Goal: Contribute content: Contribute content

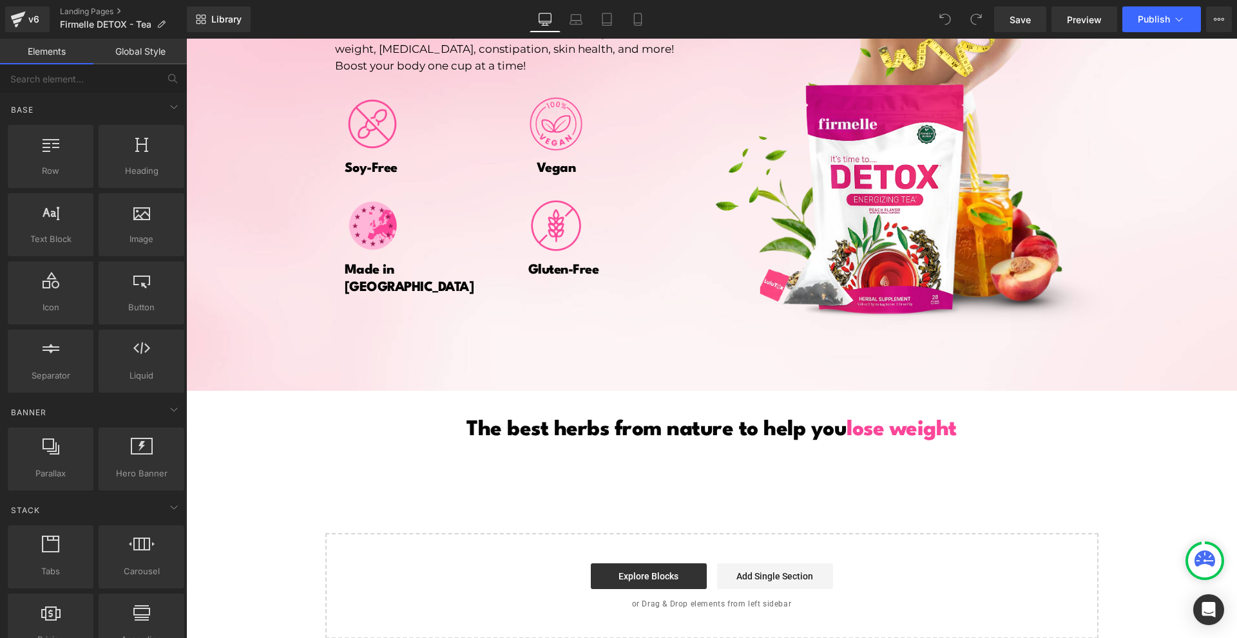
scroll to position [2211, 0]
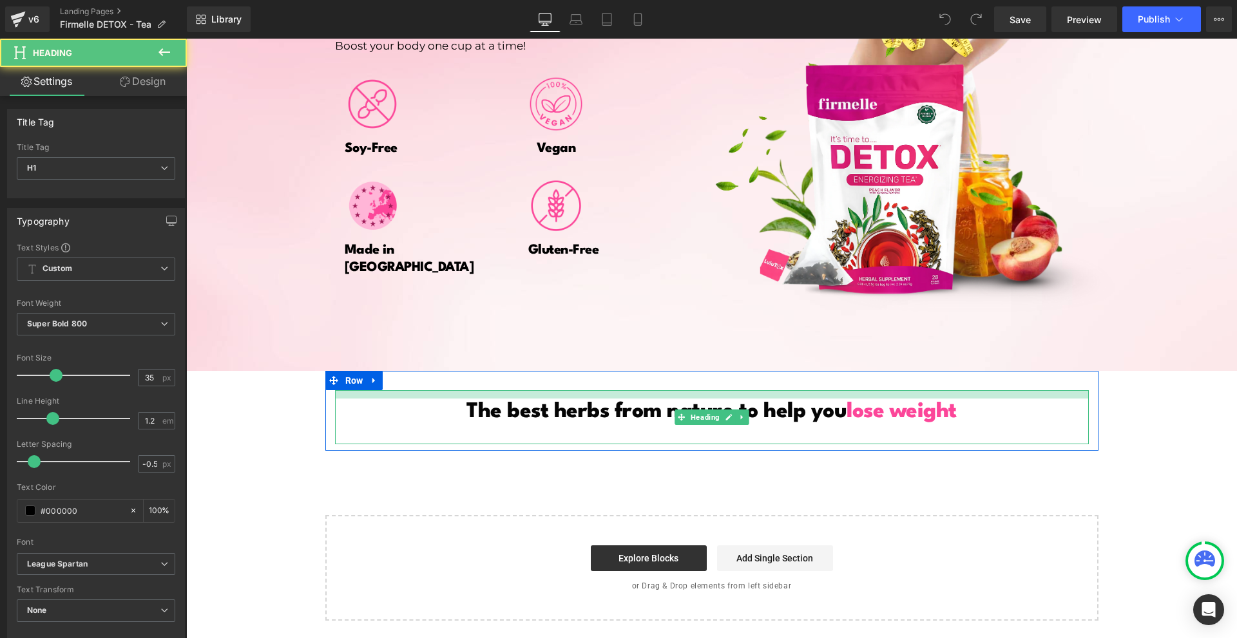
drag, startPoint x: 689, startPoint y: 392, endPoint x: 843, endPoint y: 66, distance: 359.7
click at [691, 394] on div at bounding box center [712, 394] width 754 height 8
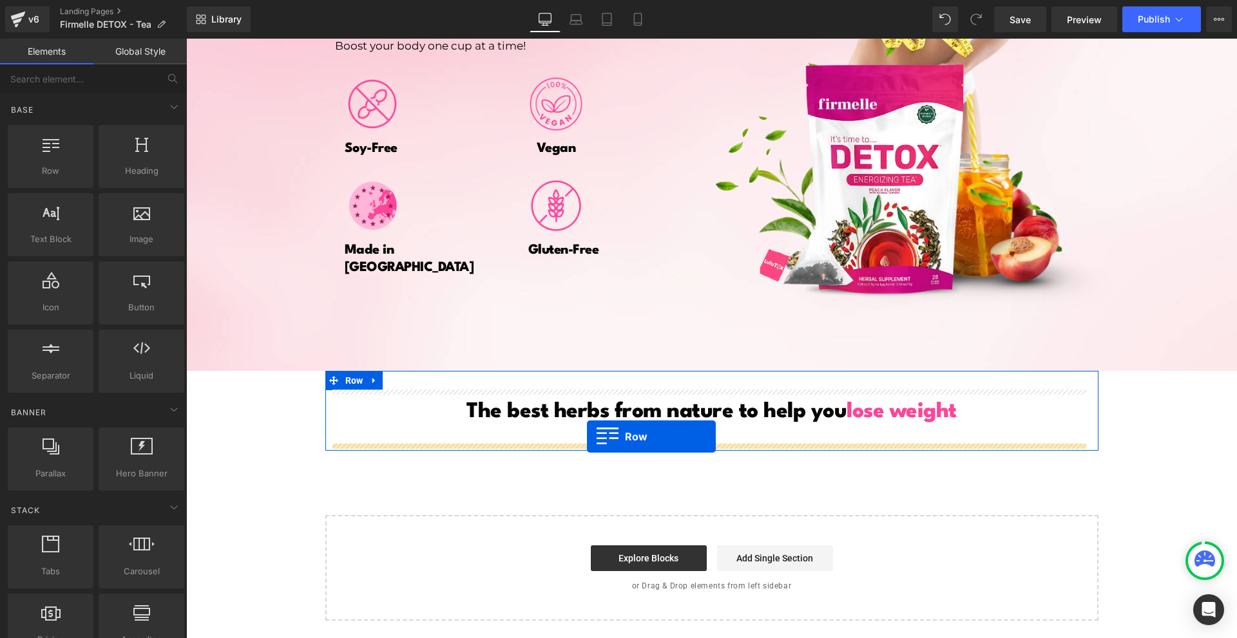
drag, startPoint x: 372, startPoint y: 256, endPoint x: 587, endPoint y: 437, distance: 280.7
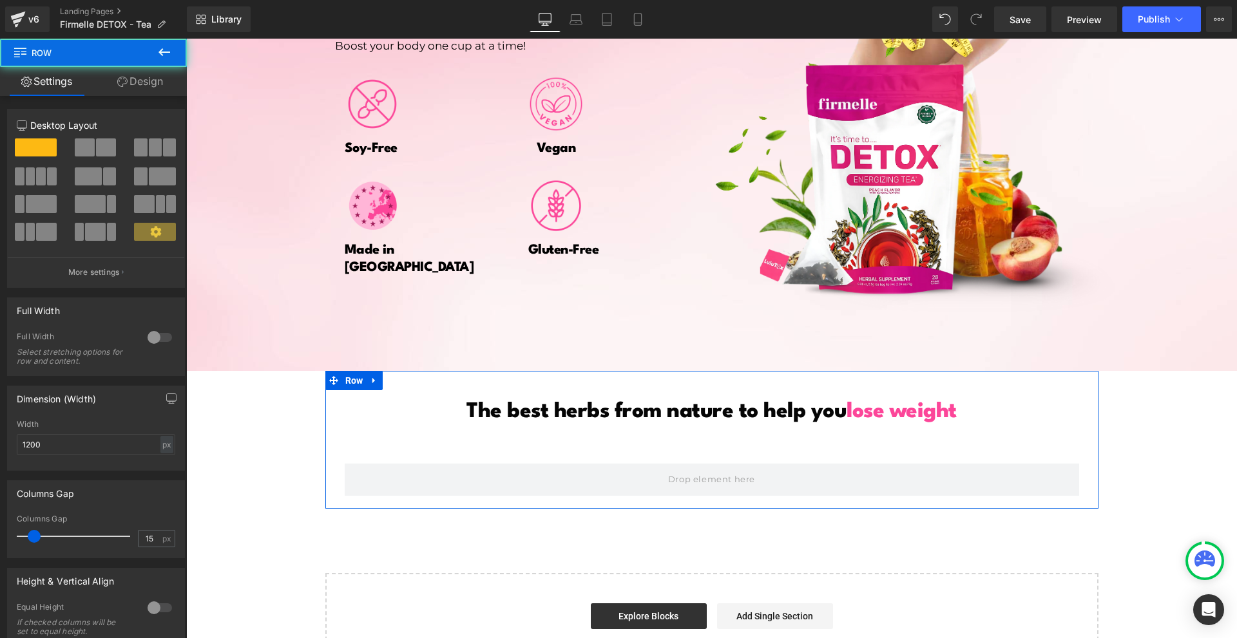
scroll to position [2201, 0]
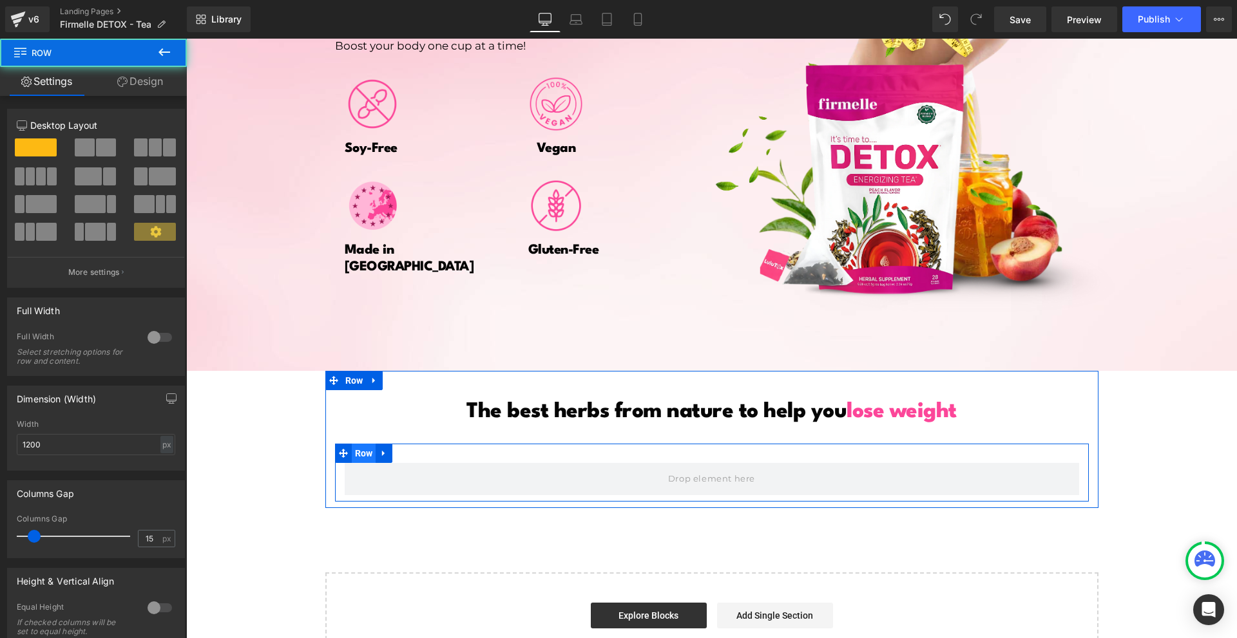
click at [363, 454] on span "Row" at bounding box center [364, 453] width 24 height 19
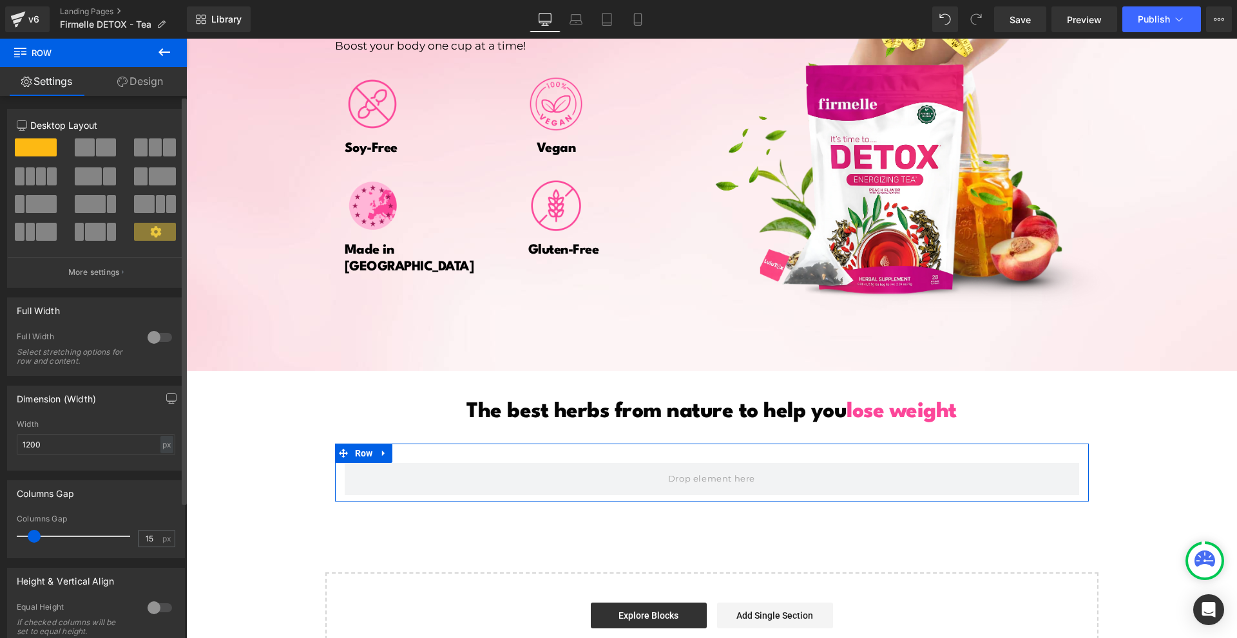
click at [156, 144] on span at bounding box center [155, 148] width 13 height 18
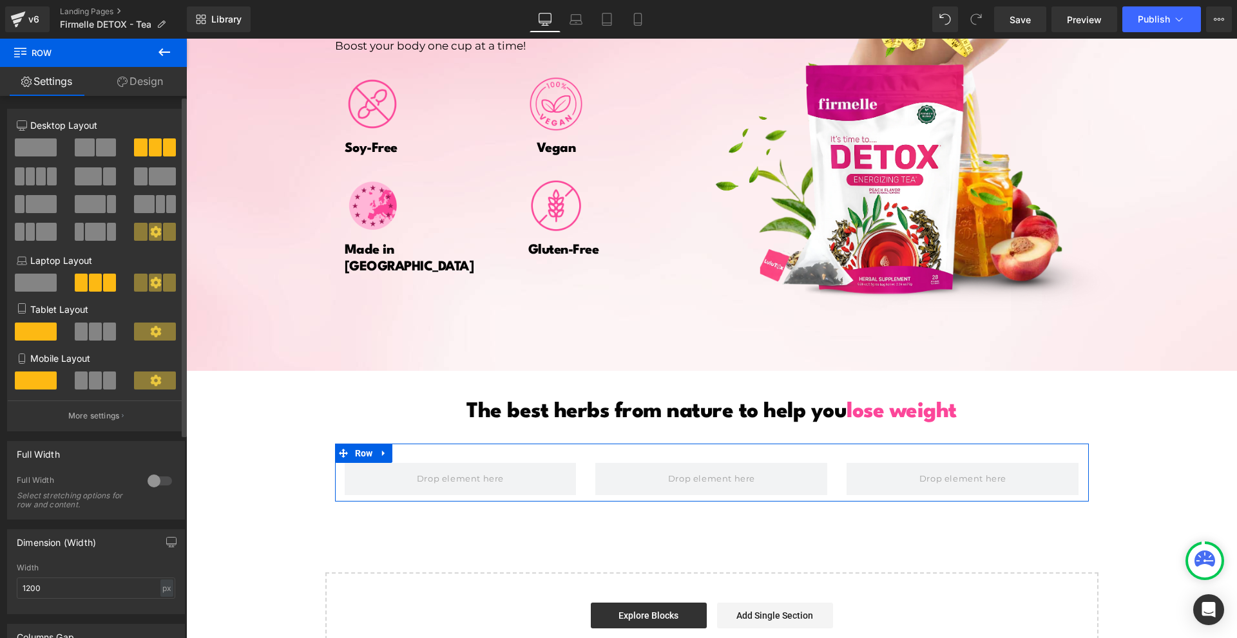
click at [44, 178] on button at bounding box center [36, 177] width 43 height 18
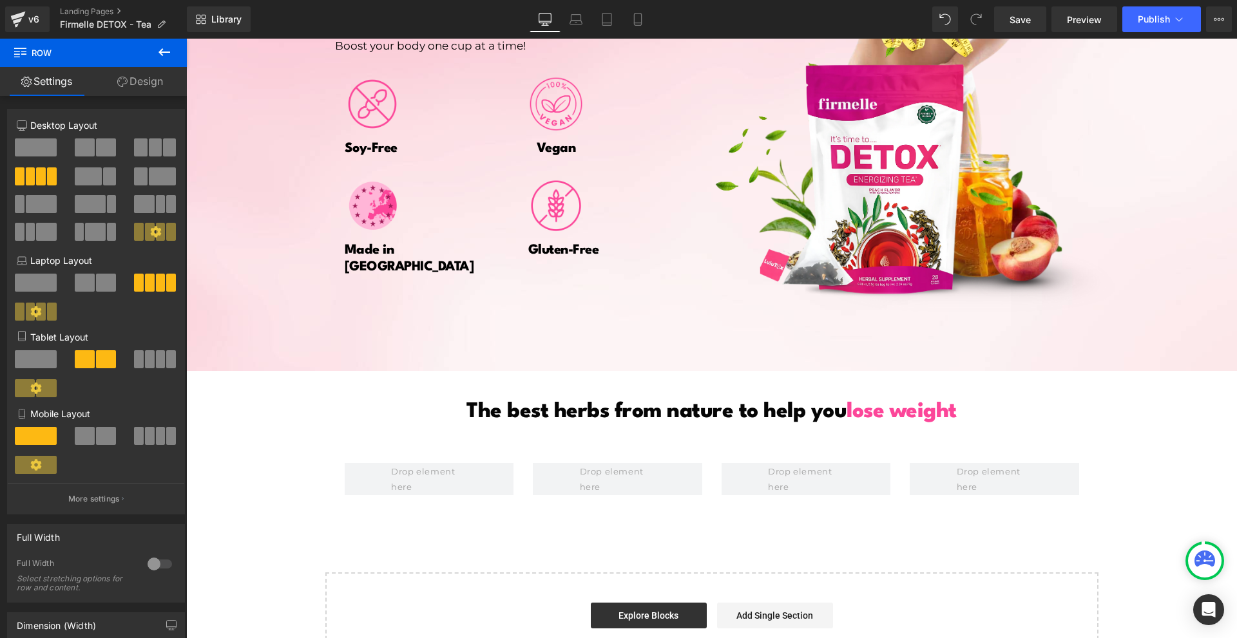
click at [166, 60] on button at bounding box center [164, 53] width 45 height 28
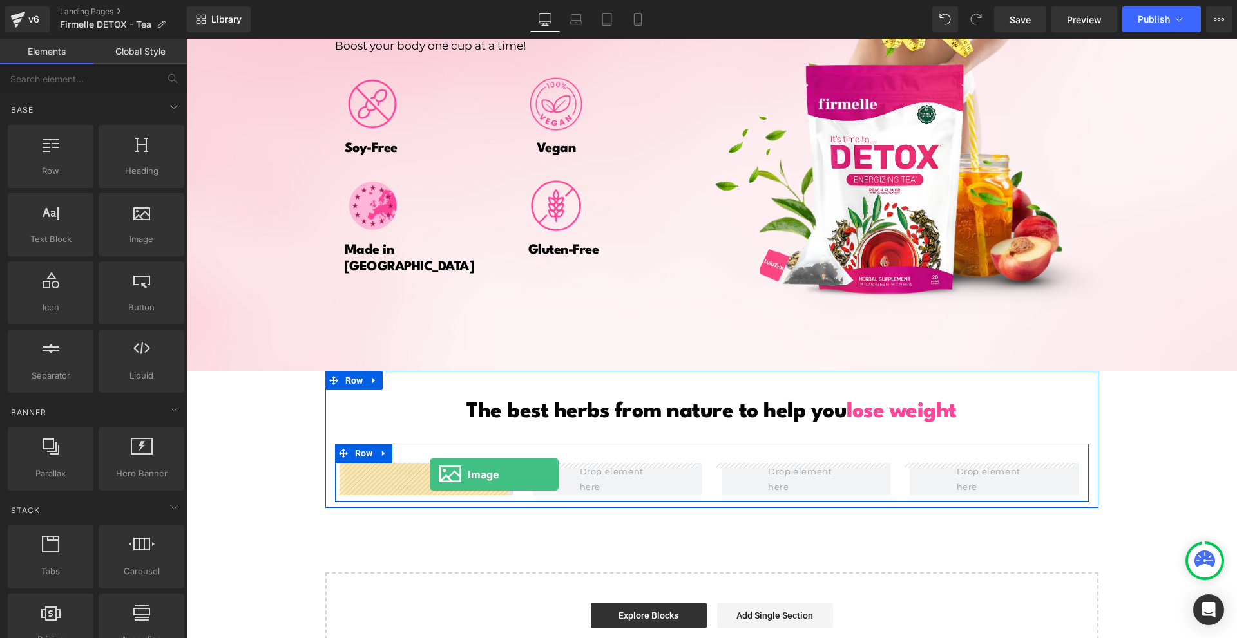
drag, startPoint x: 361, startPoint y: 289, endPoint x: 430, endPoint y: 475, distance: 198.3
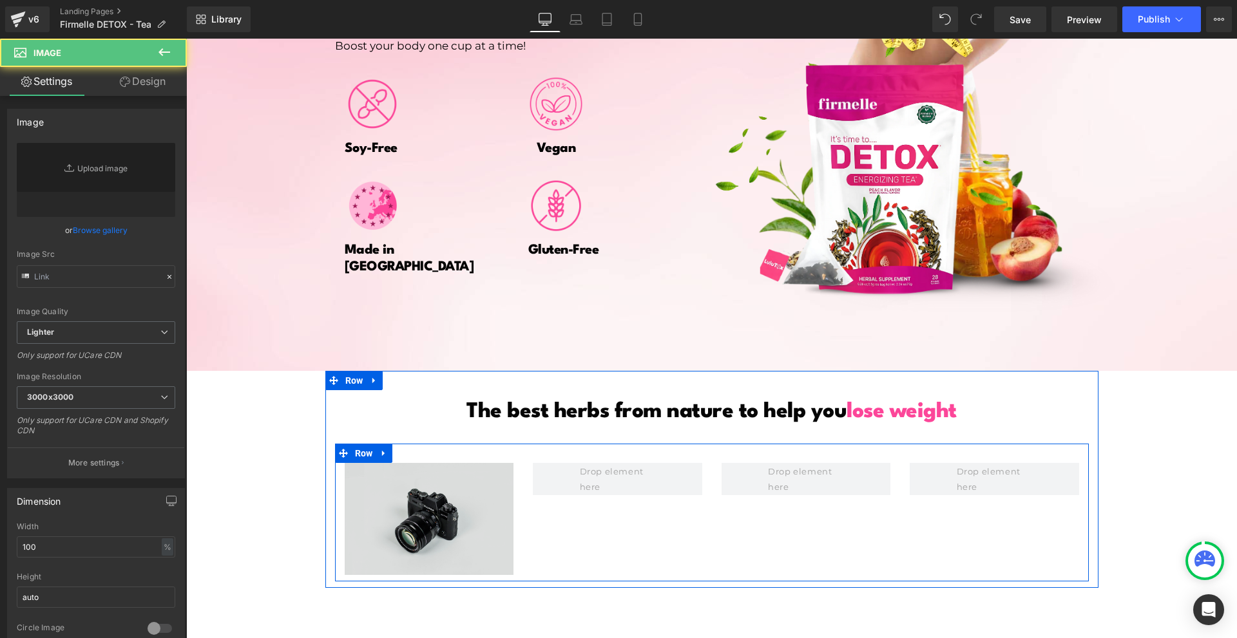
type input "//[DOMAIN_NAME][URL]"
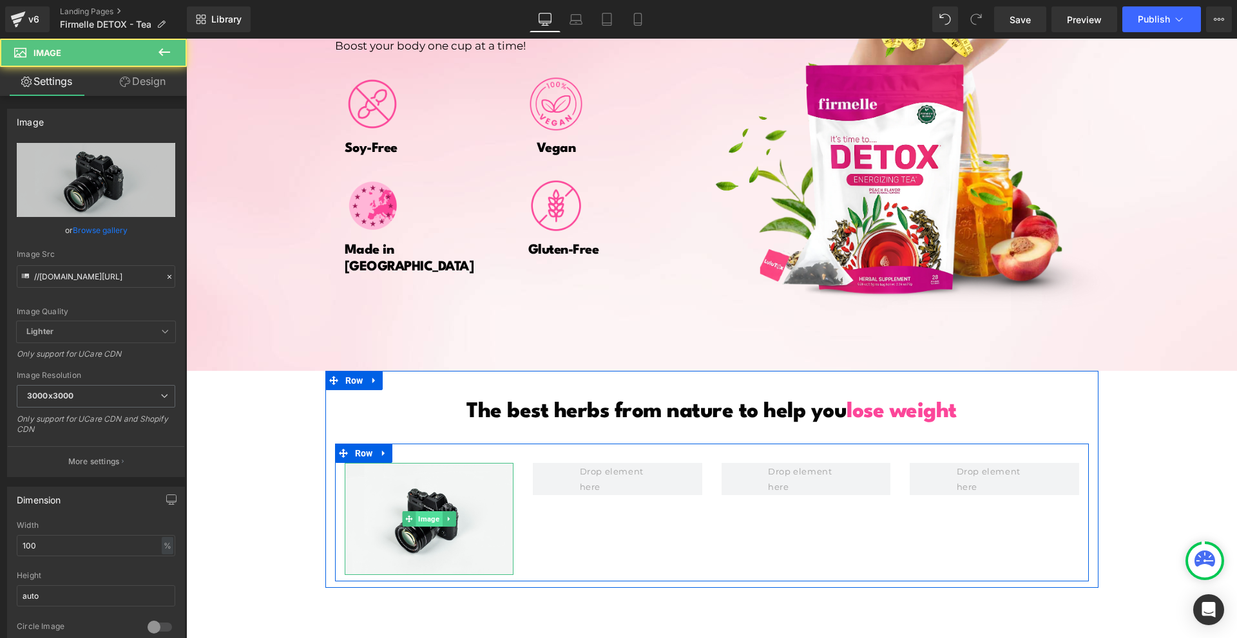
click at [416, 513] on span "Image" at bounding box center [429, 519] width 26 height 15
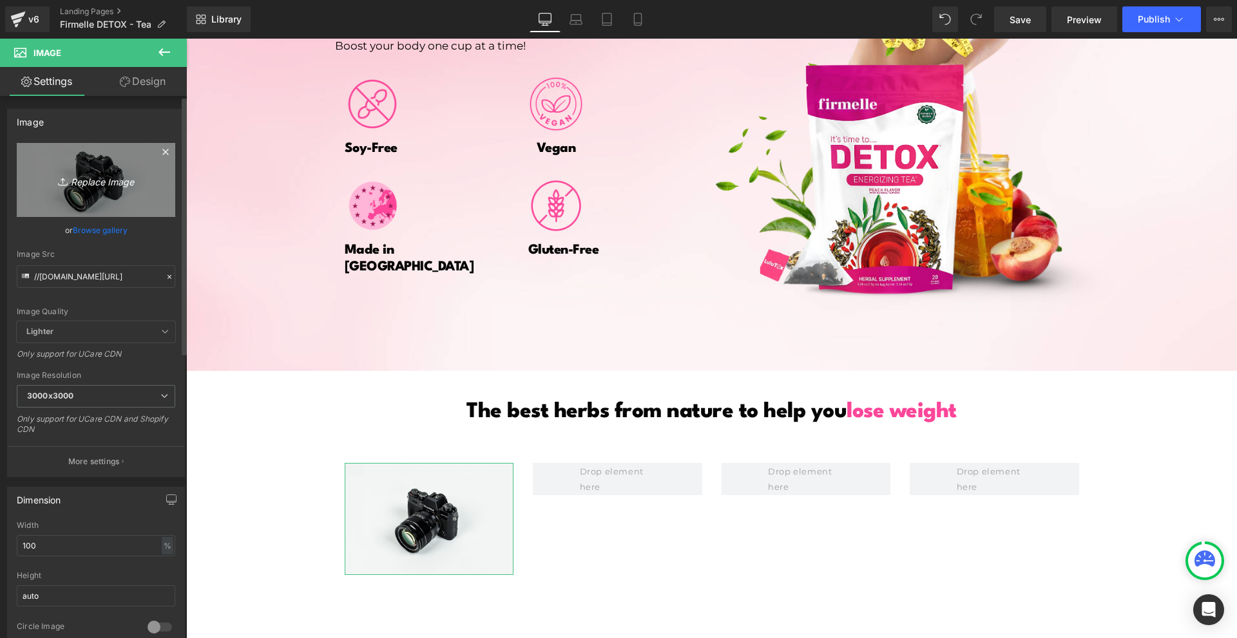
click at [86, 174] on icon "Replace Image" at bounding box center [95, 180] width 103 height 16
type input "C:\fakepath\Névtelen terv - 2025-08-14T192302.686.png"
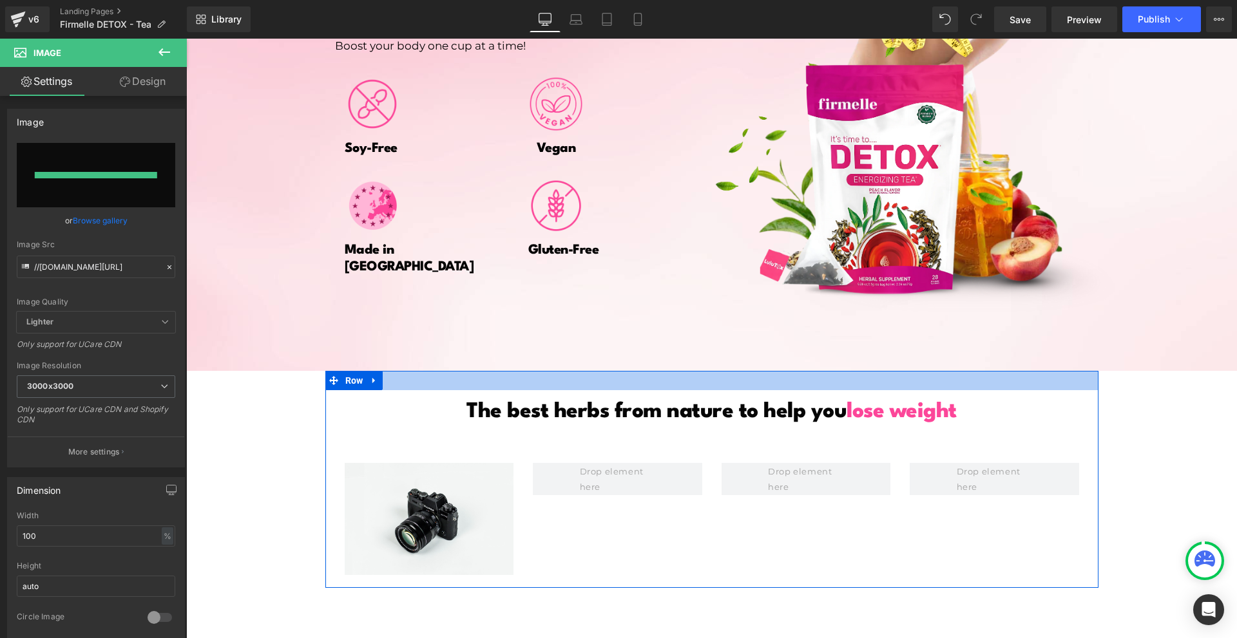
type input "[URL][DOMAIN_NAME]"
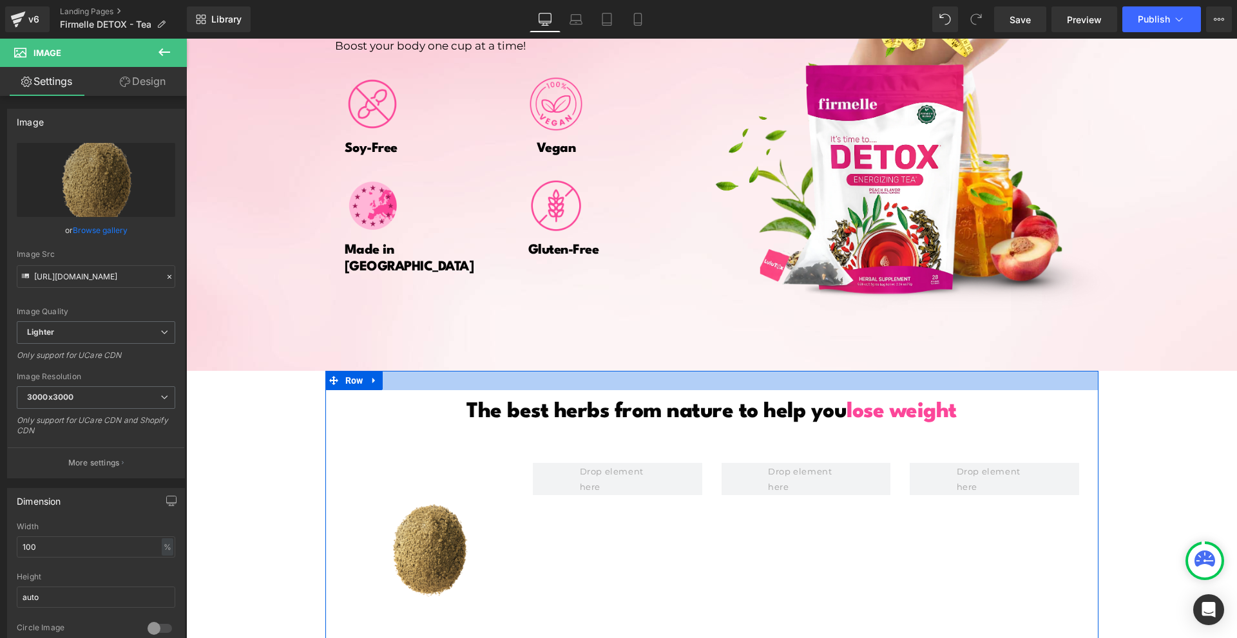
scroll to position [2397, 0]
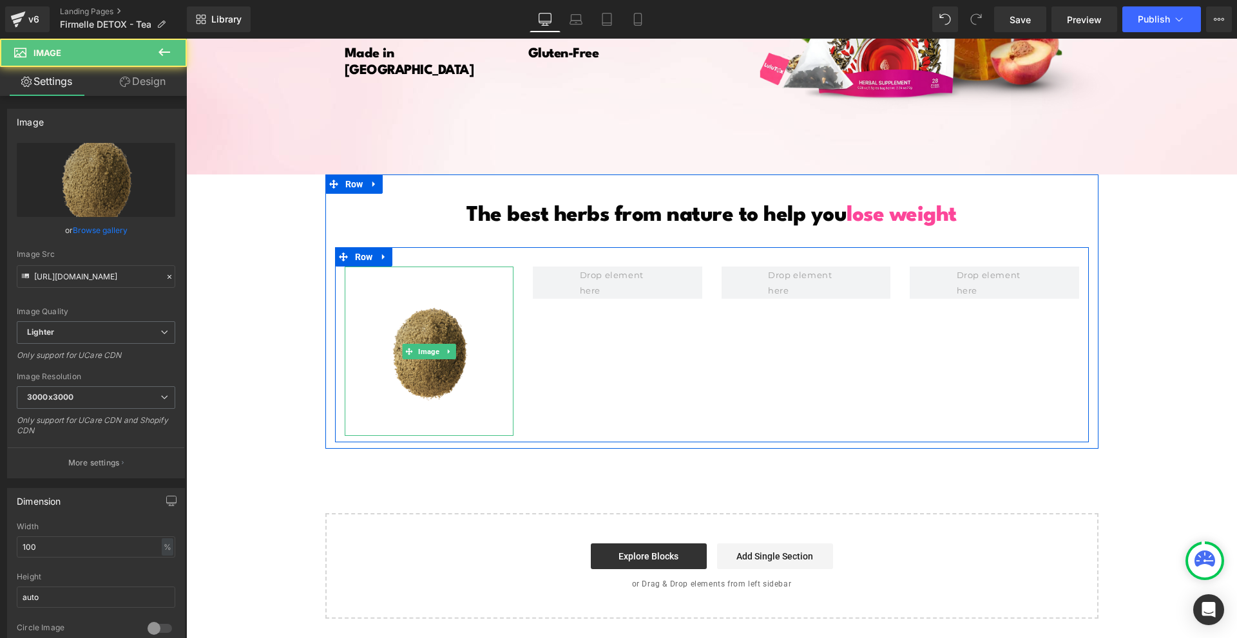
click at [448, 361] on img at bounding box center [429, 351] width 169 height 169
click at [443, 356] on link at bounding box center [449, 351] width 14 height 15
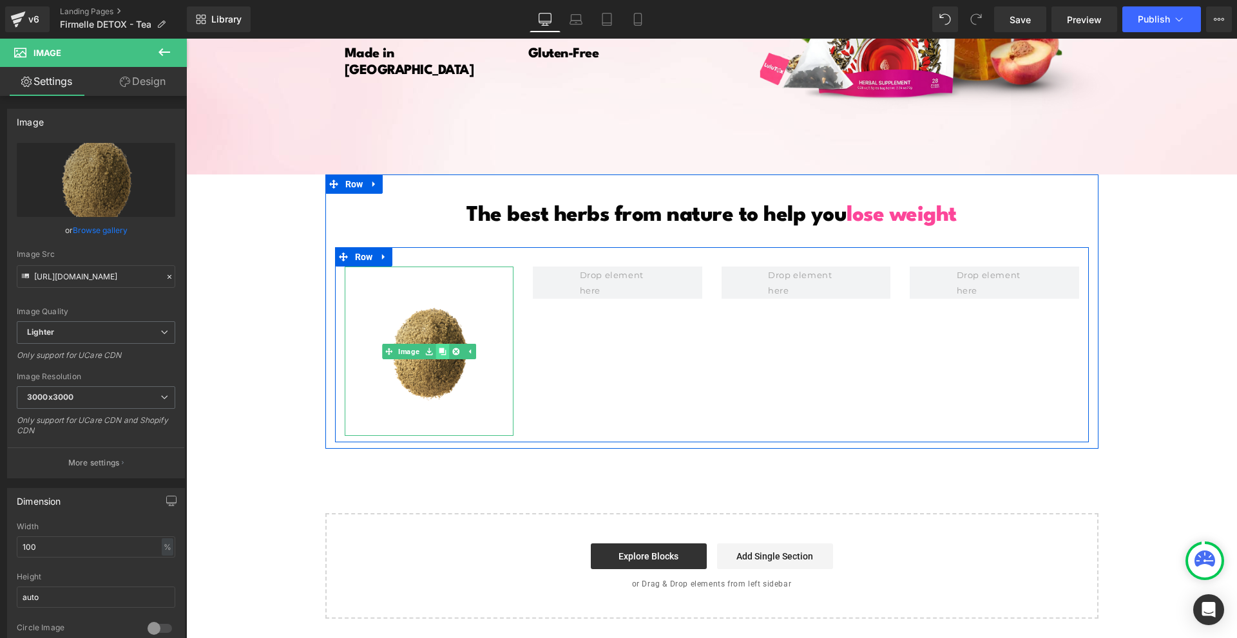
click at [439, 356] on link at bounding box center [443, 351] width 14 height 15
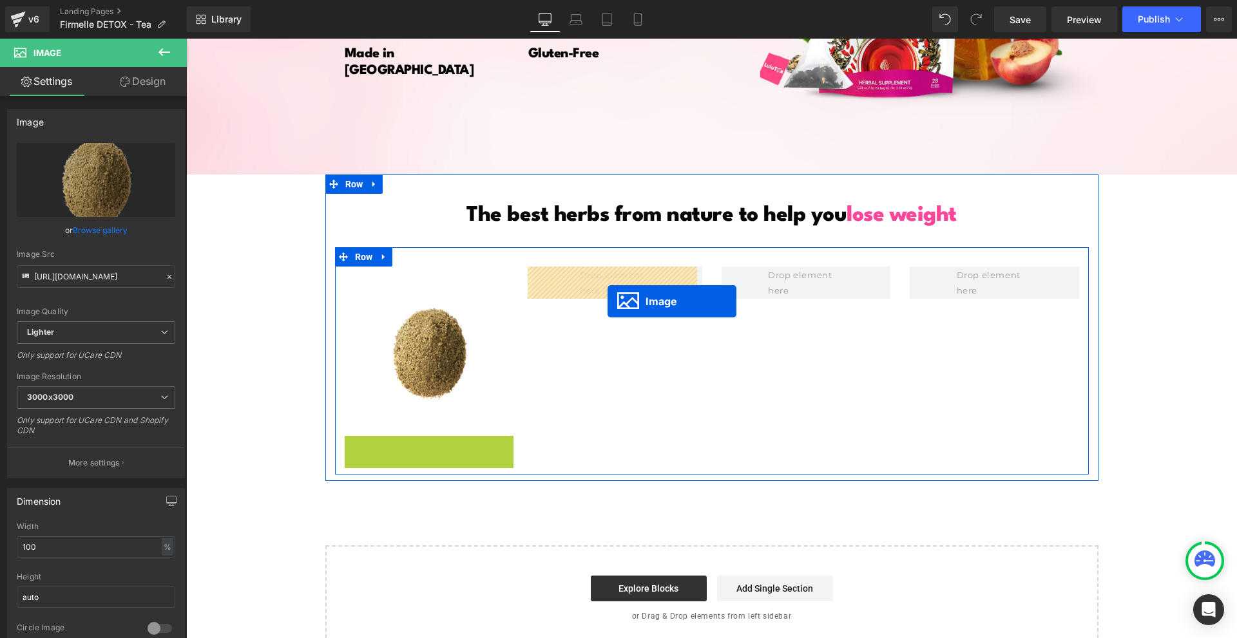
drag, startPoint x: 428, startPoint y: 524, endPoint x: 608, endPoint y: 300, distance: 287.4
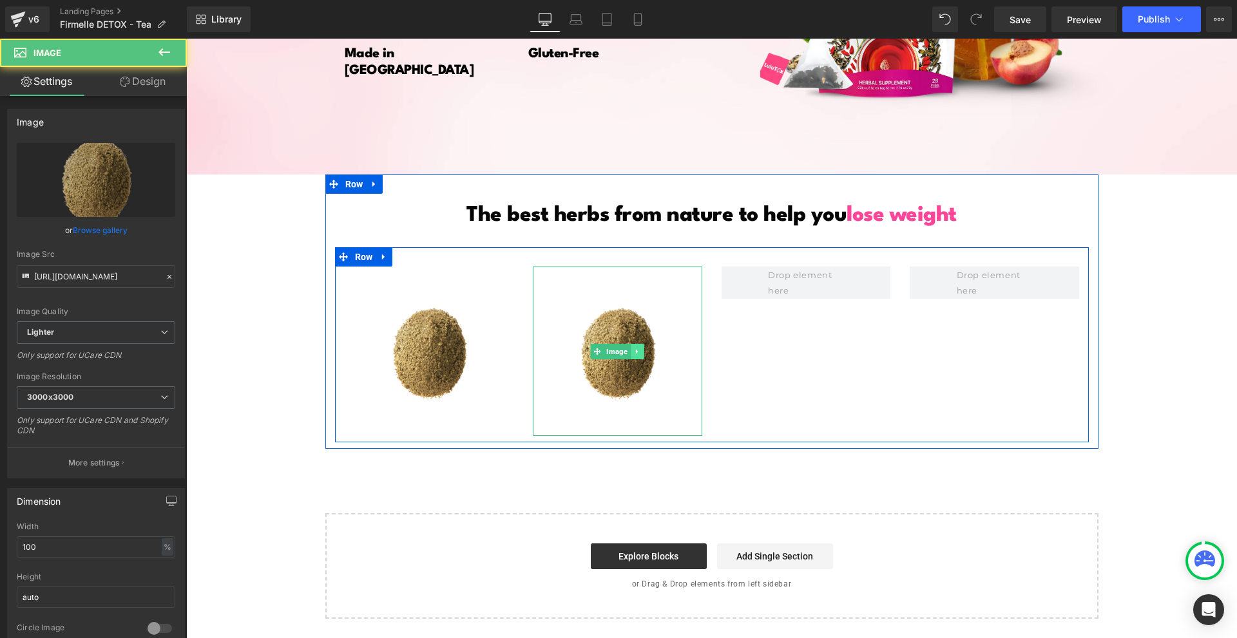
click at [631, 358] on link at bounding box center [638, 351] width 14 height 15
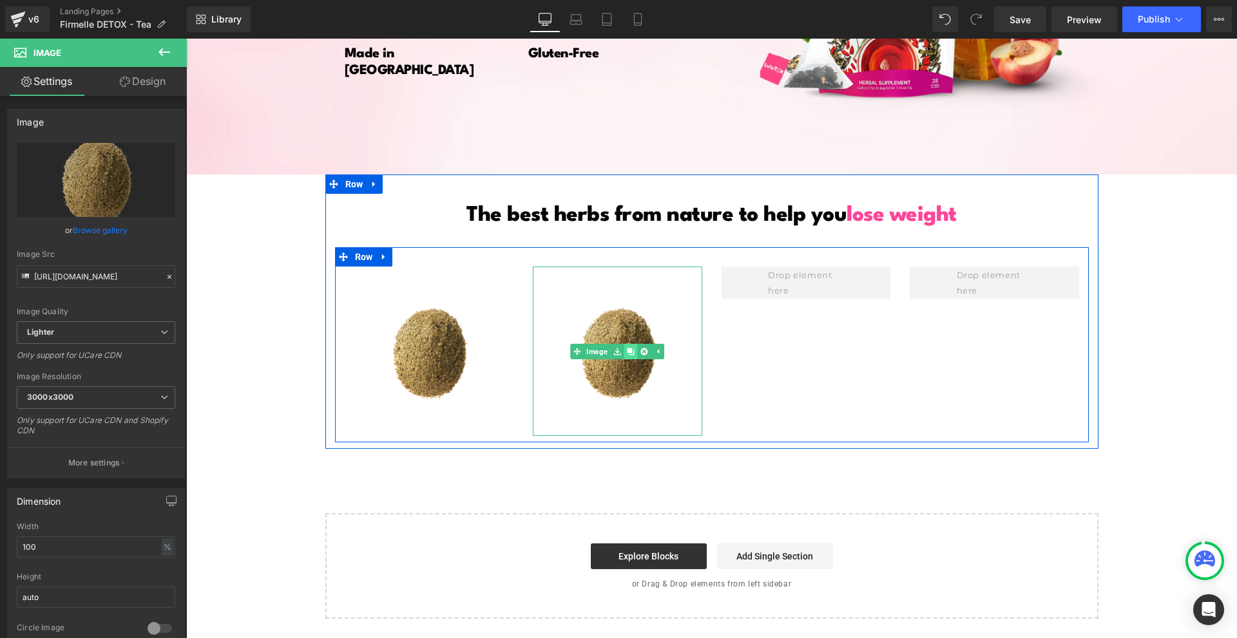
click at [627, 350] on icon at bounding box center [630, 351] width 7 height 7
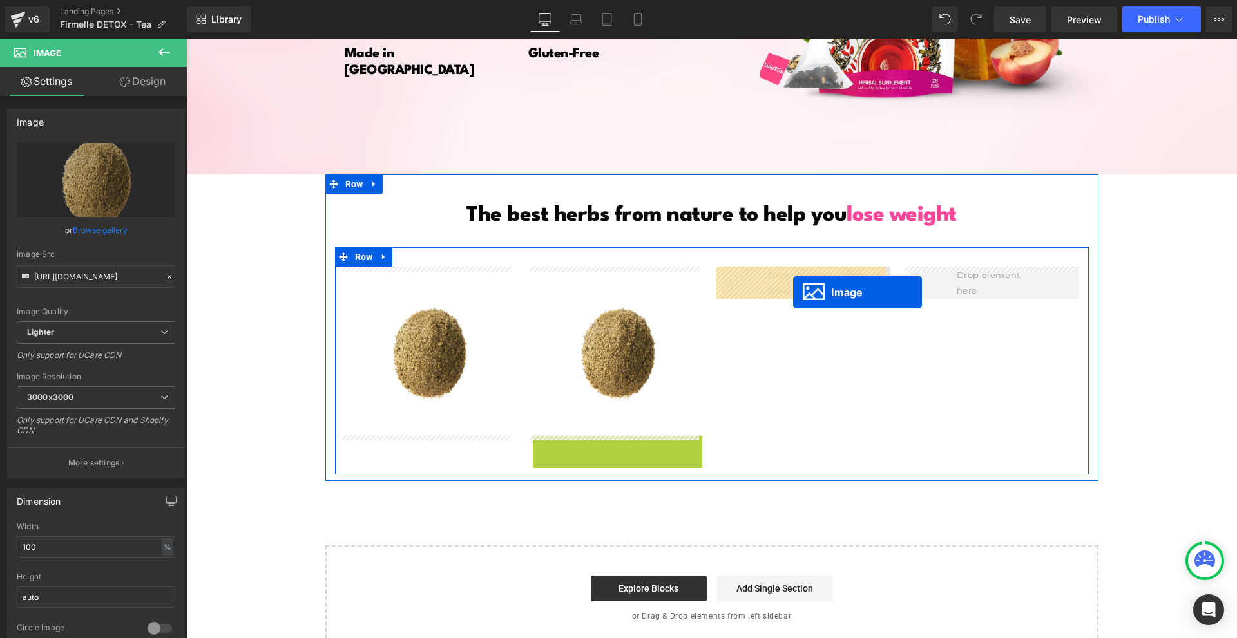
drag, startPoint x: 608, startPoint y: 523, endPoint x: 793, endPoint y: 294, distance: 294.6
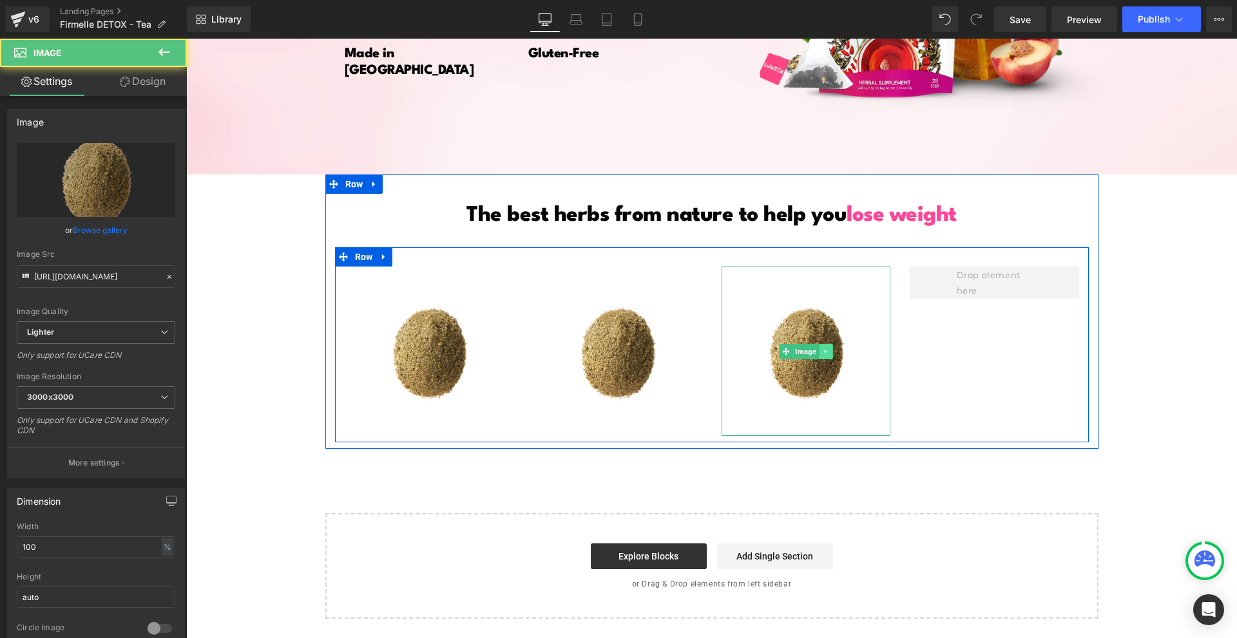
click at [820, 358] on link at bounding box center [826, 351] width 14 height 15
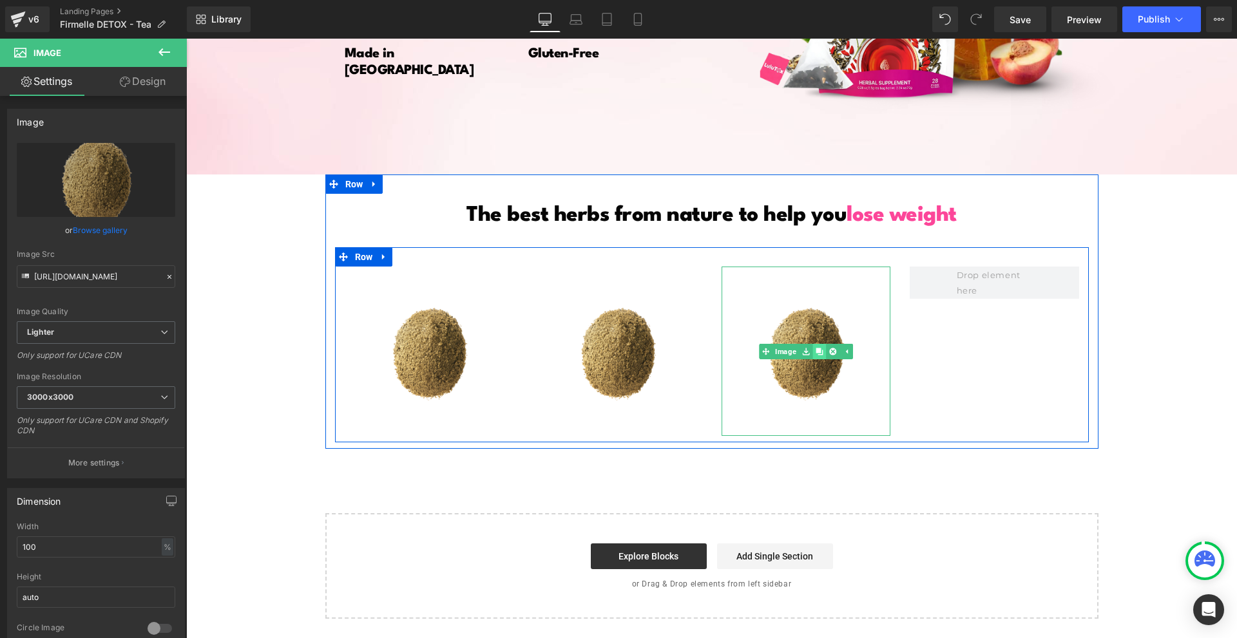
click at [817, 354] on icon at bounding box center [819, 351] width 7 height 7
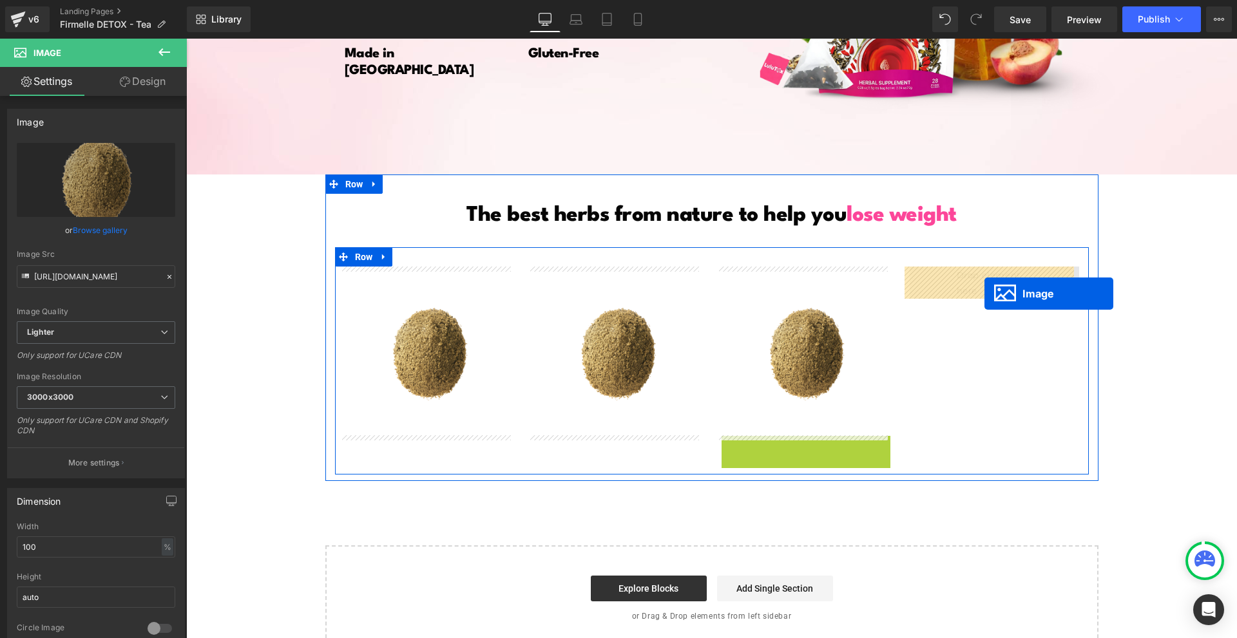
drag, startPoint x: 800, startPoint y: 515, endPoint x: 985, endPoint y: 291, distance: 290.5
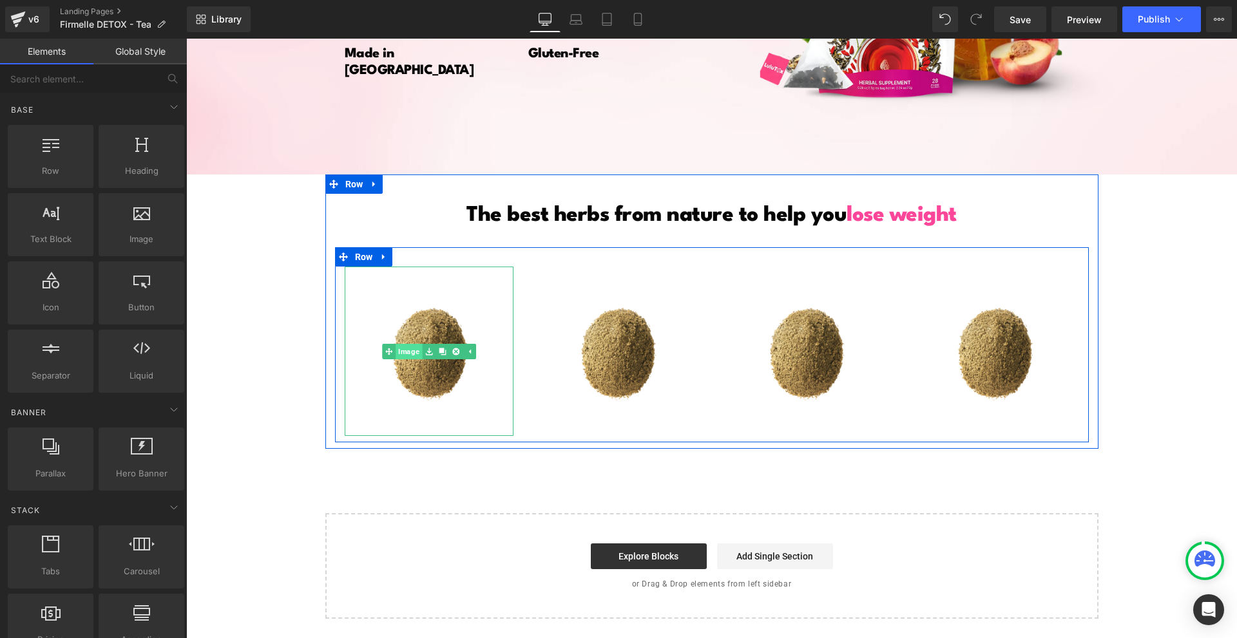
click at [412, 354] on span "Image" at bounding box center [409, 351] width 26 height 15
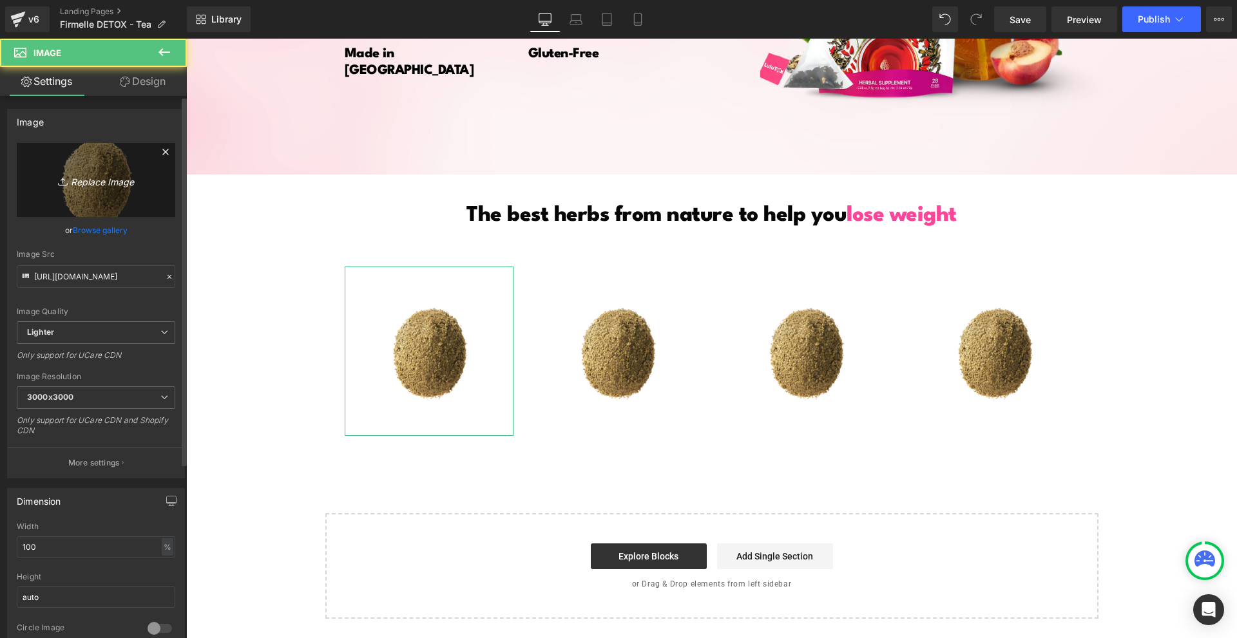
click at [86, 201] on link "Replace Image" at bounding box center [96, 180] width 158 height 74
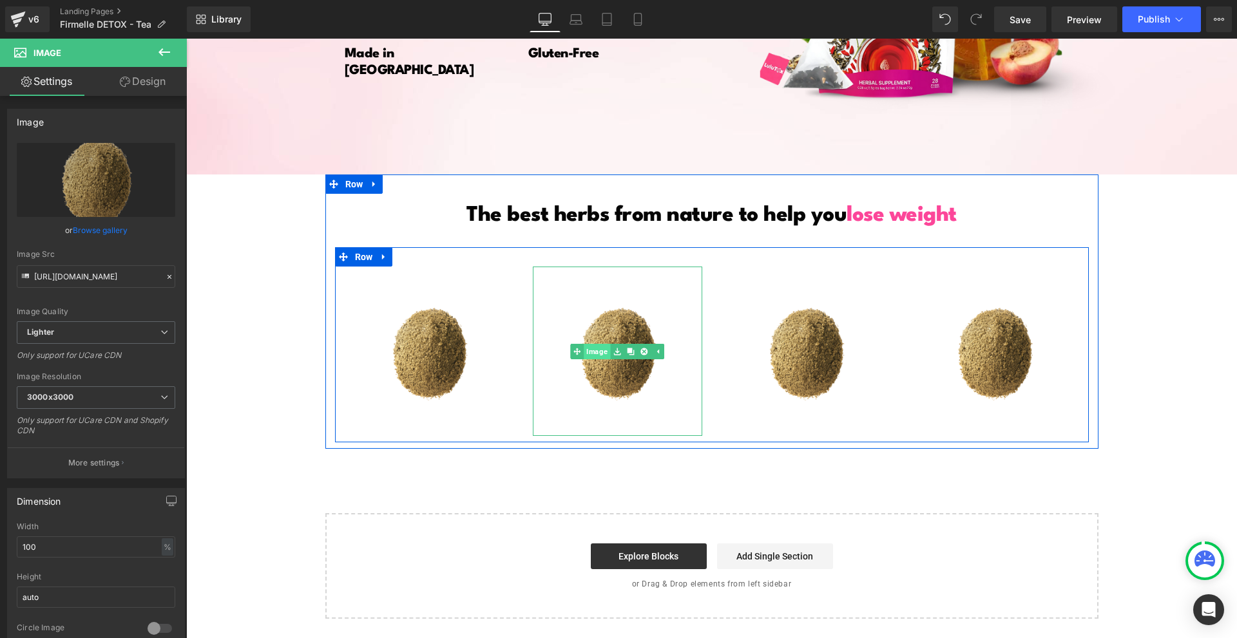
click at [599, 354] on link "Image" at bounding box center [591, 351] width 40 height 15
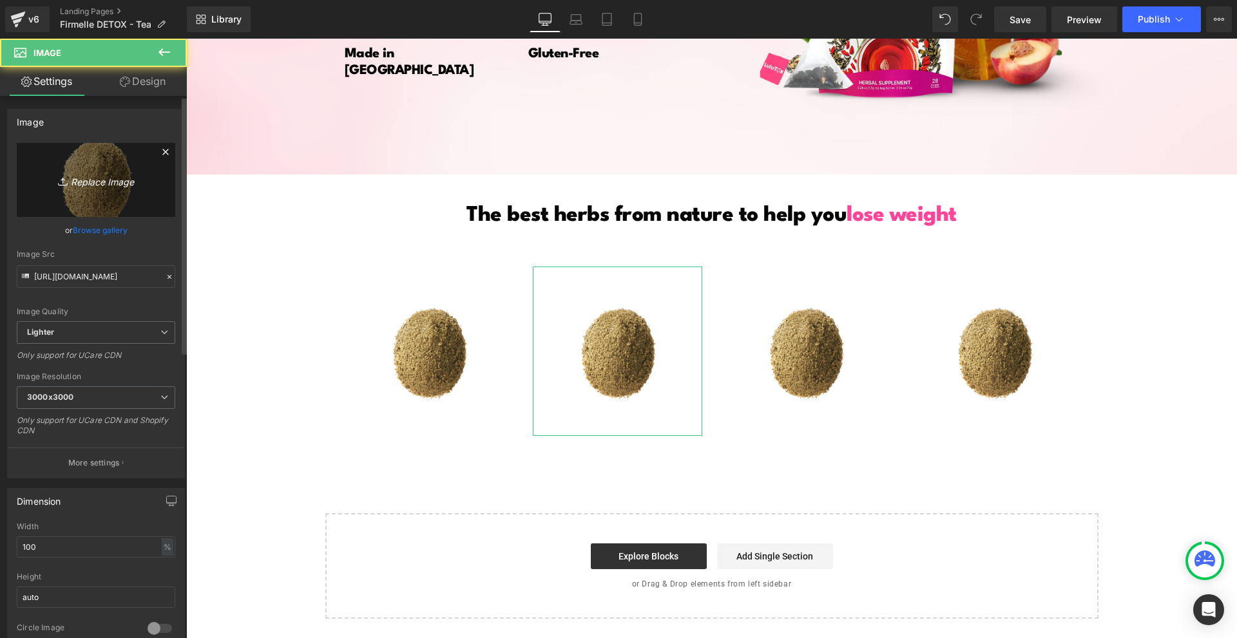
click at [105, 191] on link "Replace Image" at bounding box center [96, 180] width 158 height 74
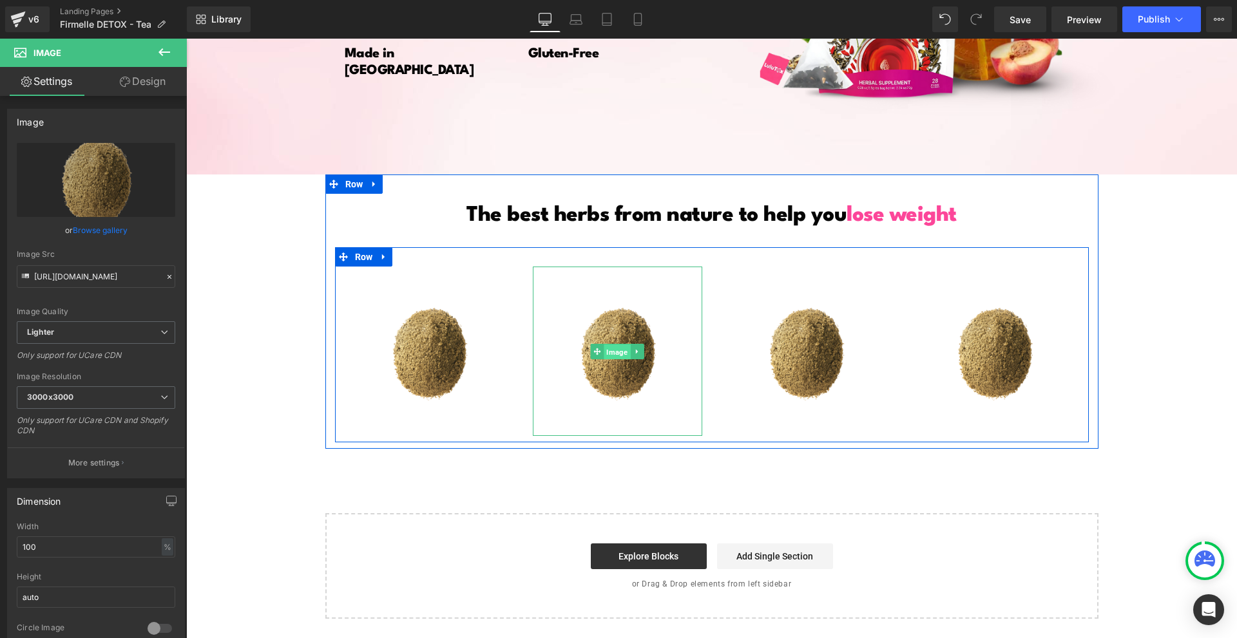
click at [608, 355] on span "Image" at bounding box center [617, 351] width 26 height 15
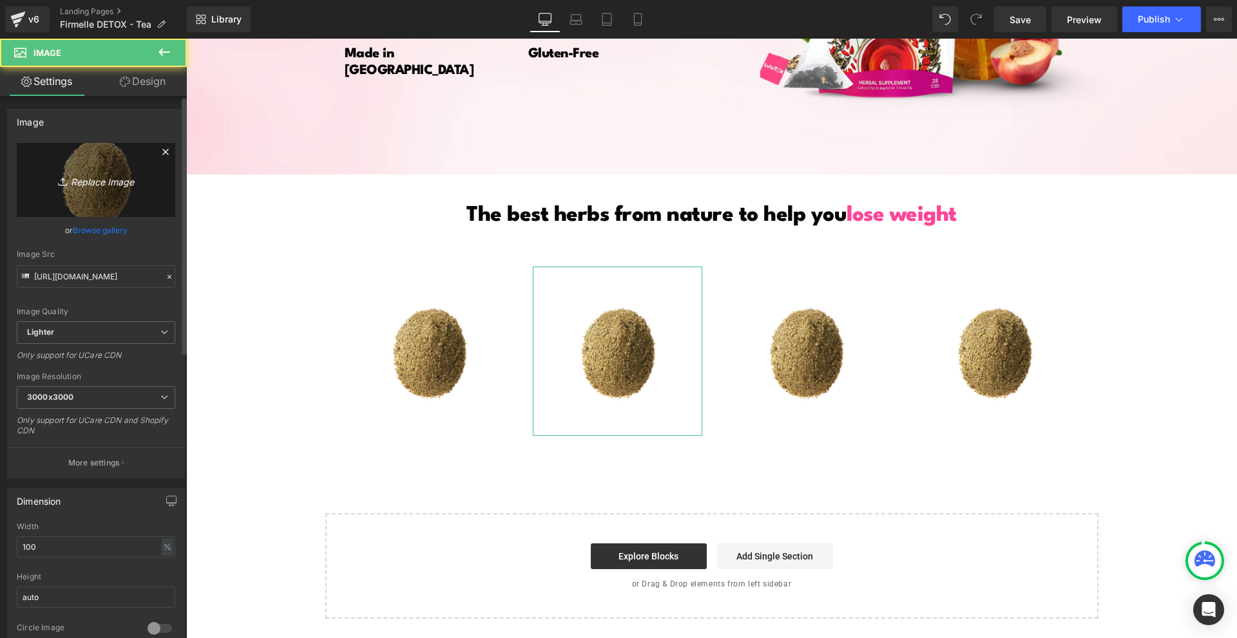
click at [103, 168] on link "Replace Image" at bounding box center [96, 180] width 158 height 74
type input "C:\fakepath\Névtelen terv - 2025-08-14T192527.557.png"
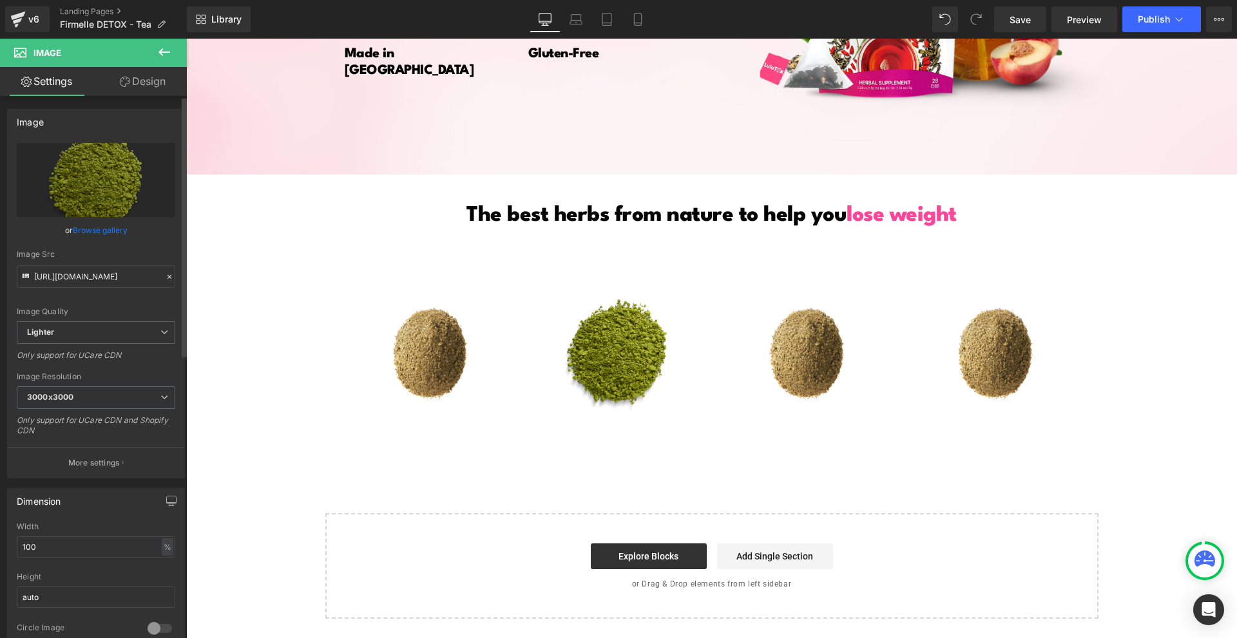
type input "[URL][DOMAIN_NAME]"
click at [787, 354] on link "Image" at bounding box center [799, 351] width 40 height 15
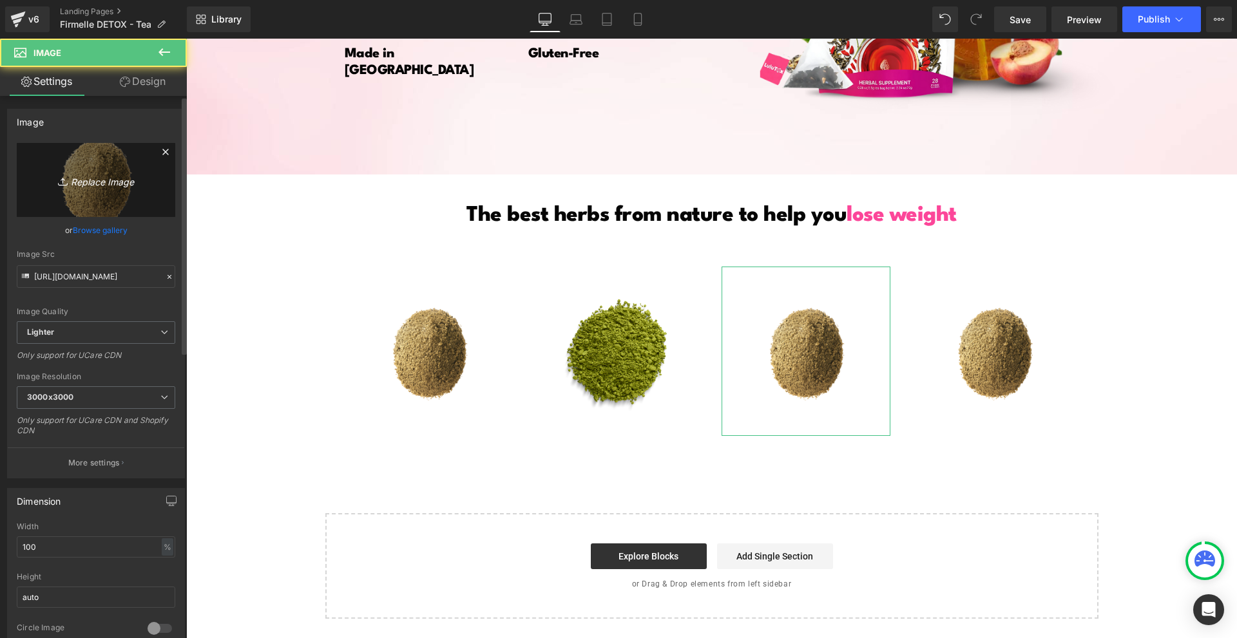
click at [88, 175] on icon "Replace Image" at bounding box center [95, 180] width 103 height 16
type input "C:\fakepath\Névtelen terv - 2025-08-14T192611.579.png"
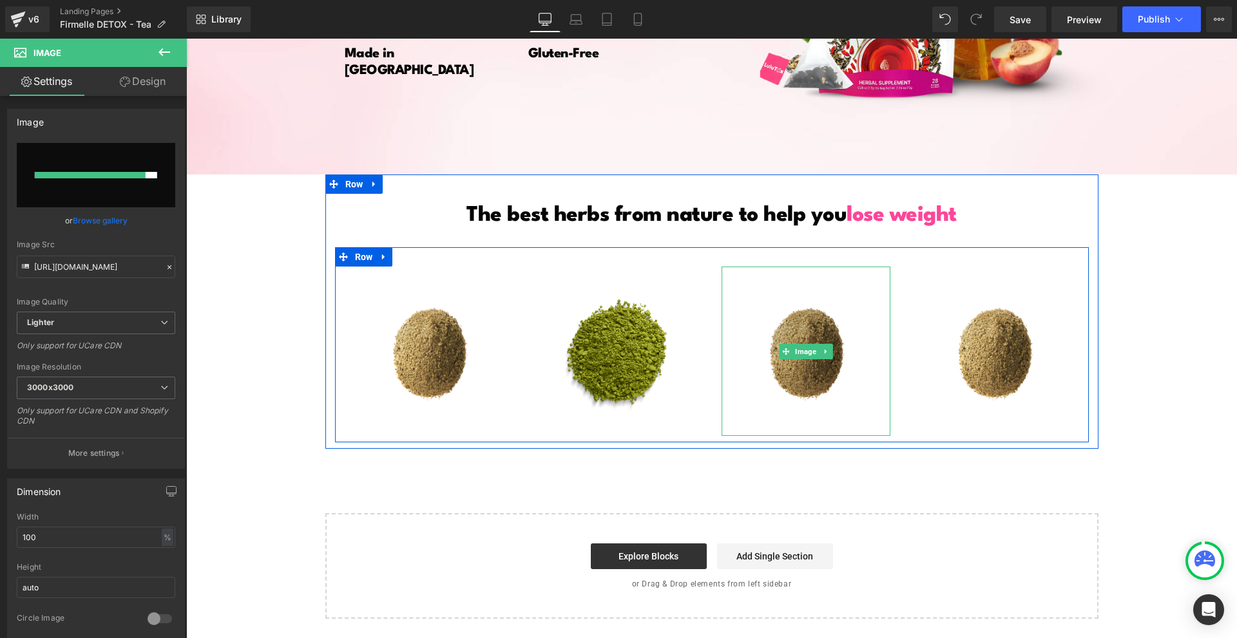
click at [796, 327] on img at bounding box center [806, 351] width 169 height 169
click at [593, 376] on img at bounding box center [617, 351] width 169 height 169
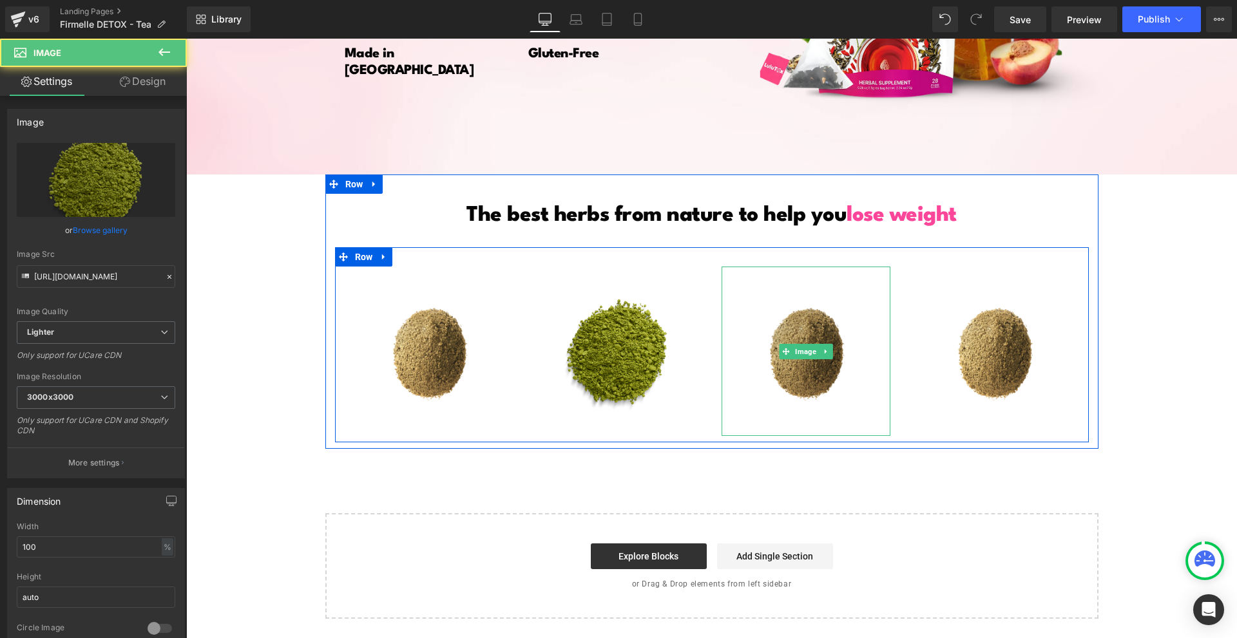
click at [772, 328] on img at bounding box center [806, 351] width 169 height 169
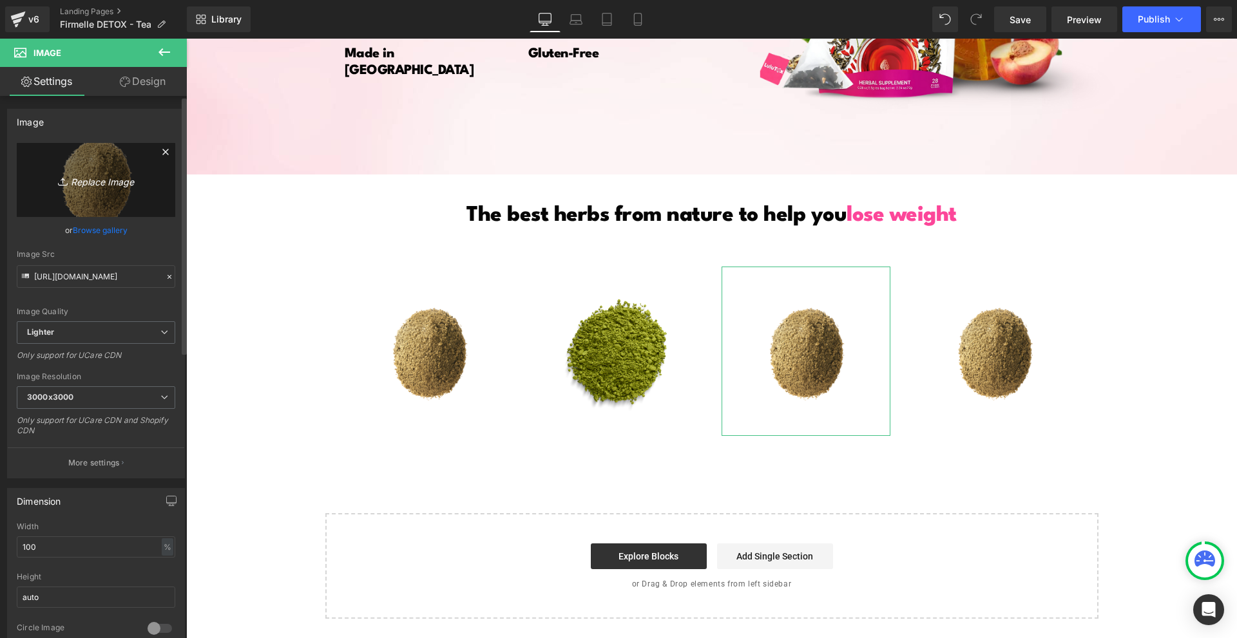
click at [97, 187] on icon "Replace Image" at bounding box center [95, 180] width 103 height 16
type input "C:\fakepath\Névtelen terv - 2025-08-14T192643.551.png"
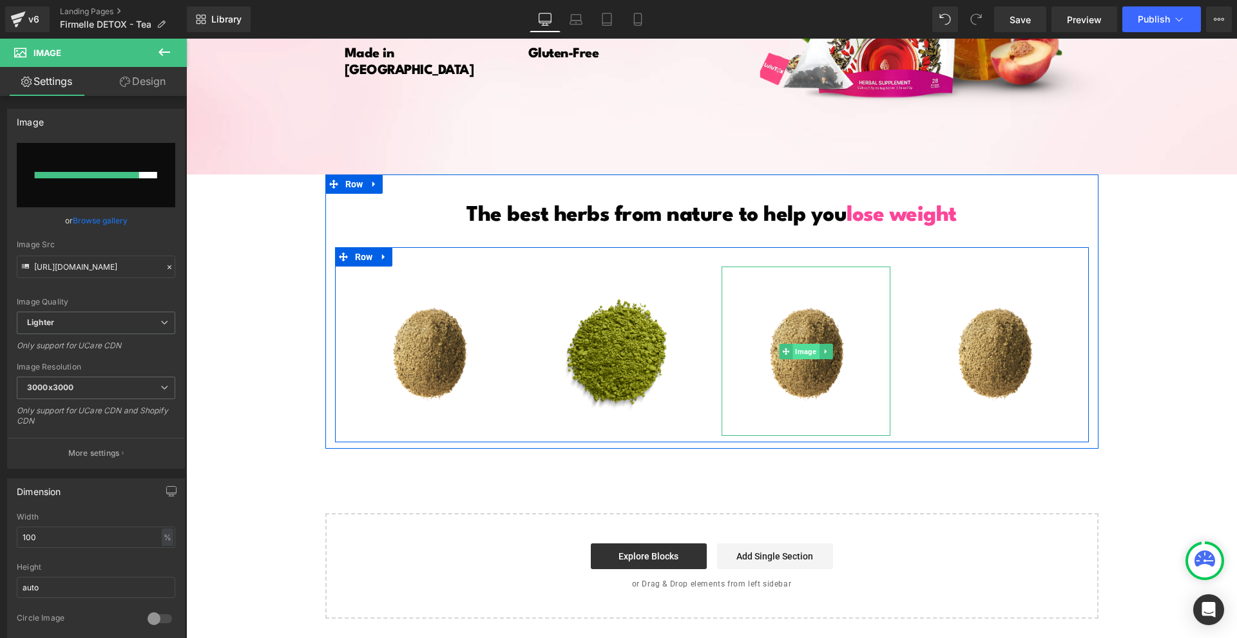
click at [802, 354] on span "Image" at bounding box center [805, 351] width 26 height 15
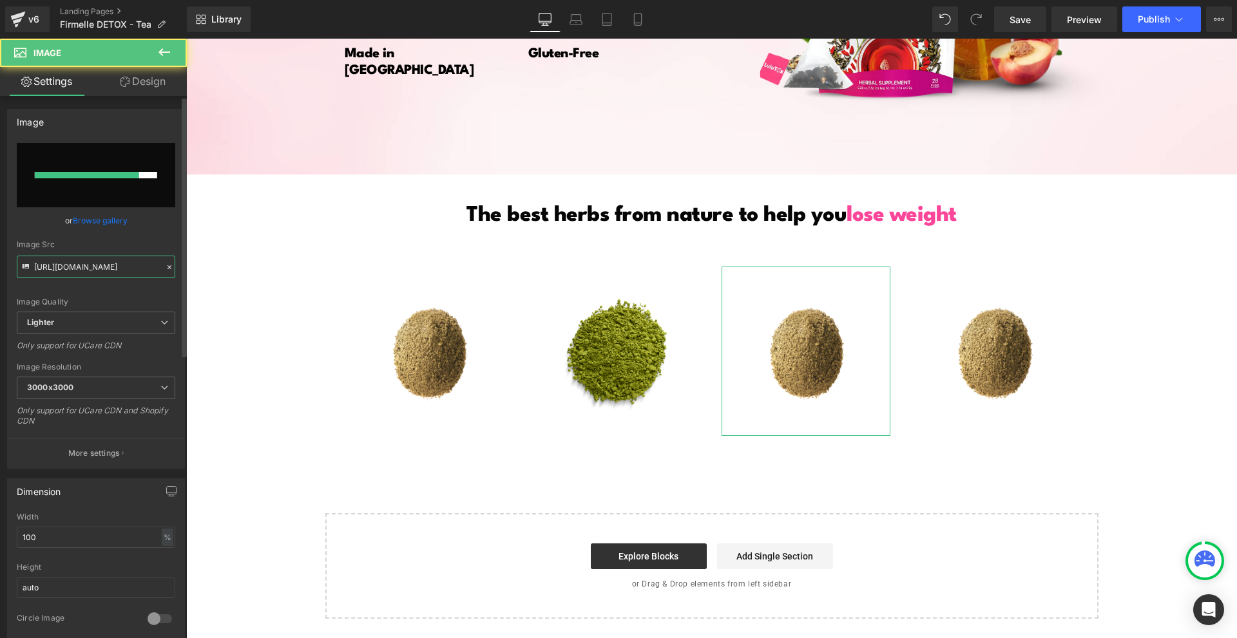
click at [104, 256] on input "[URL][DOMAIN_NAME]" at bounding box center [96, 267] width 158 height 23
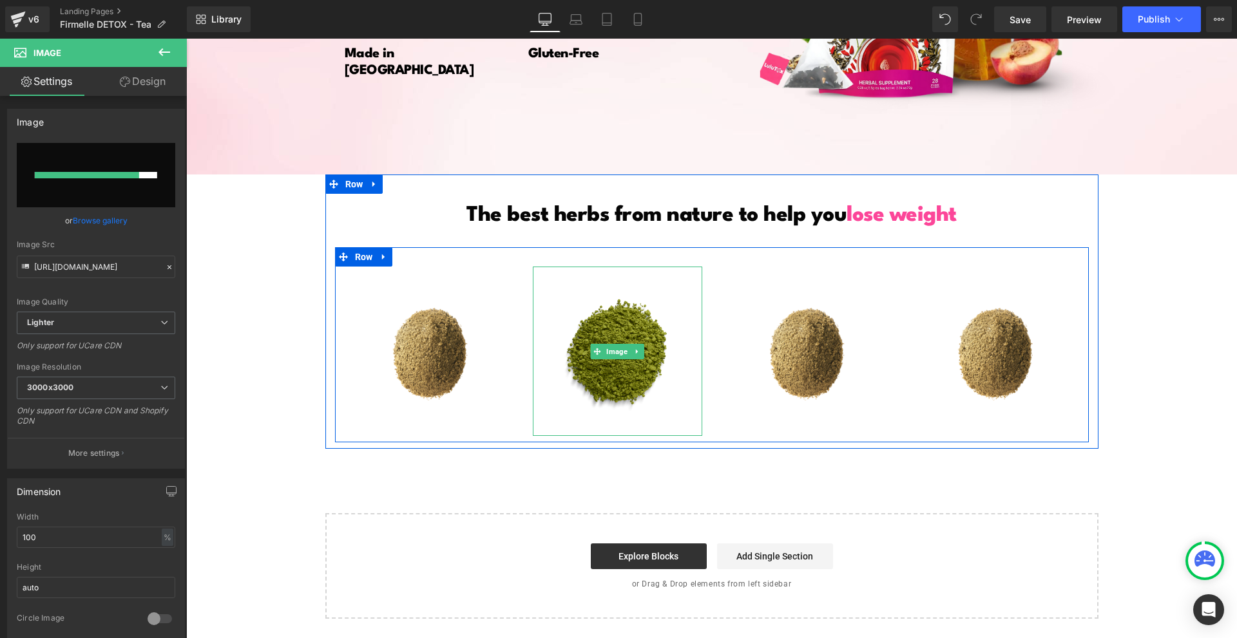
click at [601, 380] on img at bounding box center [617, 351] width 169 height 169
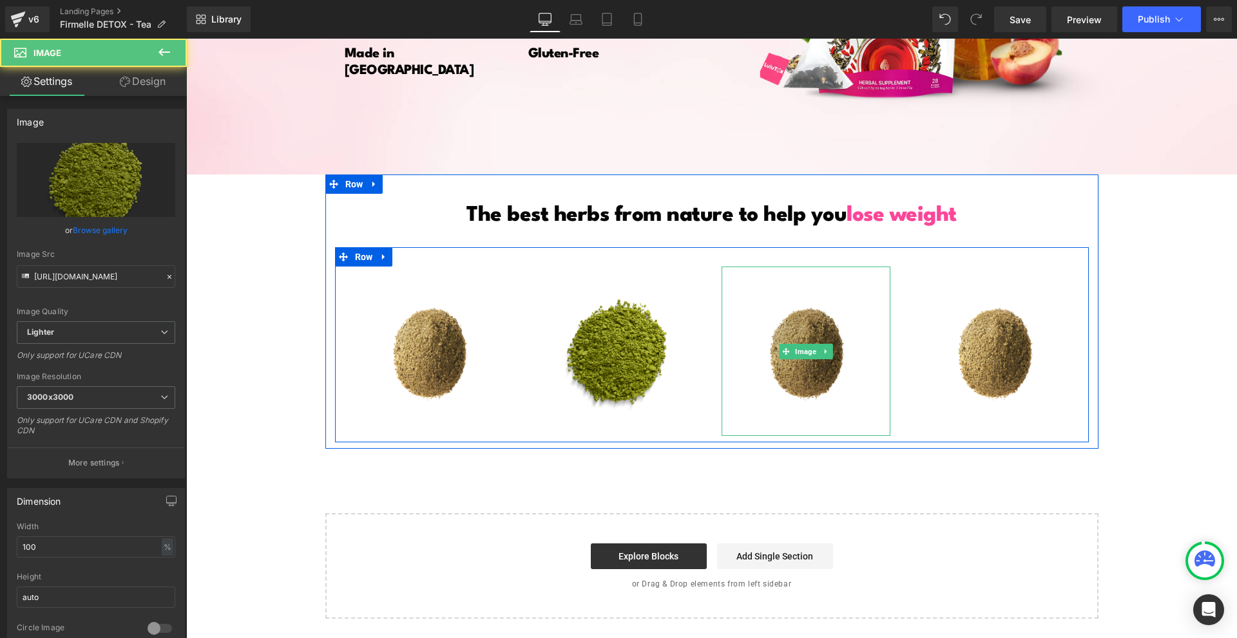
click at [772, 379] on img at bounding box center [806, 351] width 169 height 169
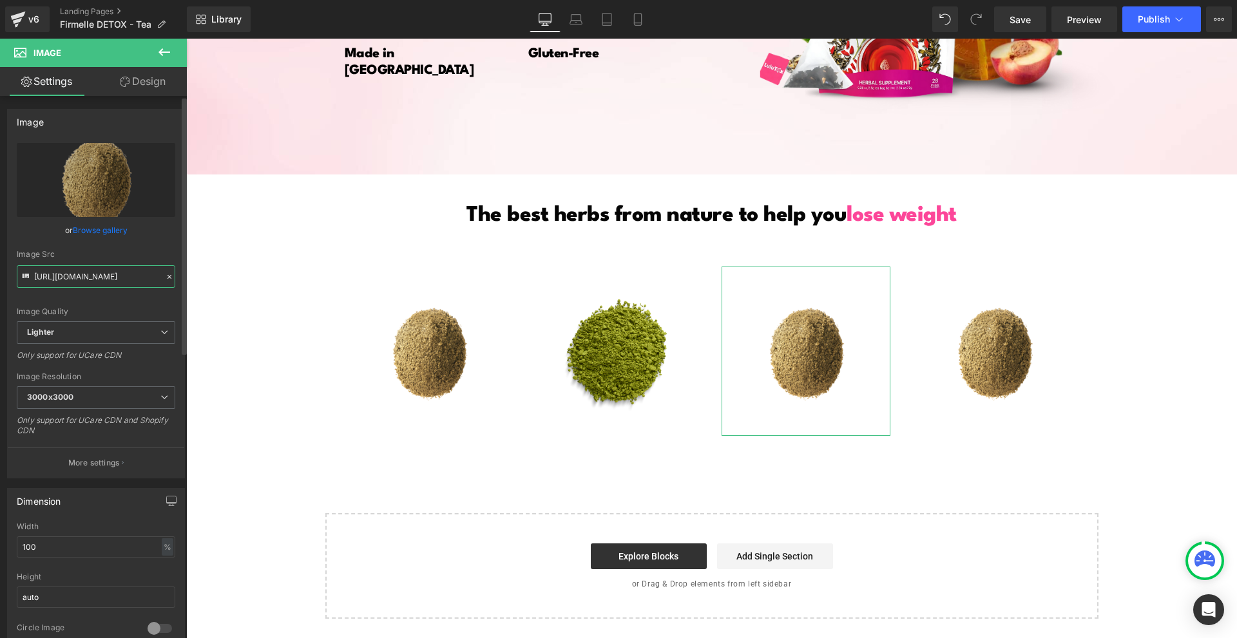
click at [82, 283] on input "[URL][DOMAIN_NAME]" at bounding box center [96, 276] width 158 height 23
paste input "[DOMAIN_NAME][URL]"
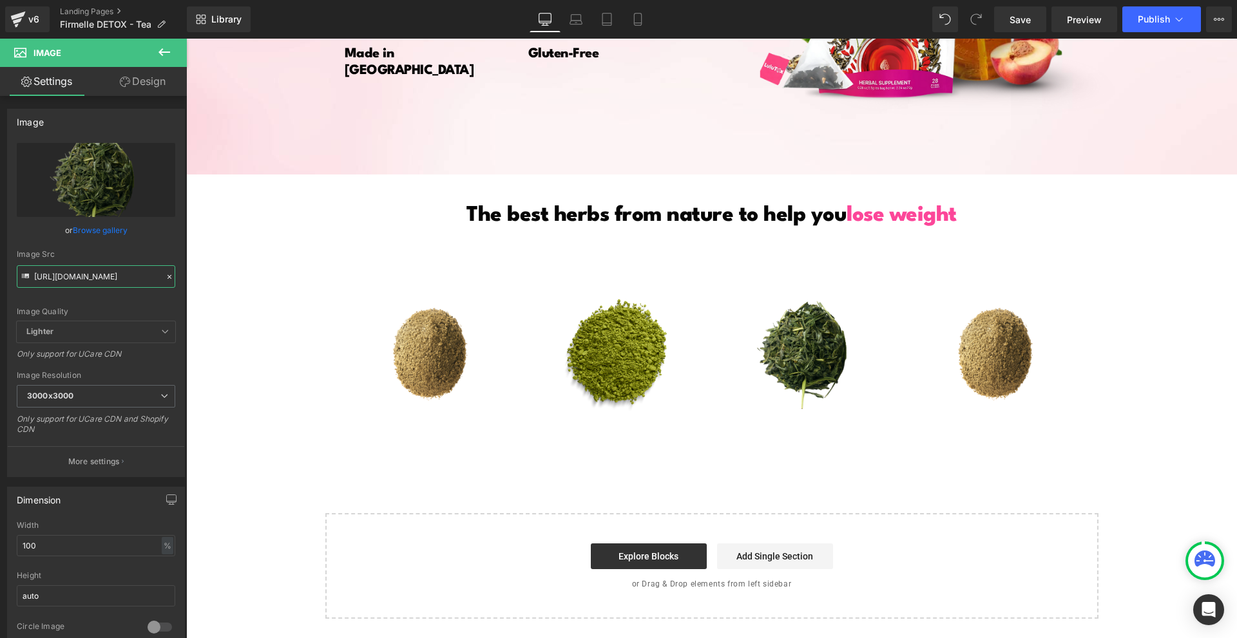
scroll to position [2333, 0]
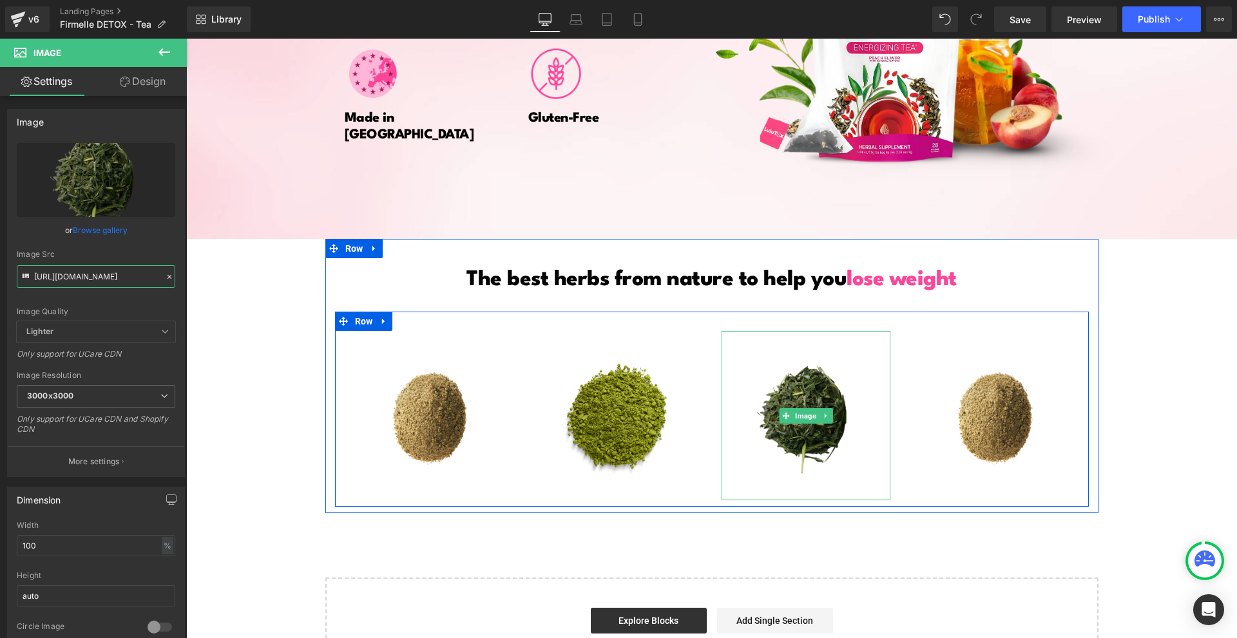
type input "[URL][DOMAIN_NAME]"
click at [837, 465] on img at bounding box center [806, 415] width 169 height 169
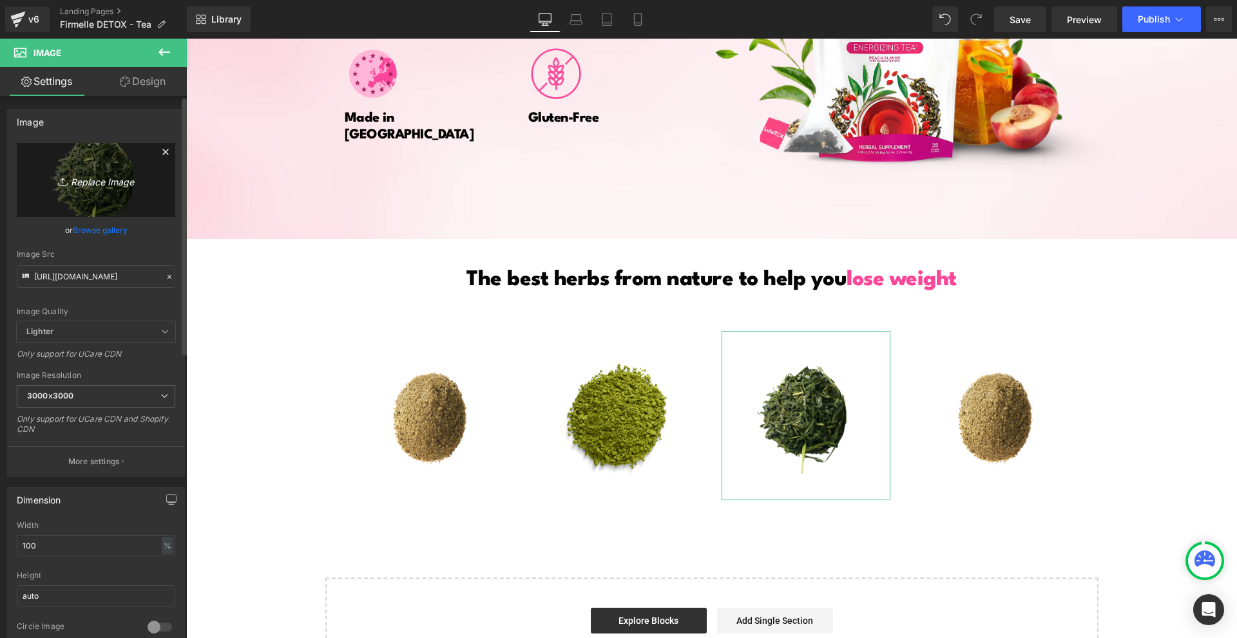
click at [59, 175] on icon "Replace Image" at bounding box center [95, 180] width 103 height 16
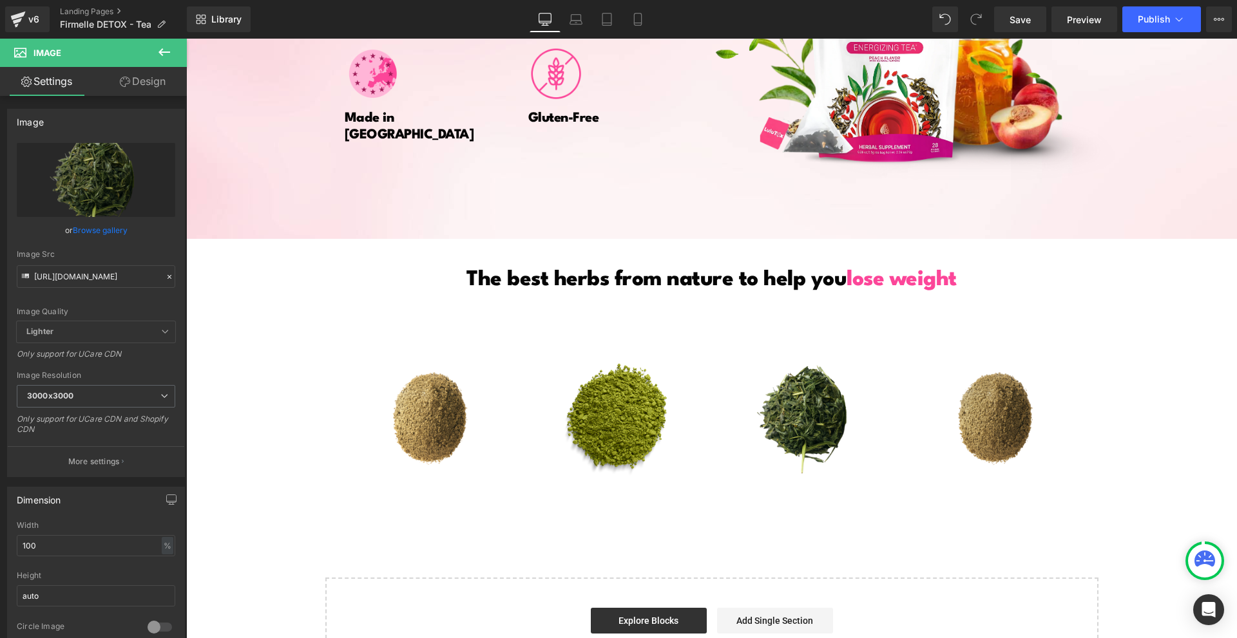
click at [984, 389] on img at bounding box center [994, 415] width 169 height 169
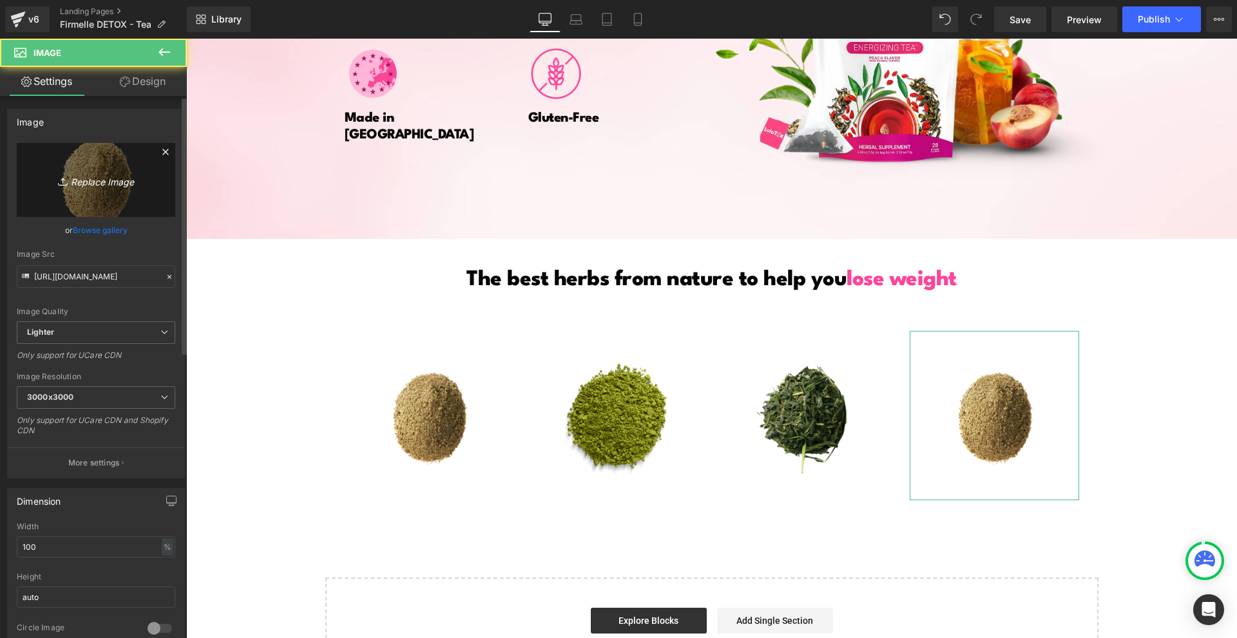
click at [113, 195] on link "Replace Image" at bounding box center [96, 180] width 158 height 74
type input "C:\fakepath\Névtelen terv - 2025-08-14T192829.557.png"
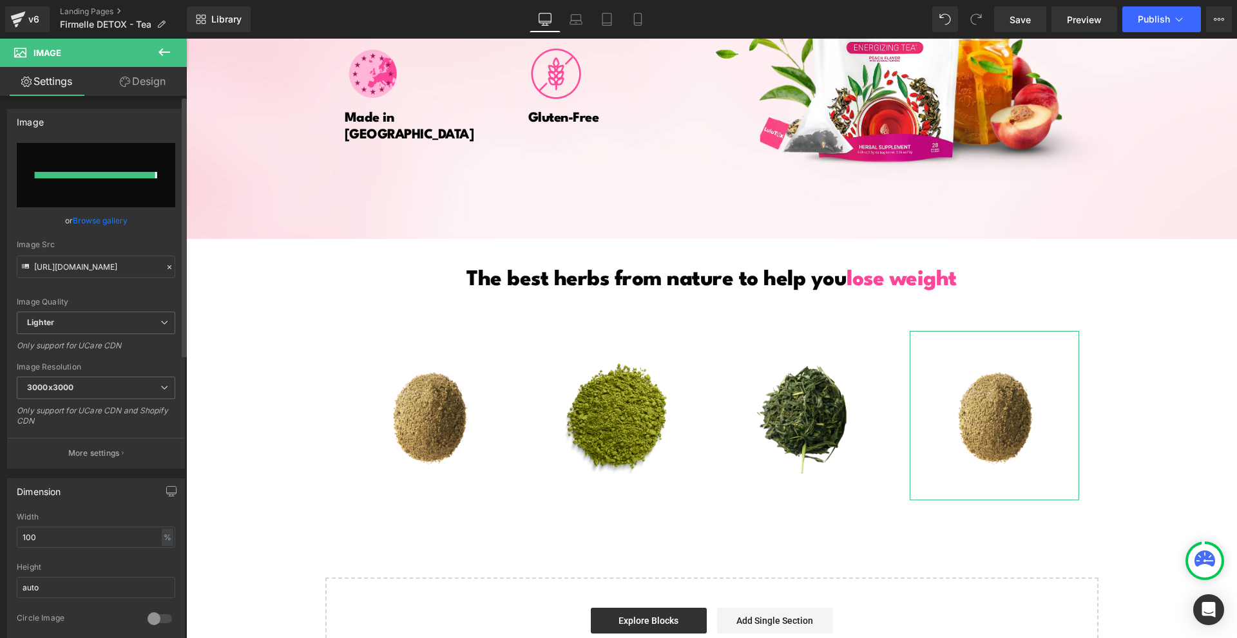
type input "[URL][DOMAIN_NAME]"
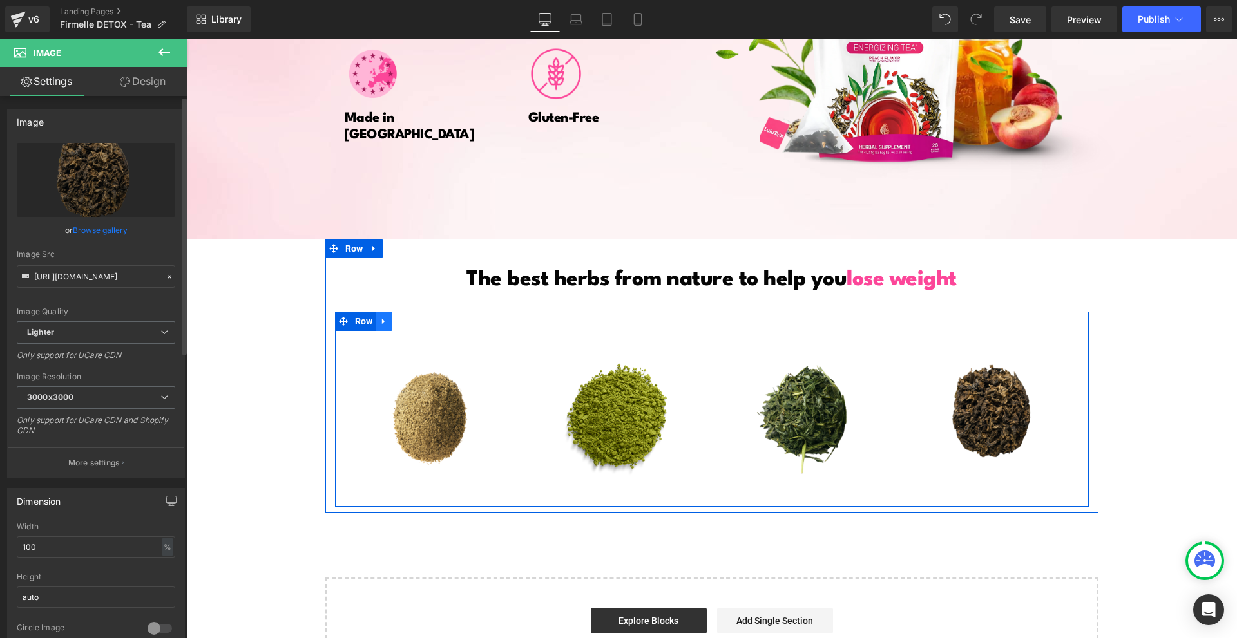
click at [379, 318] on icon at bounding box center [383, 322] width 9 height 10
click at [397, 322] on icon at bounding box center [400, 321] width 9 height 9
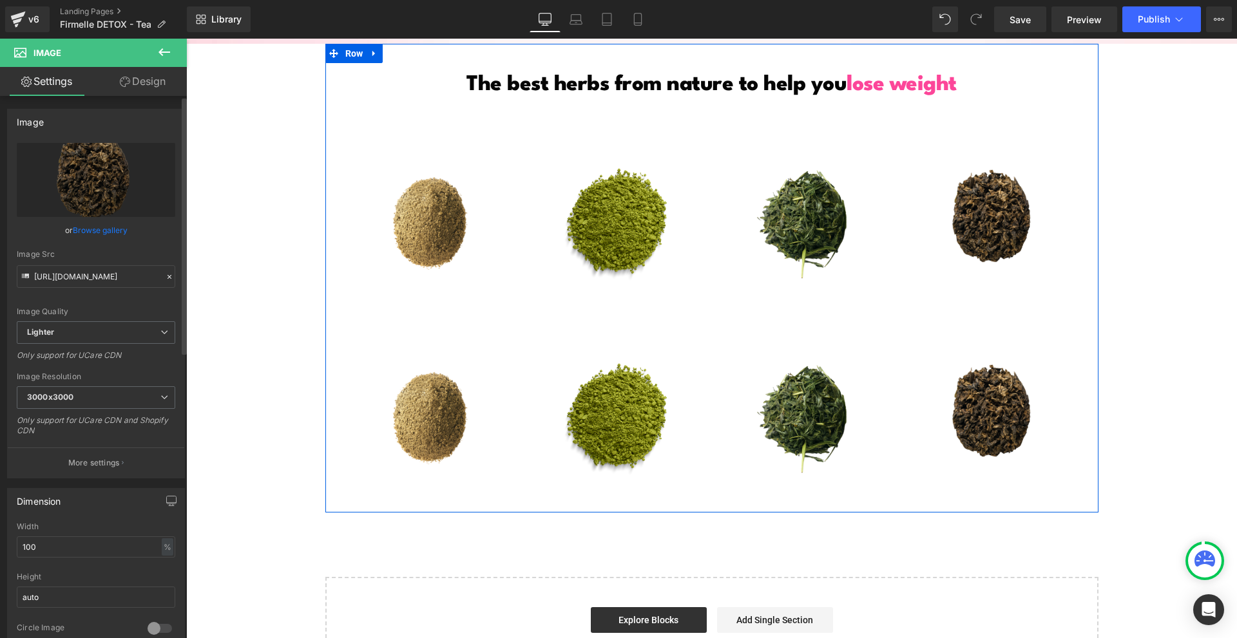
scroll to position [2592, 0]
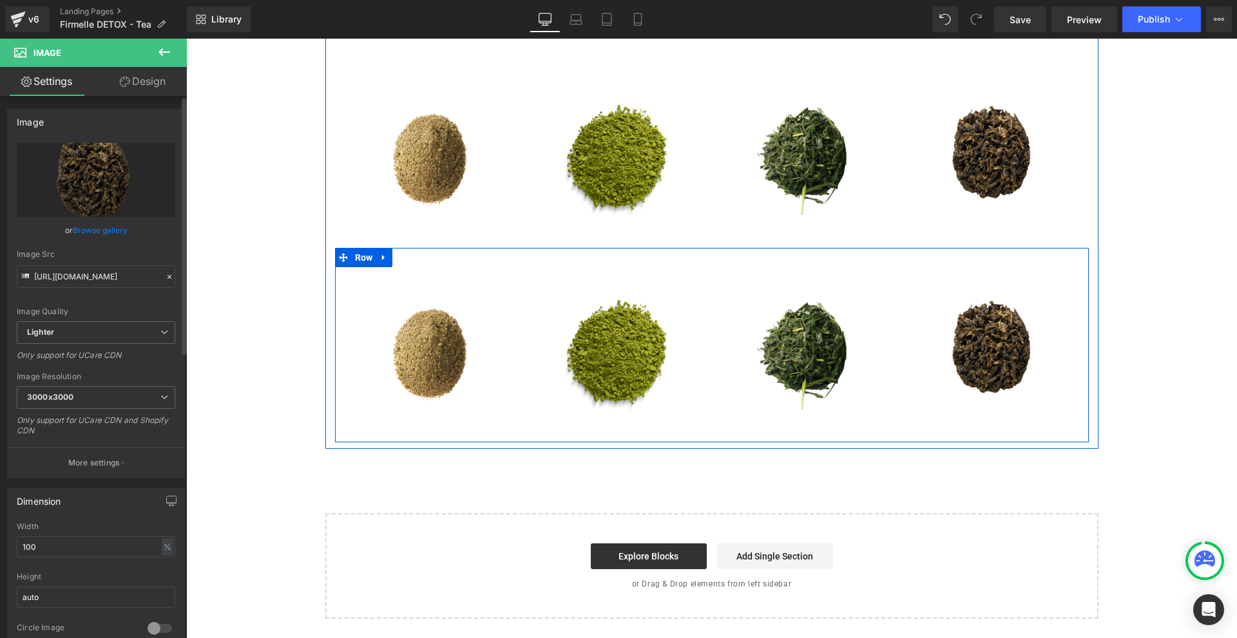
click at [716, 253] on div "Image Image Image Image Row" at bounding box center [712, 345] width 754 height 195
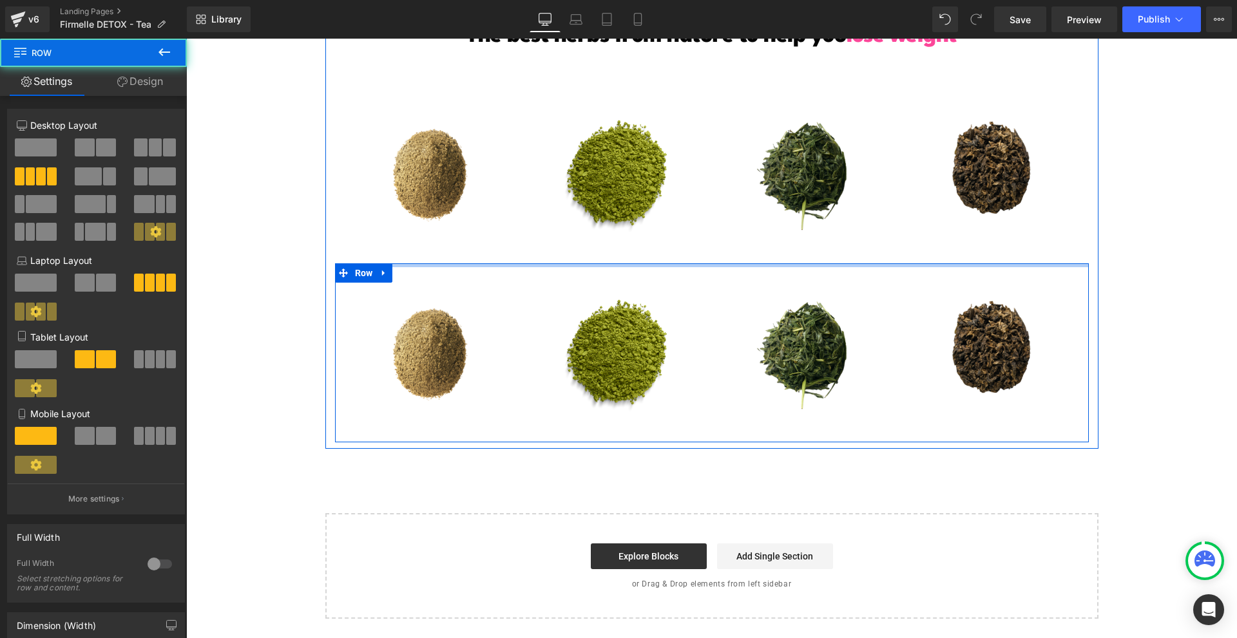
click at [720, 245] on div "The best herbs from nature to help you lose weight Heading Image Image Image Im…" at bounding box center [711, 229] width 773 height 428
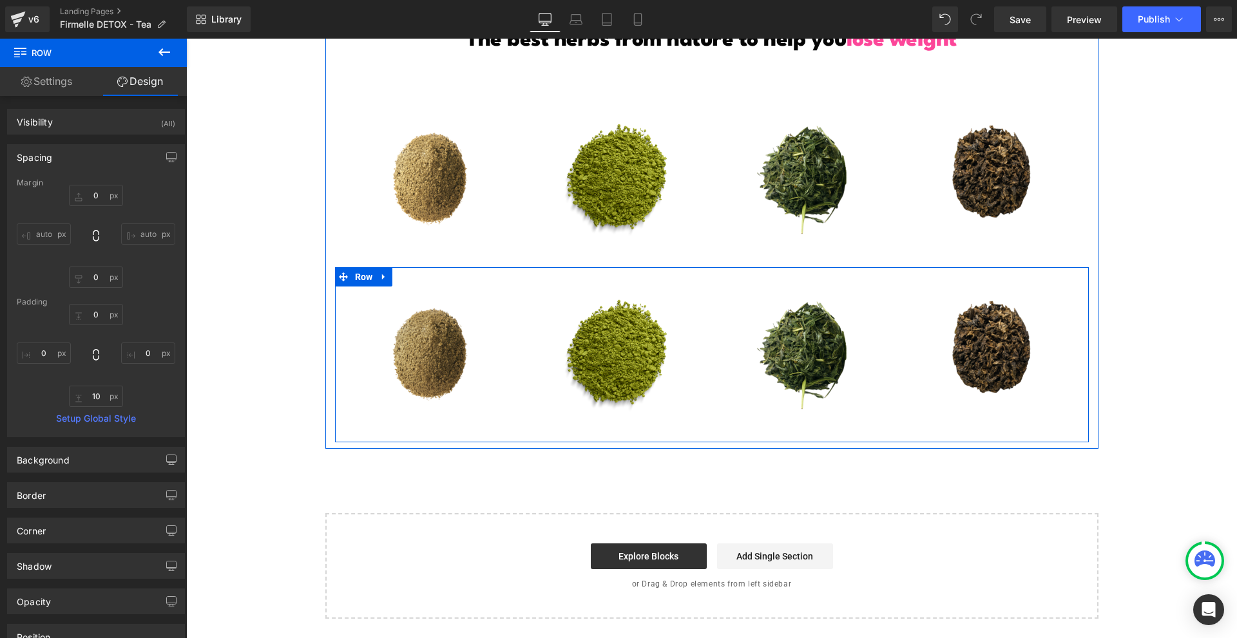
scroll to position [2573, 0]
click at [376, 272] on link at bounding box center [384, 276] width 17 height 19
click at [396, 279] on icon at bounding box center [400, 277] width 9 height 9
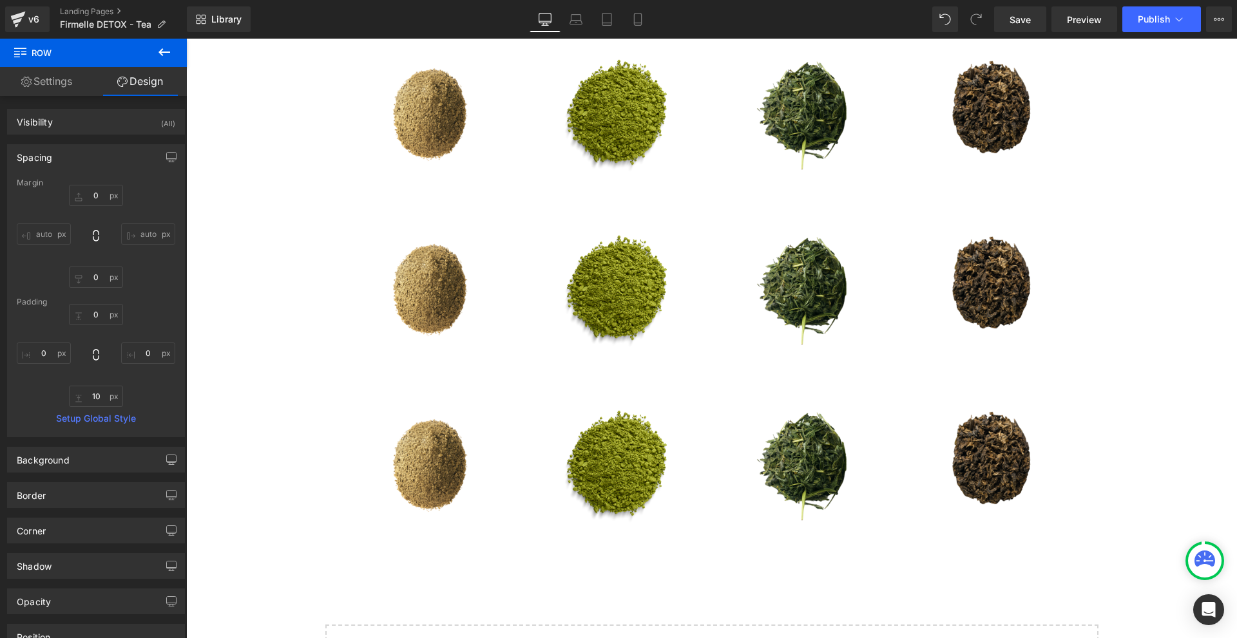
scroll to position [2444, 0]
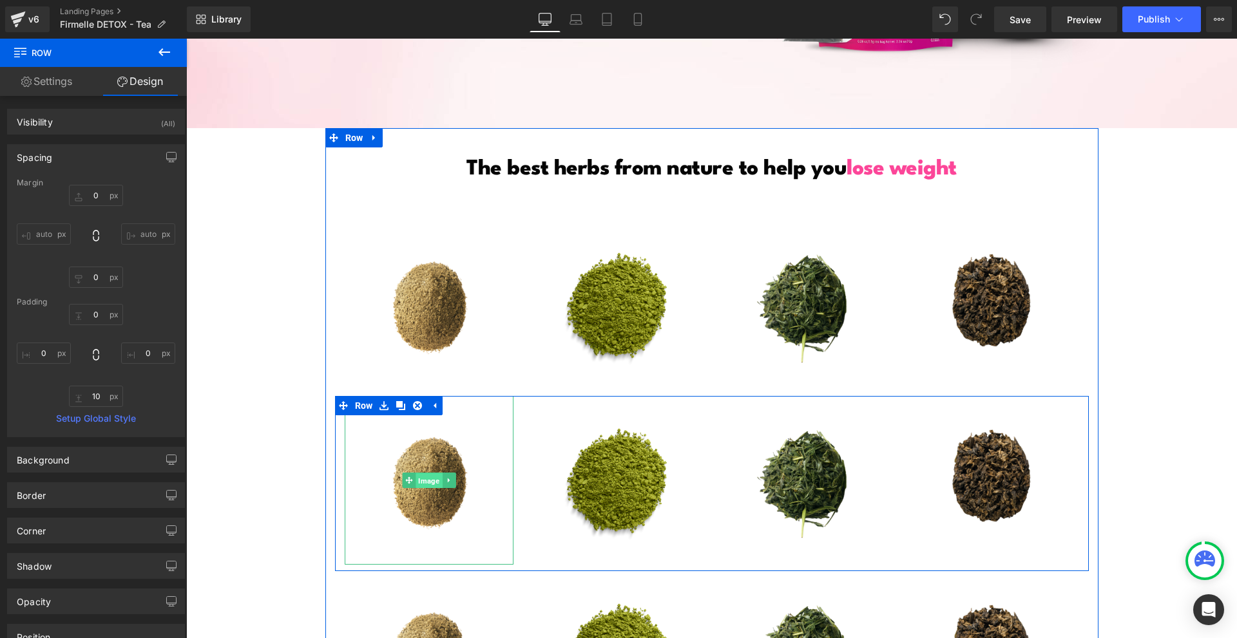
click at [418, 481] on span "Image" at bounding box center [429, 481] width 26 height 15
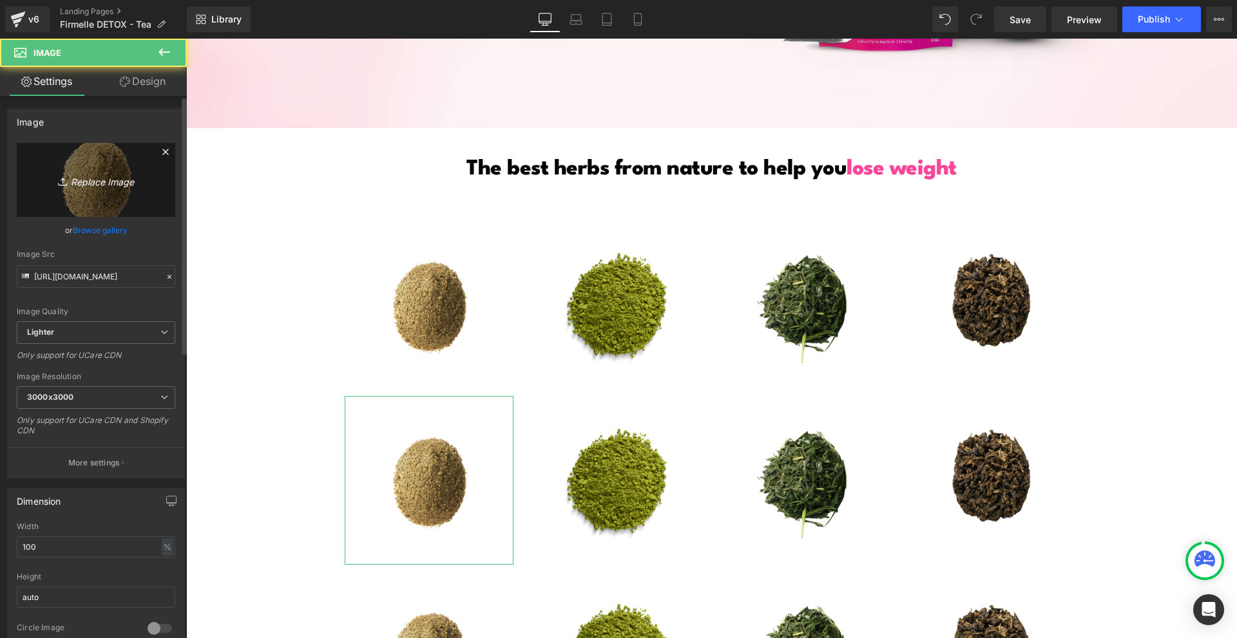
click at [87, 183] on icon "Replace Image" at bounding box center [95, 180] width 103 height 16
type input "C:\fakepath\Névtelen terv - 2025-08-14T192918.799.png"
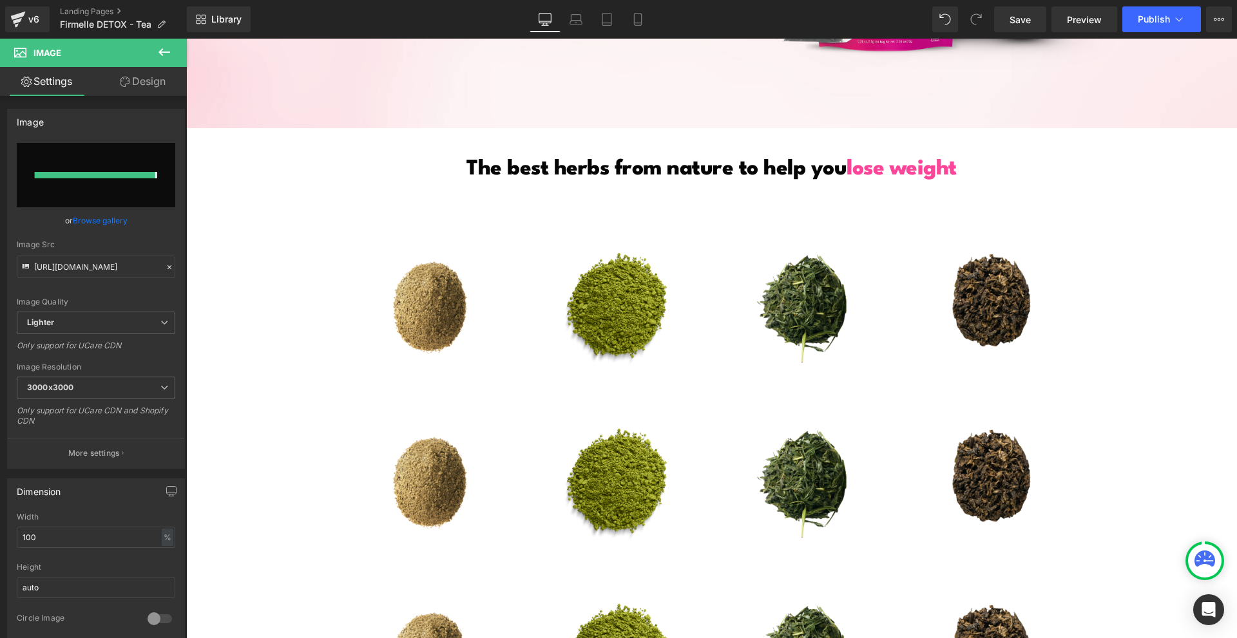
type input "[URL][DOMAIN_NAME]"
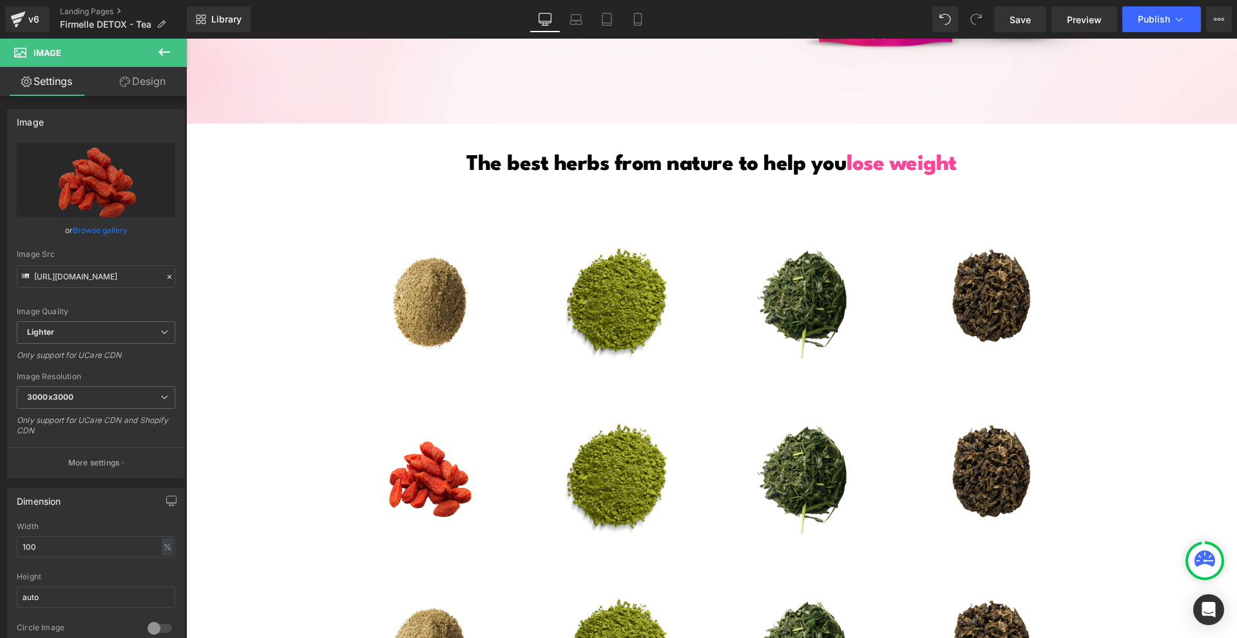
scroll to position [2513, 0]
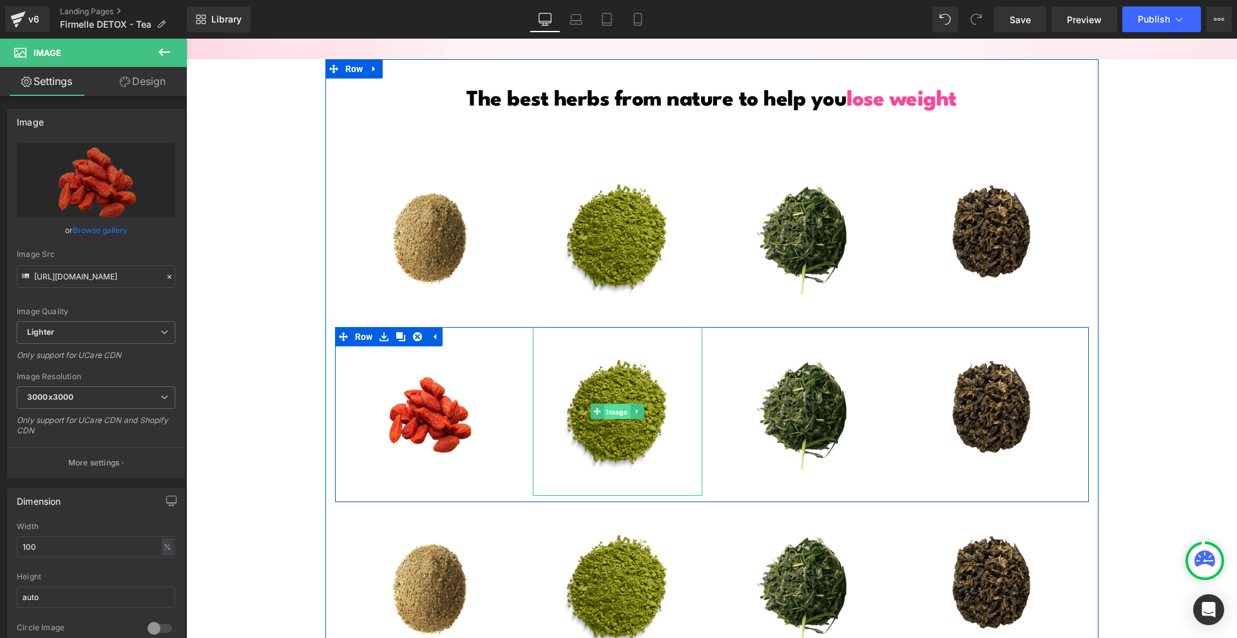
click at [610, 412] on span "Image" at bounding box center [617, 412] width 26 height 15
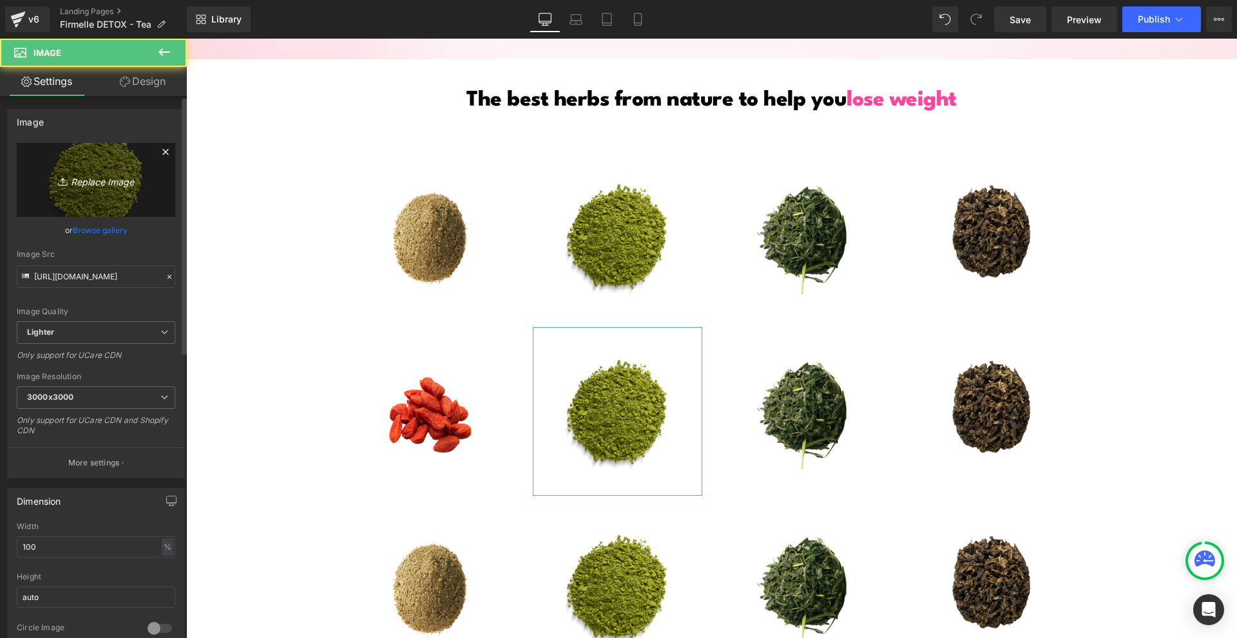
click at [104, 182] on icon "Replace Image" at bounding box center [95, 180] width 103 height 16
type input "C:\fakepath\Névtelen terv - 2025-08-14T193404.594.png"
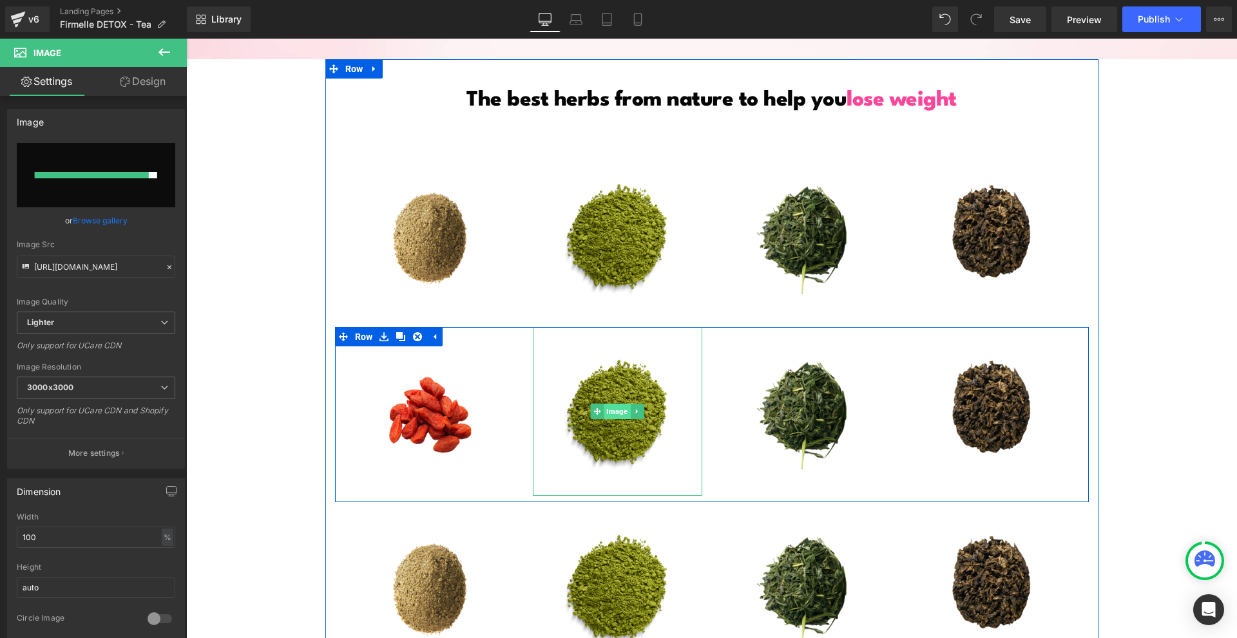
click at [610, 414] on span "Image" at bounding box center [617, 411] width 26 height 15
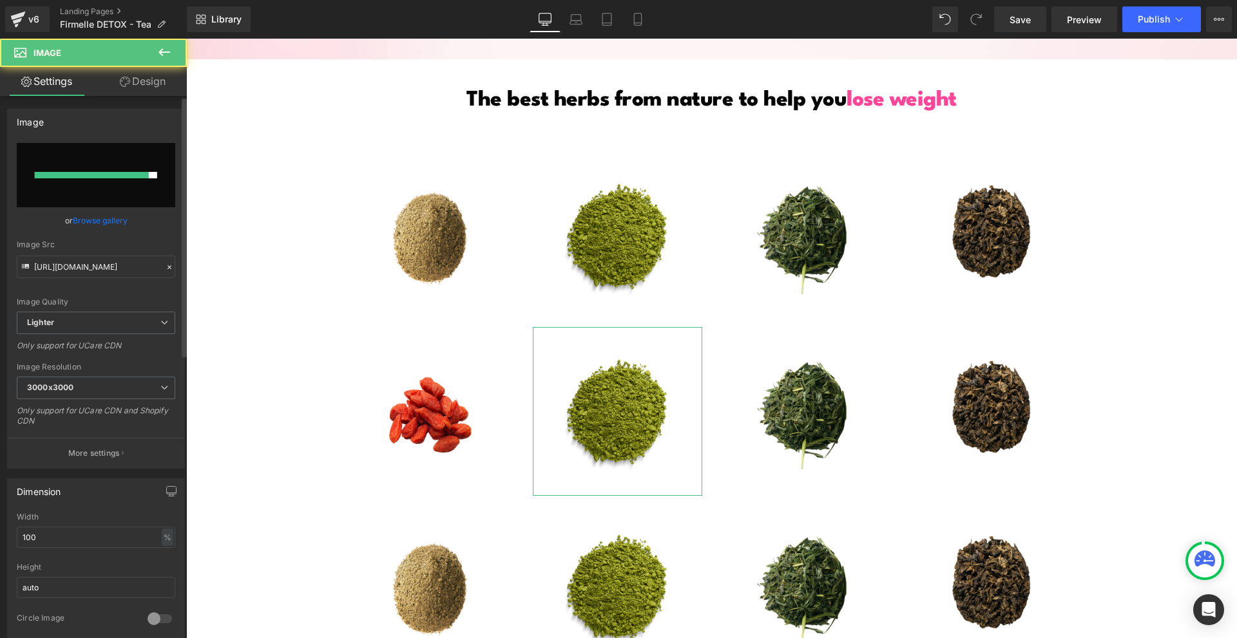
click at [84, 166] on input "file" at bounding box center [96, 175] width 158 height 64
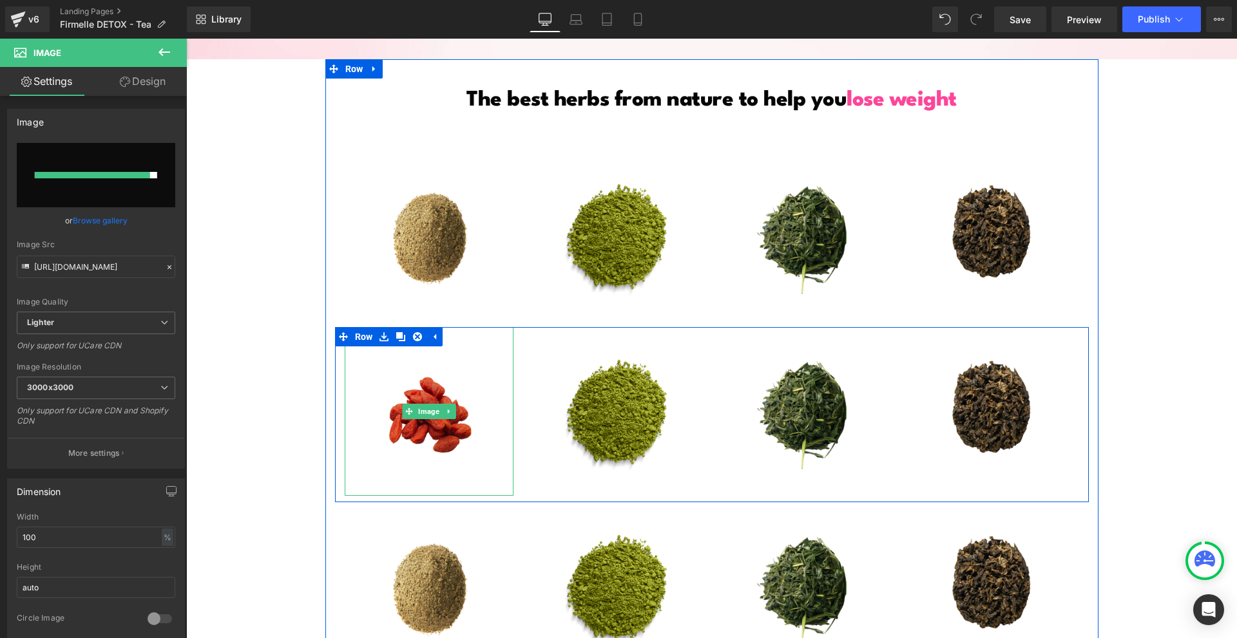
click at [443, 442] on img at bounding box center [429, 411] width 169 height 169
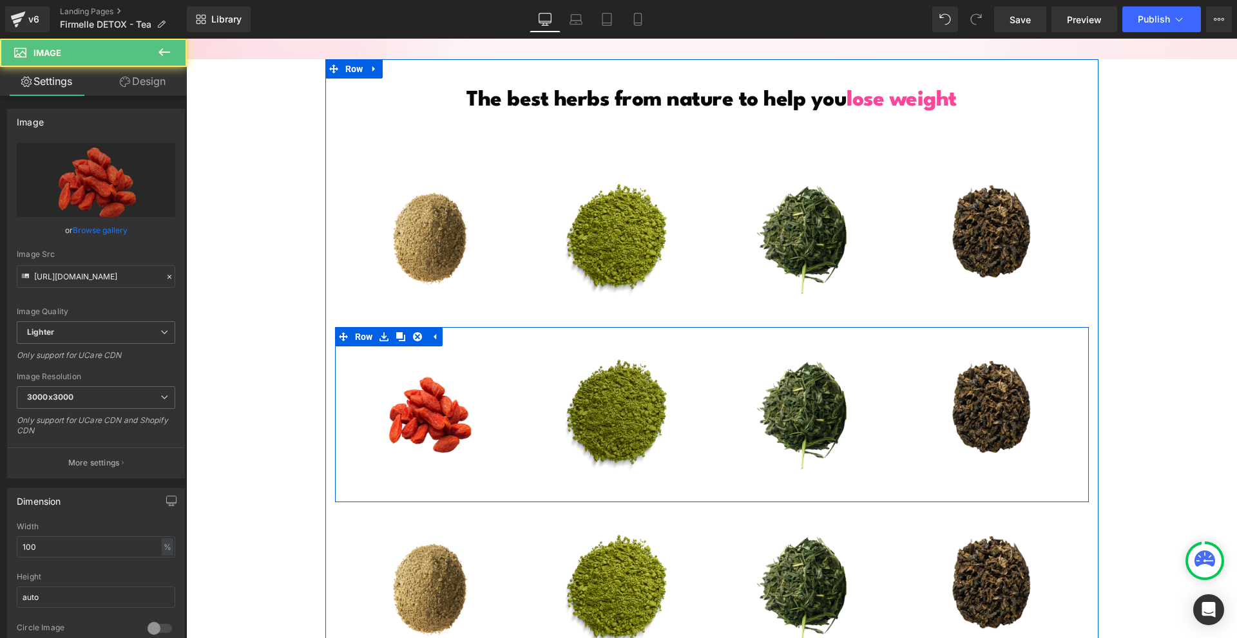
click at [596, 439] on img at bounding box center [617, 411] width 169 height 169
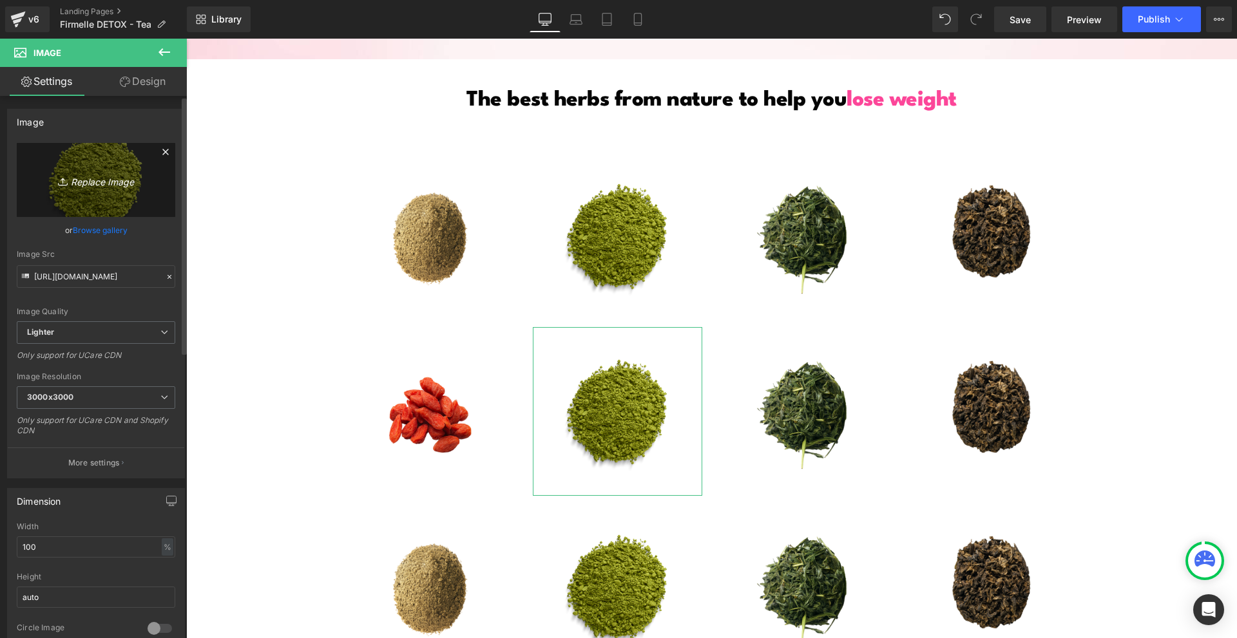
click at [60, 175] on icon "Replace Image" at bounding box center [95, 180] width 103 height 16
type input "C:\fakepath\Névtelen terv - 2025-08-14T193404.594.png"
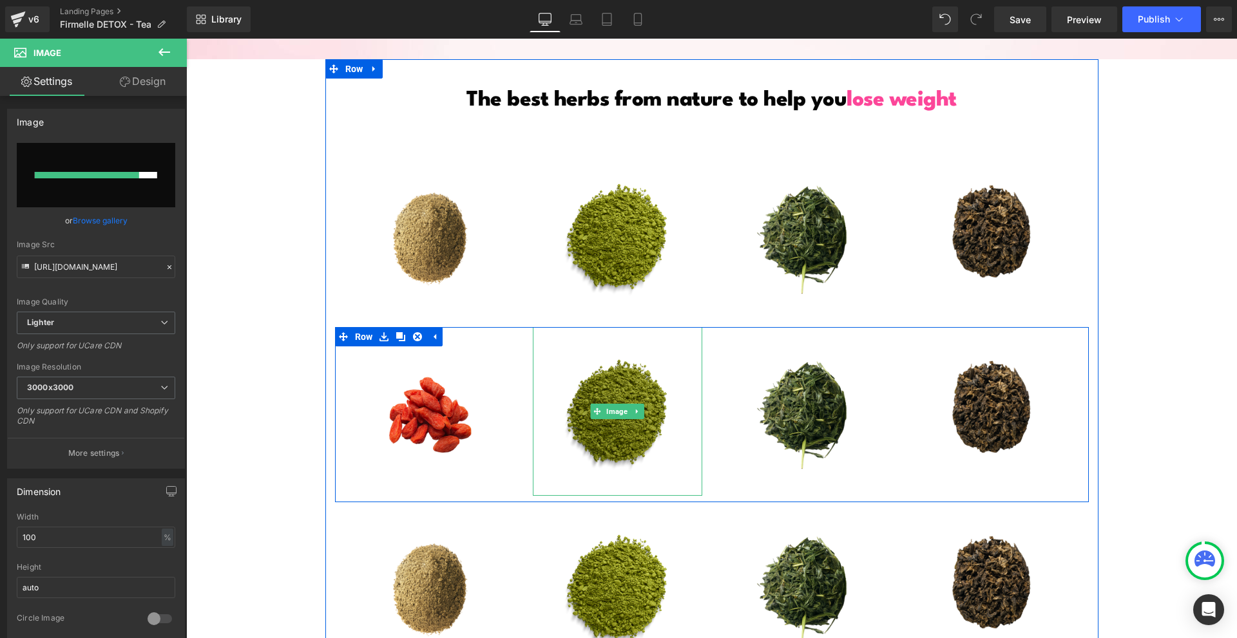
click at [617, 425] on img at bounding box center [617, 411] width 169 height 169
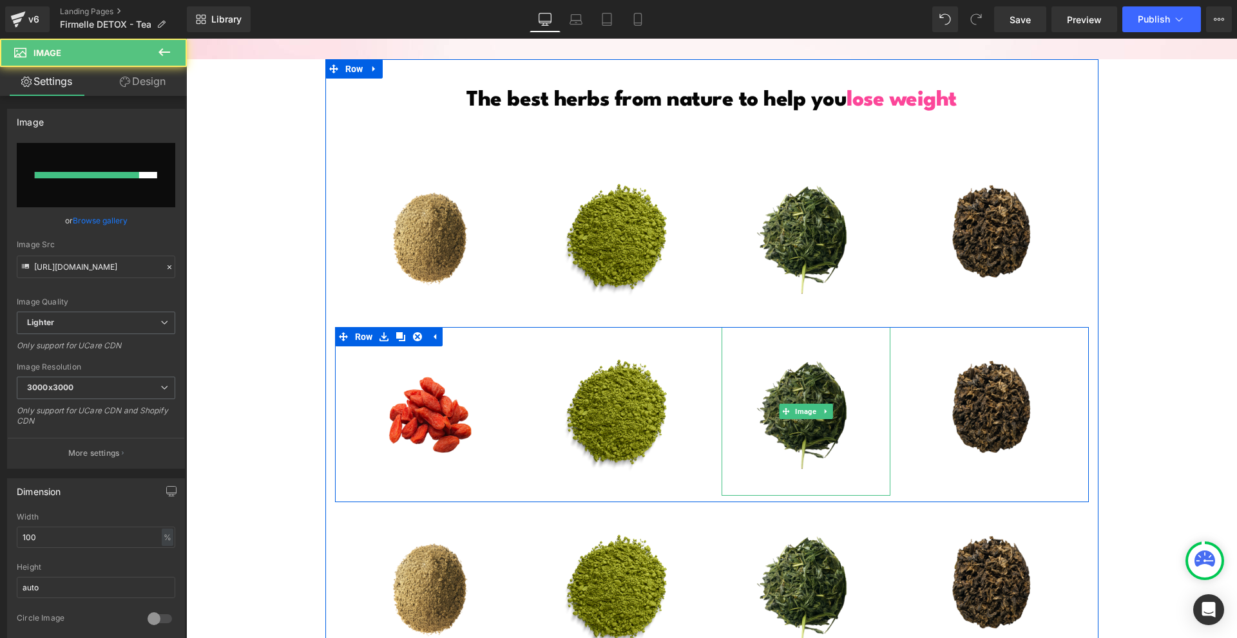
click at [830, 445] on img at bounding box center [806, 411] width 169 height 169
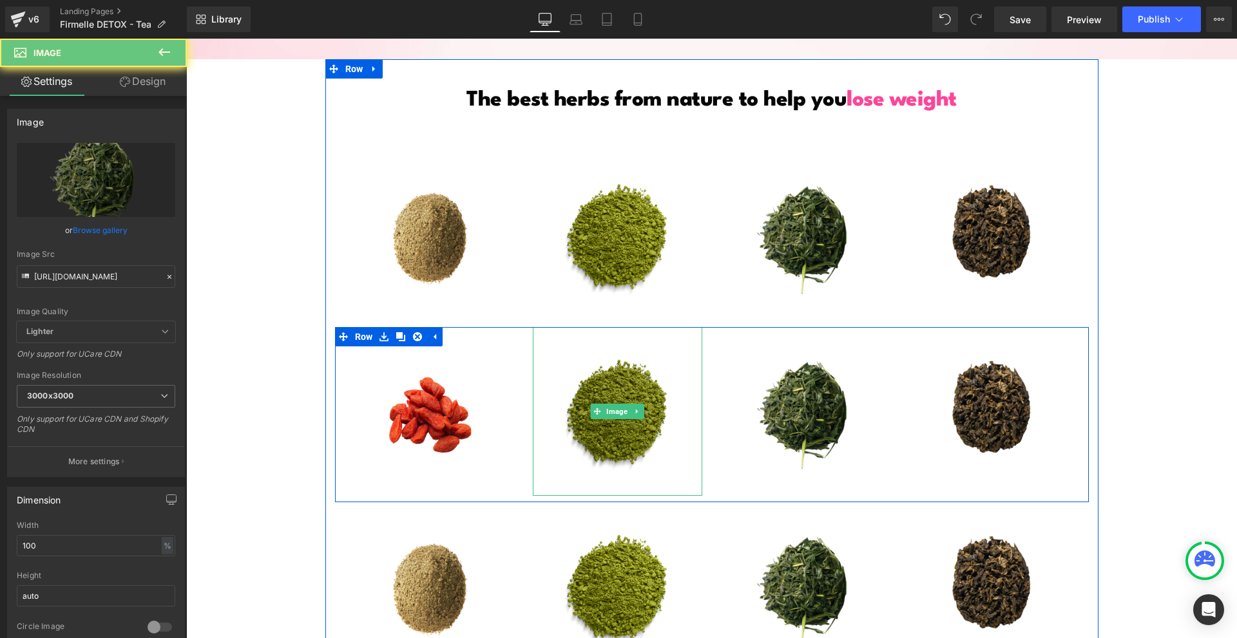
click at [624, 451] on img at bounding box center [617, 411] width 169 height 169
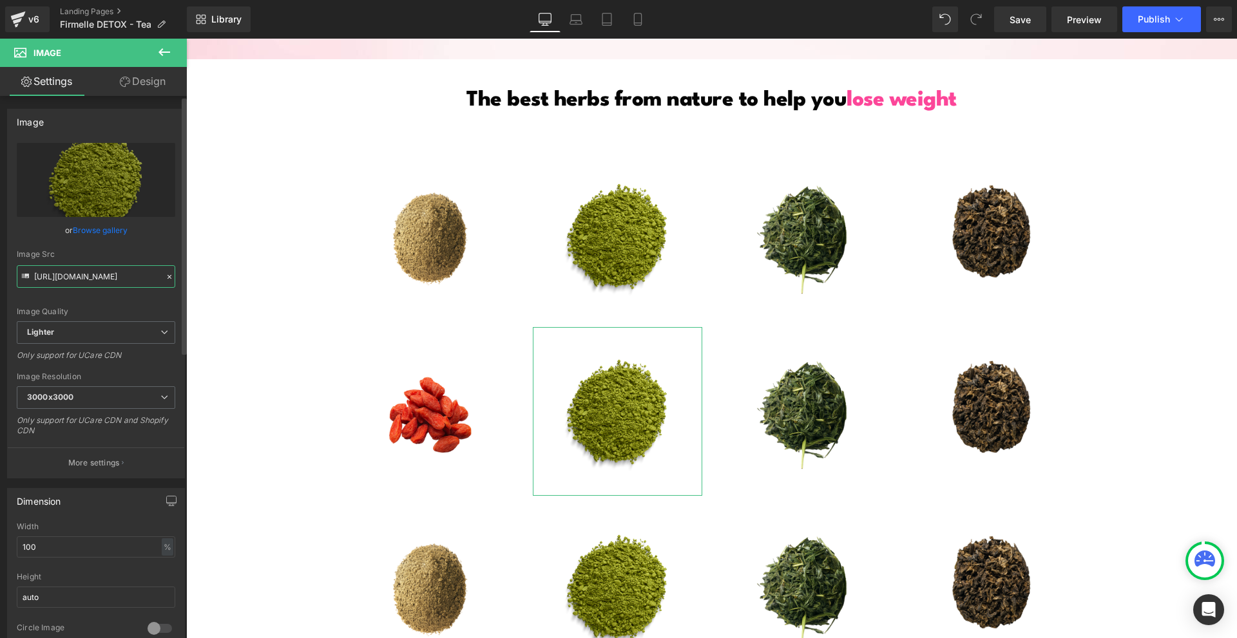
click at [105, 276] on input "[URL][DOMAIN_NAME]" at bounding box center [96, 276] width 158 height 23
paste input "[DOMAIN_NAME][URL]"
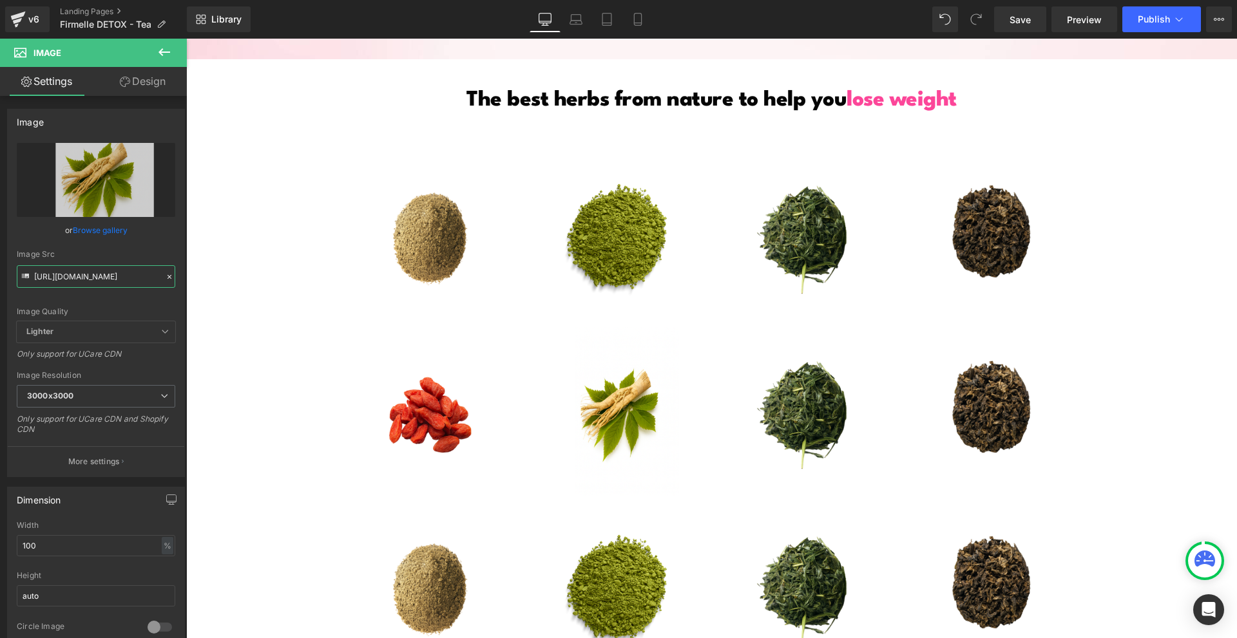
scroll to position [2384, 0]
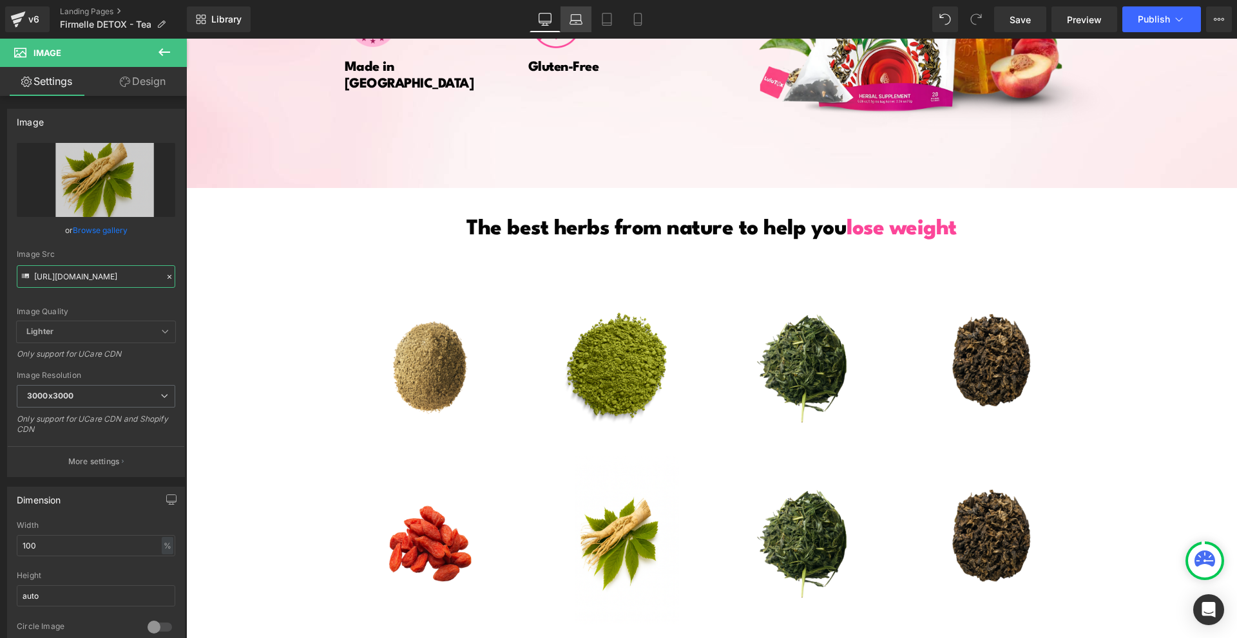
type input "[URL][DOMAIN_NAME]"
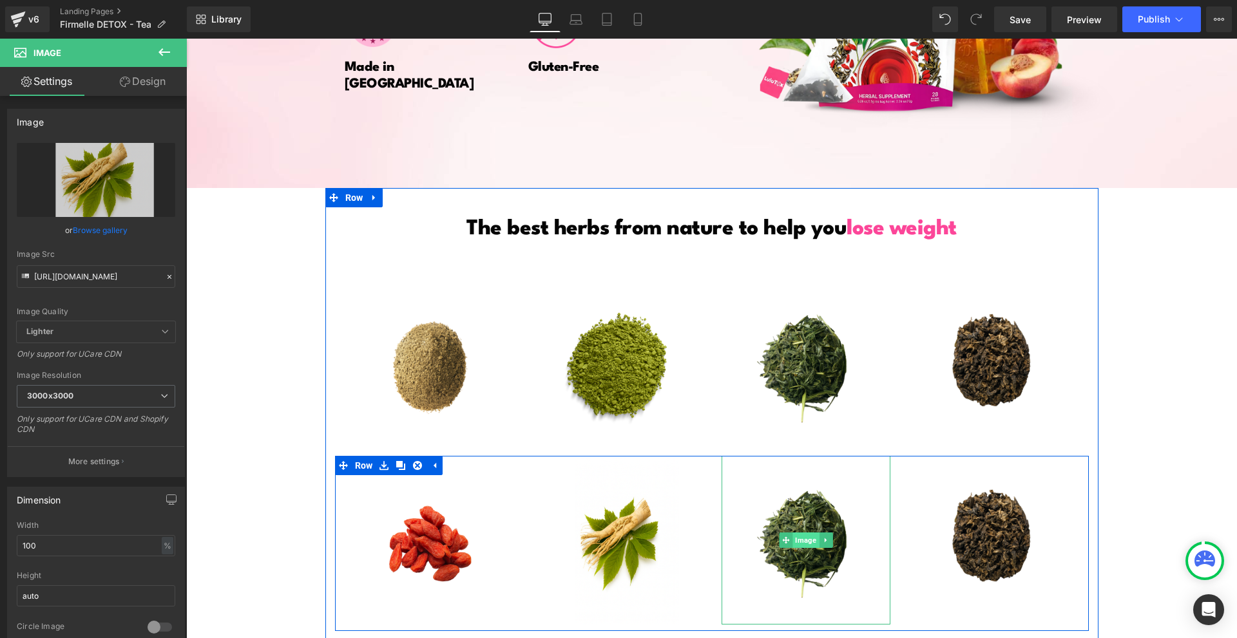
click at [796, 545] on span "Image" at bounding box center [805, 540] width 26 height 15
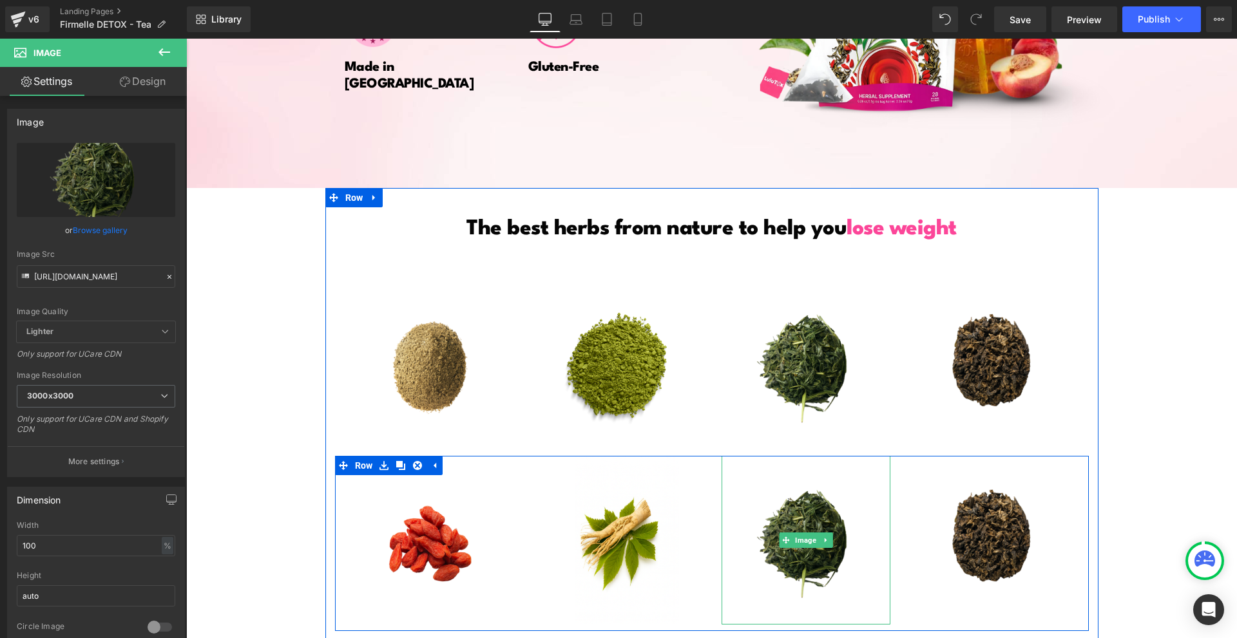
click at [819, 499] on img at bounding box center [806, 540] width 169 height 169
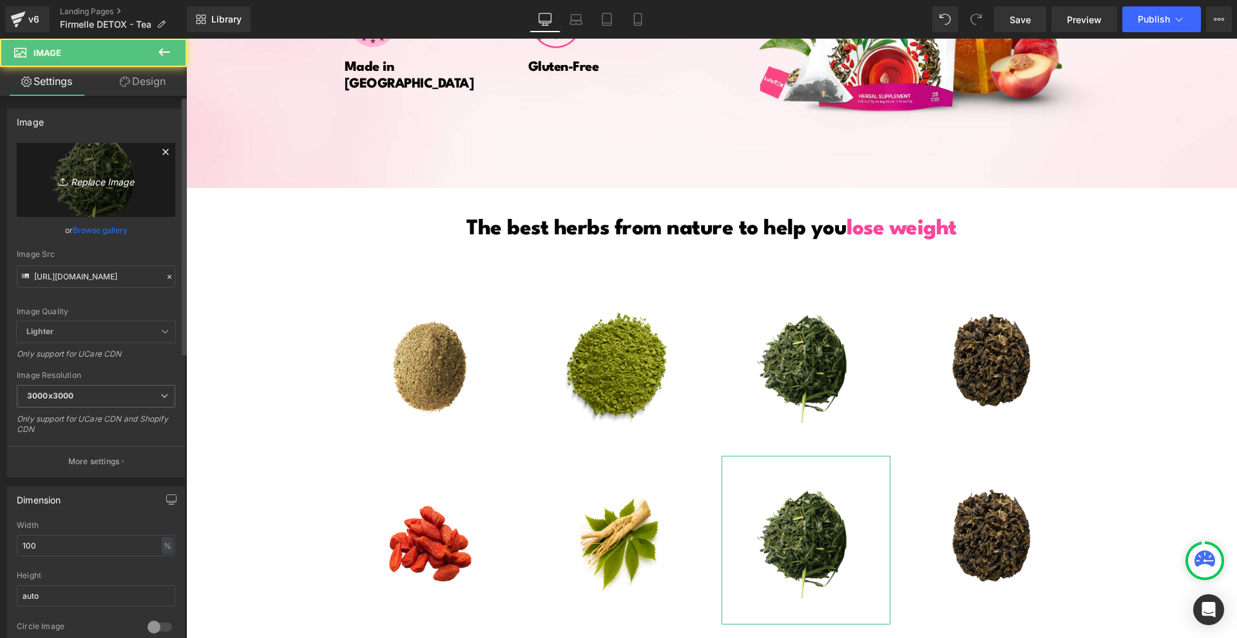
drag, startPoint x: 75, startPoint y: 128, endPoint x: 78, endPoint y: 155, distance: 26.6
click at [75, 134] on div "Image [URL][DOMAIN_NAME] Replace Image Upload image or Browse gallery Image Src…" at bounding box center [96, 293] width 178 height 369
click at [78, 155] on link "Replace Image" at bounding box center [96, 180] width 158 height 74
type input "C:\fakepath\Névtelen terv - 2025-08-14T193619.596.png"
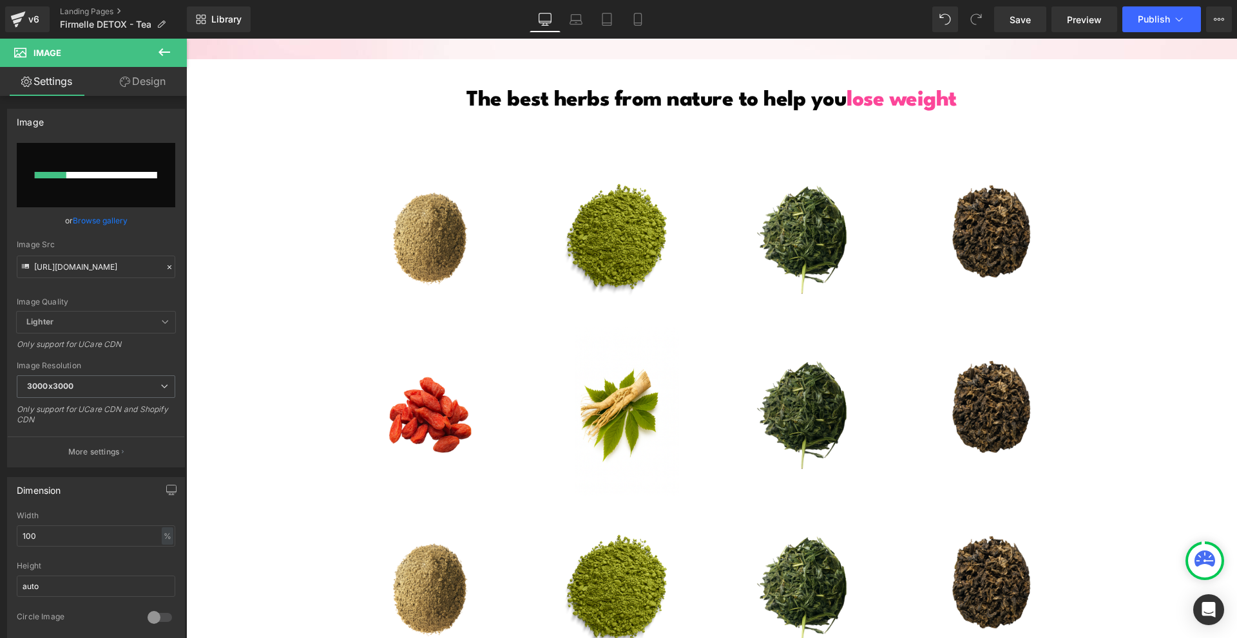
scroll to position [2577, 0]
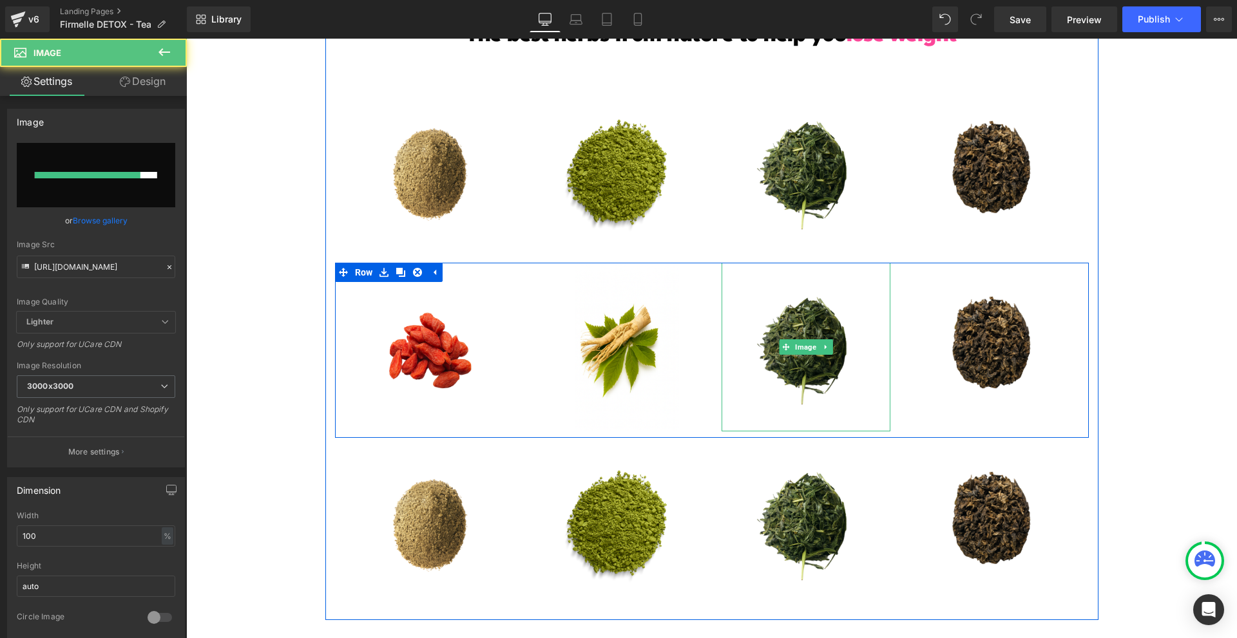
click at [807, 315] on img at bounding box center [806, 347] width 169 height 169
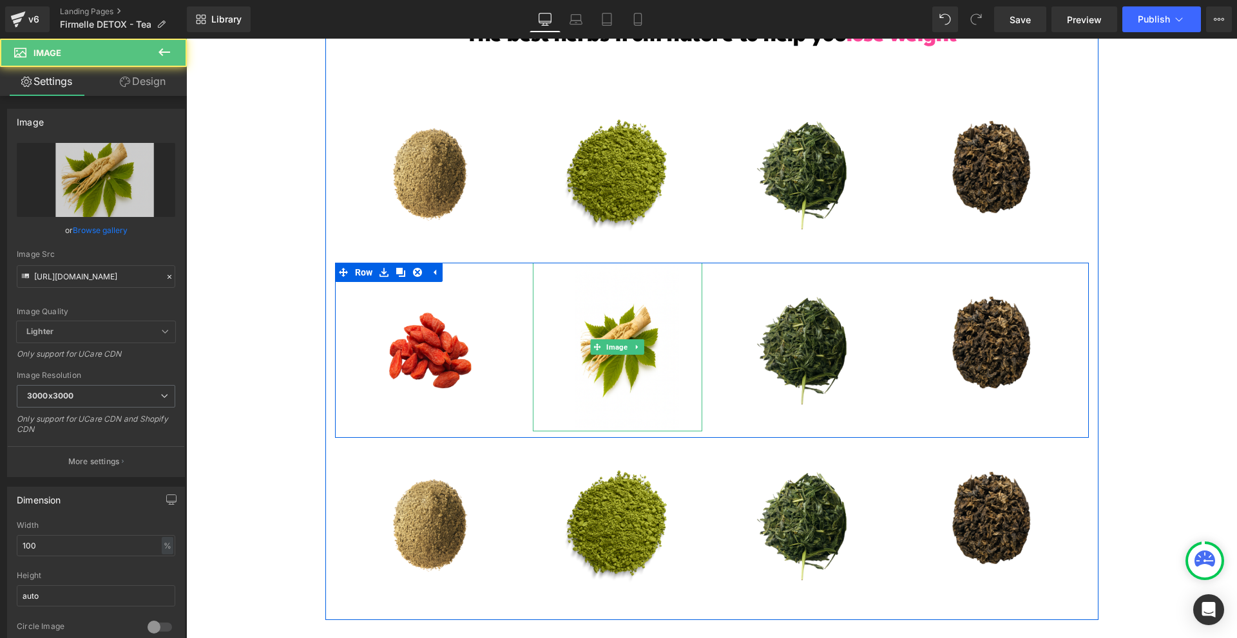
click at [819, 399] on img at bounding box center [806, 347] width 169 height 169
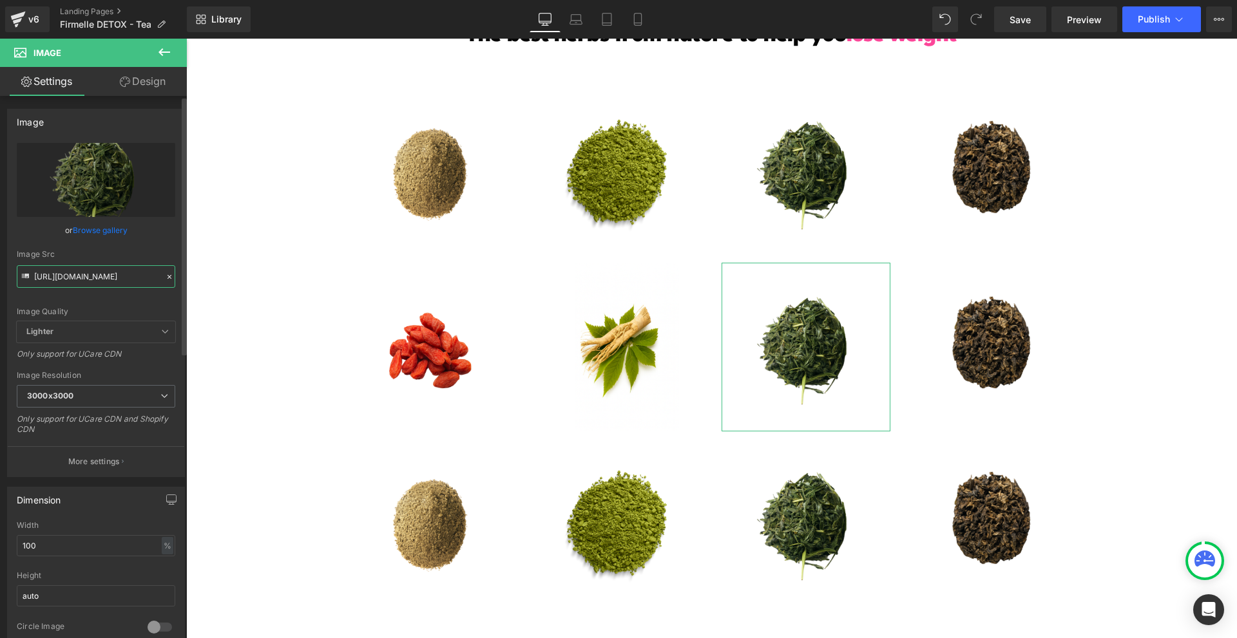
click at [111, 274] on input "[URL][DOMAIN_NAME]" at bounding box center [96, 276] width 158 height 23
paste input "3619.596.png?v=1755193240"
click at [111, 274] on input "[URL][DOMAIN_NAME]" at bounding box center [96, 276] width 158 height 23
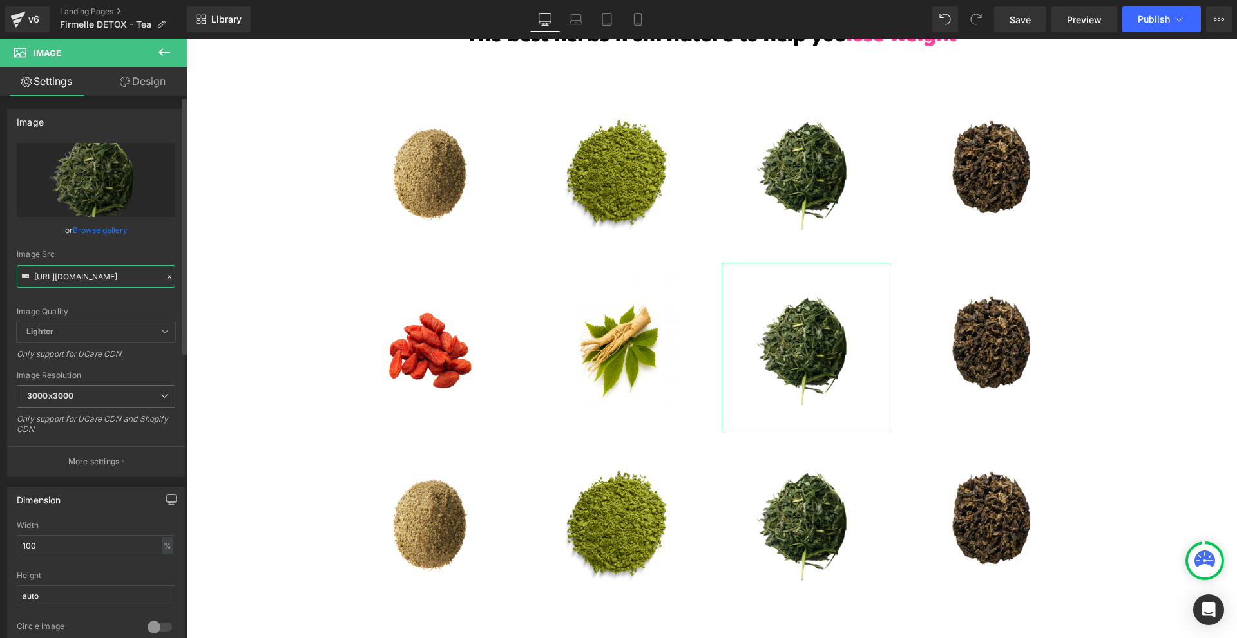
scroll to position [0, 311]
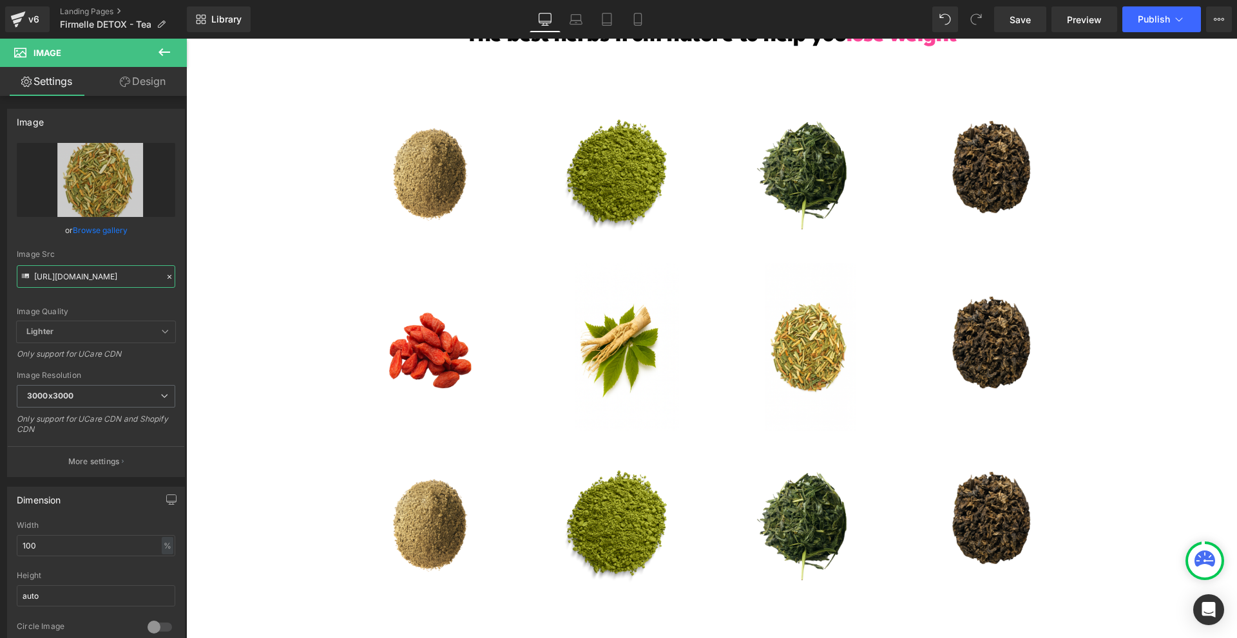
type input "[URL][DOMAIN_NAME]"
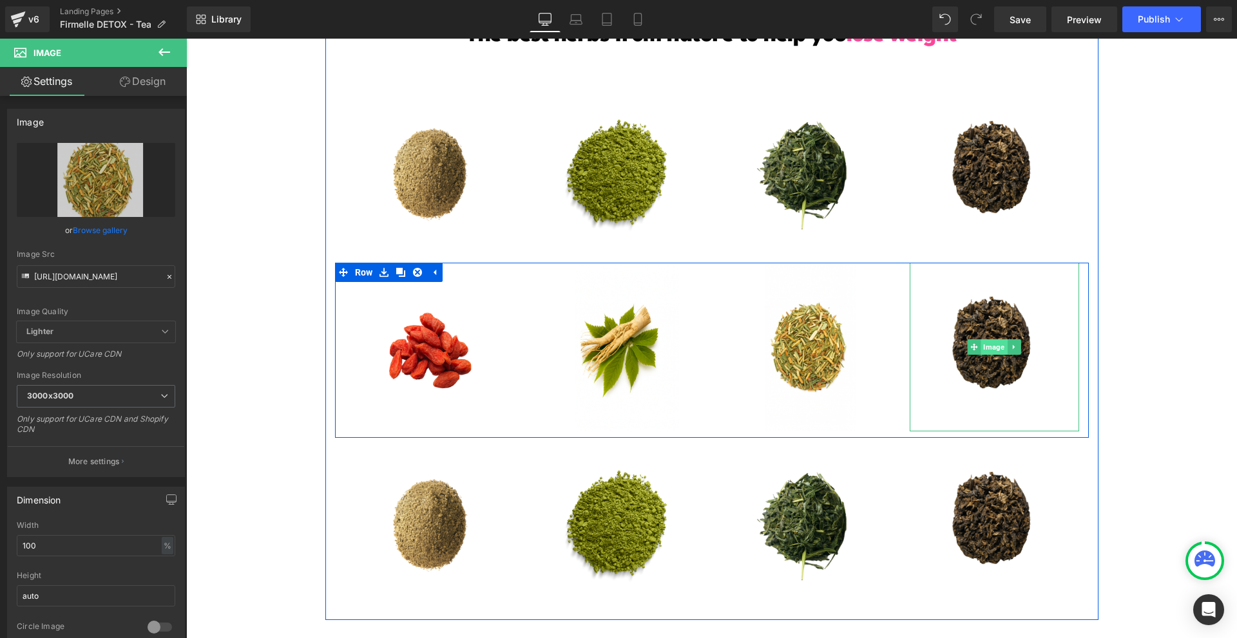
click at [985, 351] on span "Image" at bounding box center [994, 347] width 26 height 15
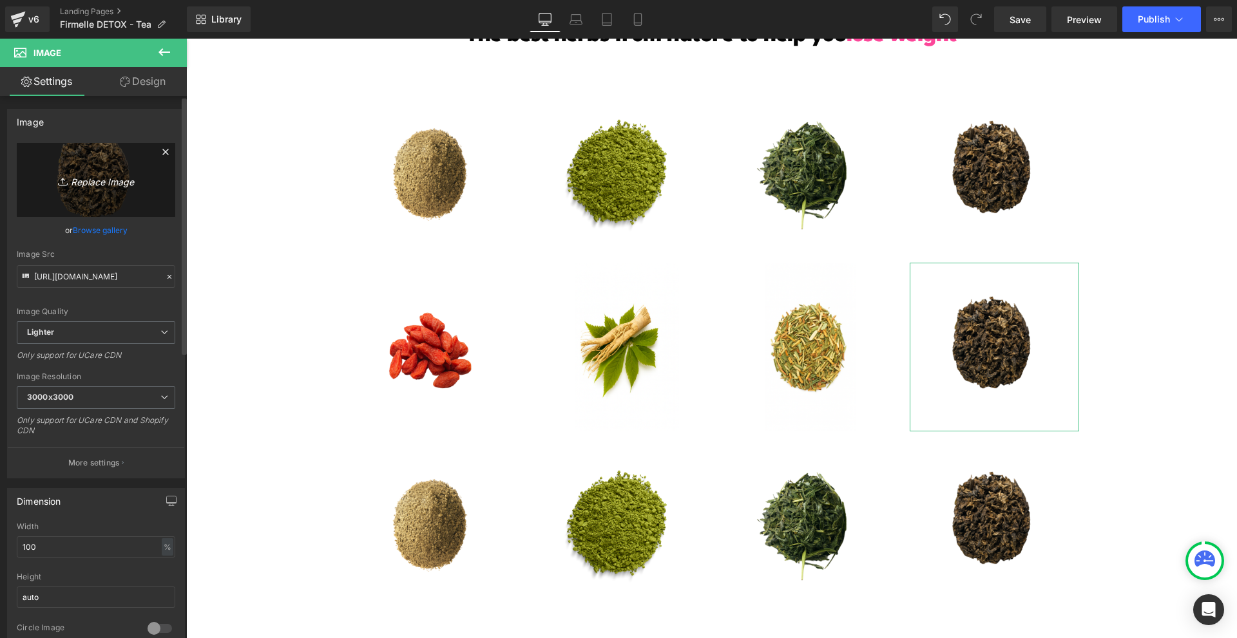
click at [81, 182] on icon "Replace Image" at bounding box center [95, 180] width 103 height 16
type input "C:\fakepath\Névtelen terv - 2025-08-14T193724.634.png"
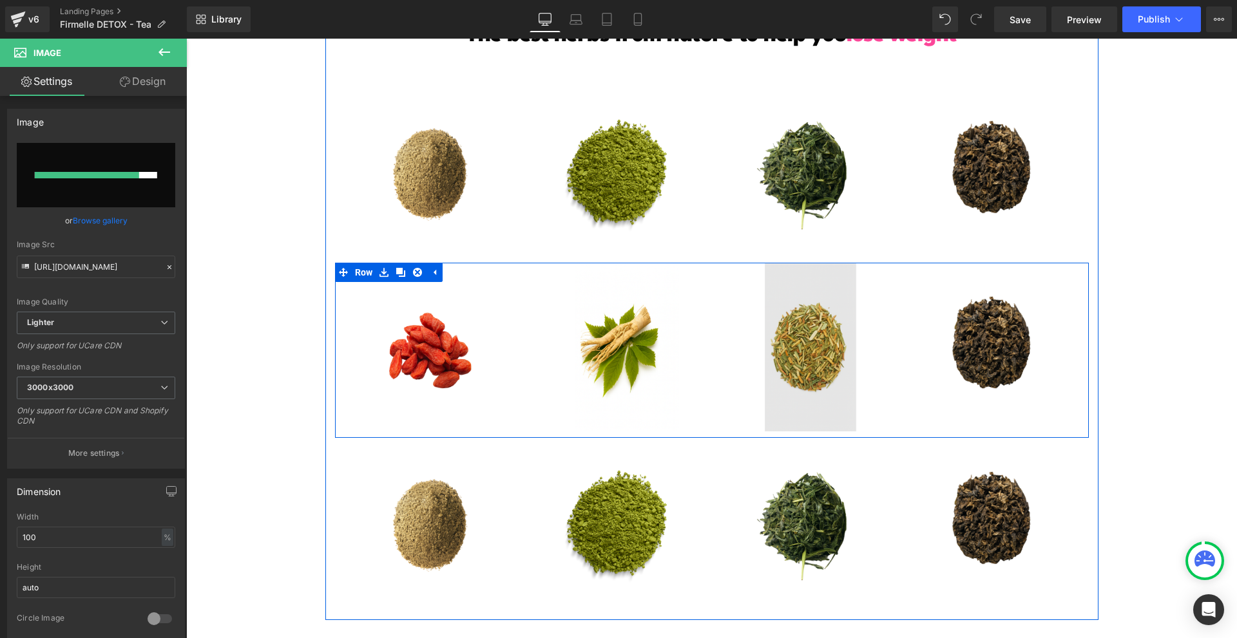
click at [800, 393] on img at bounding box center [806, 347] width 169 height 169
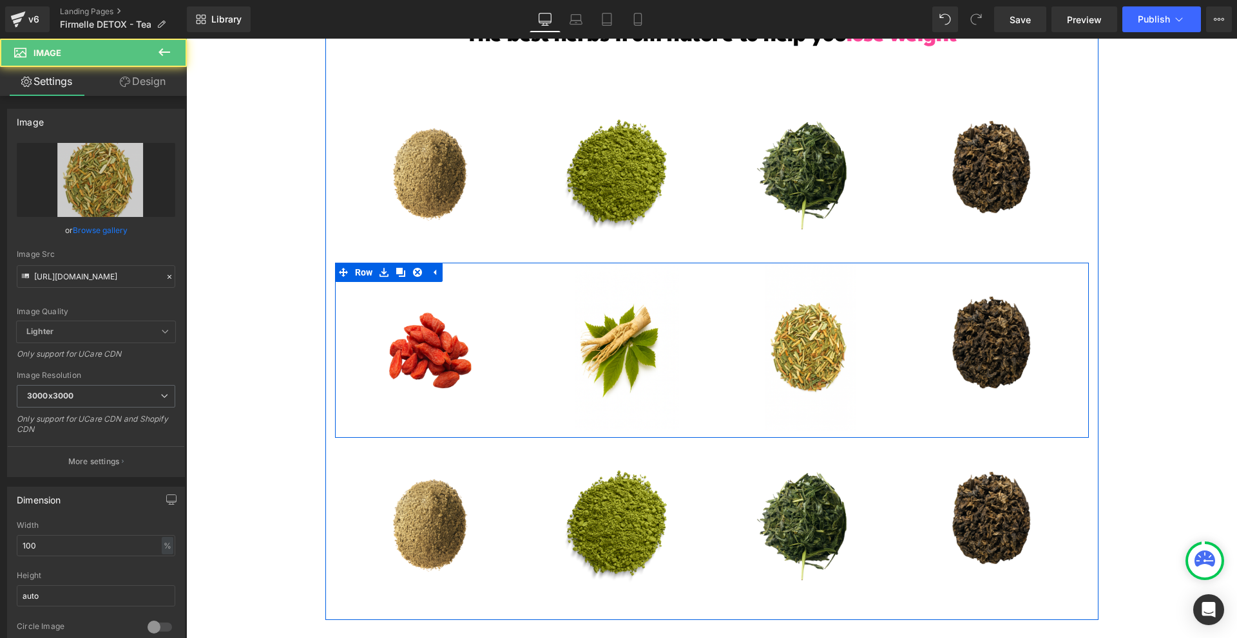
click at [976, 390] on img at bounding box center [994, 347] width 169 height 169
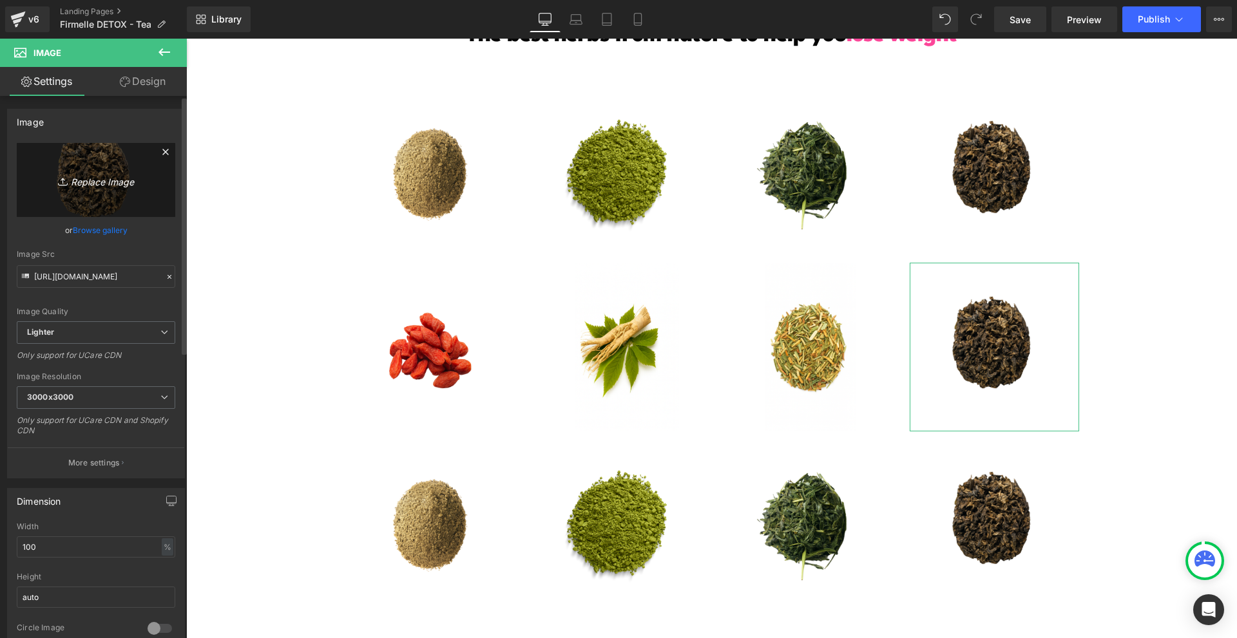
click at [119, 180] on icon "Replace Image" at bounding box center [95, 180] width 103 height 16
type input "C:\fakepath\Névtelen terv - 2025-08-14T193724.634.png"
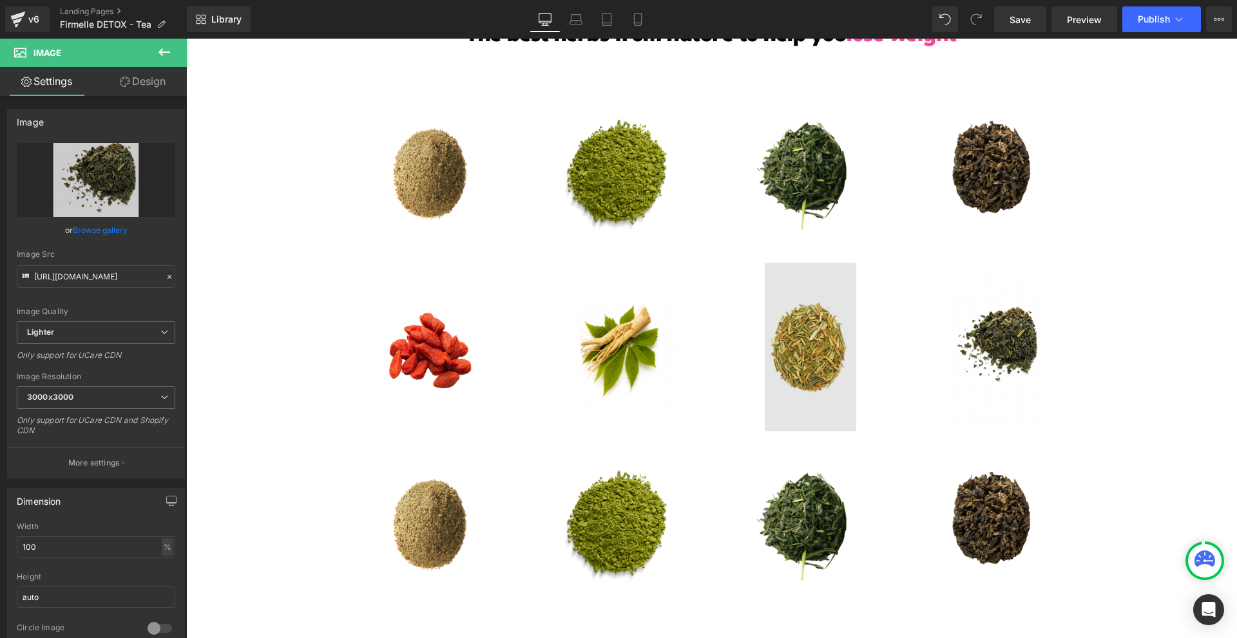
type input "[URL][DOMAIN_NAME]"
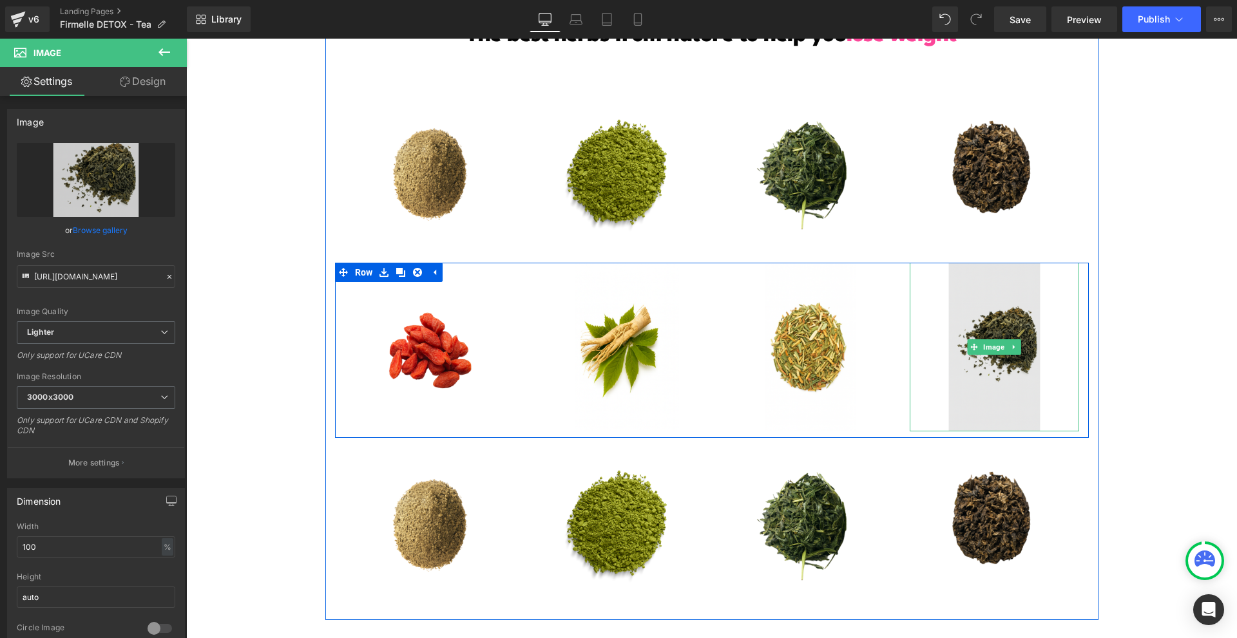
click at [973, 369] on img at bounding box center [994, 347] width 169 height 169
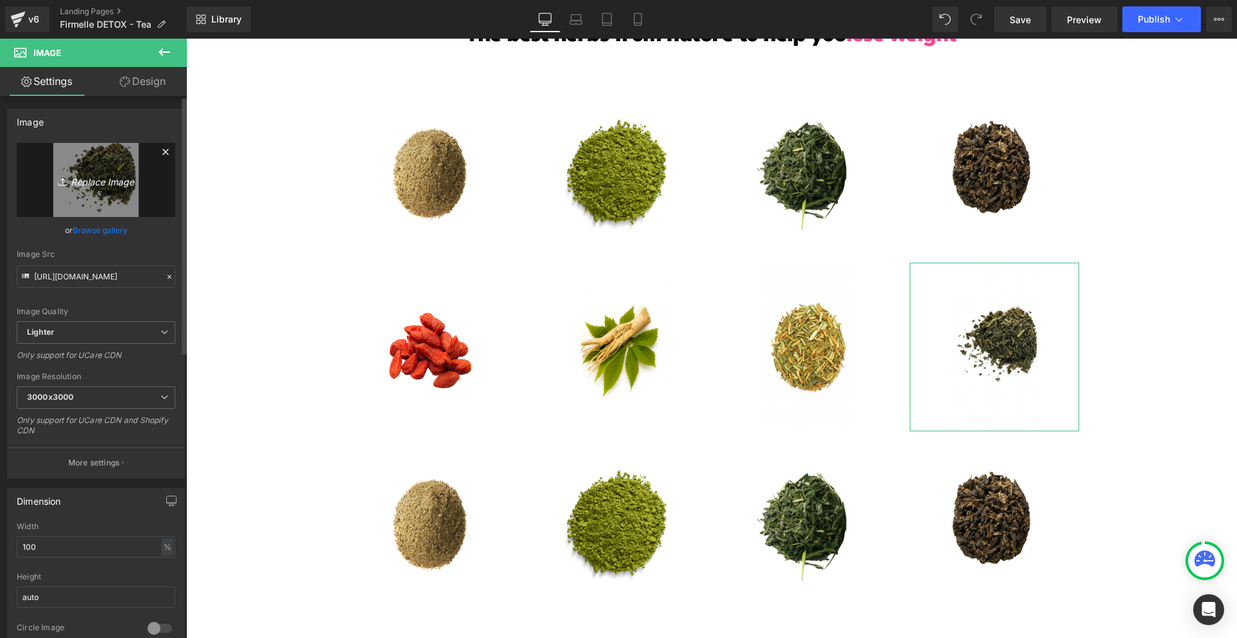
click at [65, 197] on link "Replace Image" at bounding box center [96, 180] width 158 height 74
type input "C:\fakepath\Névtelen terv - 2025-08-14T193931.598.png"
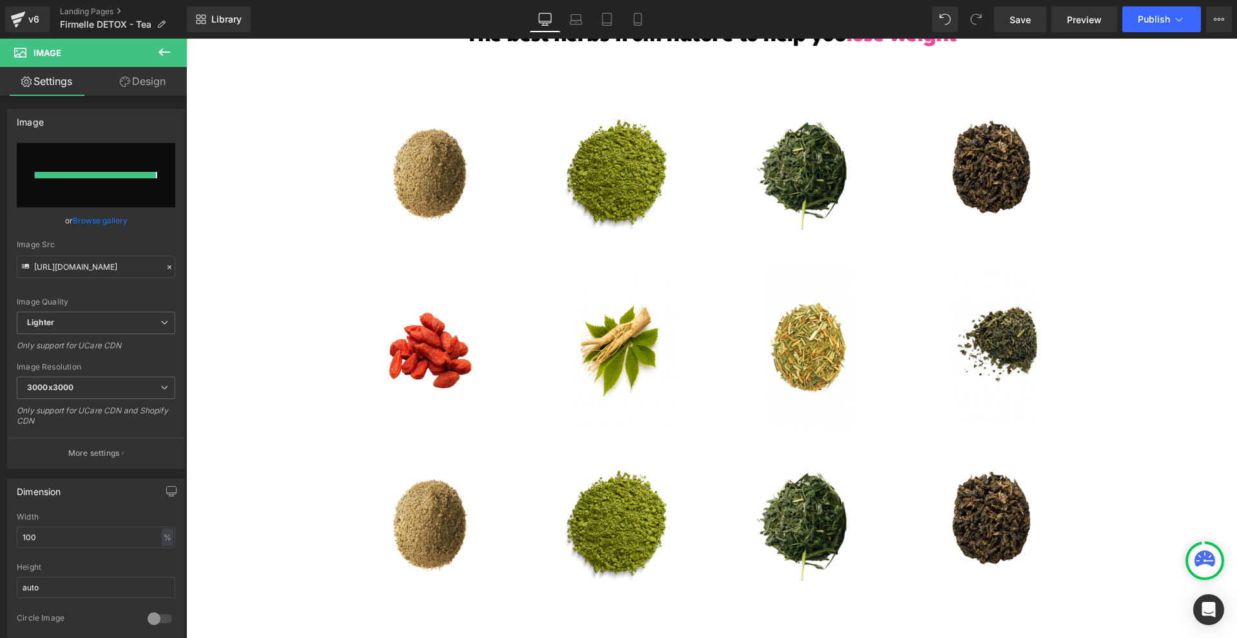
type input "[URL][DOMAIN_NAME]"
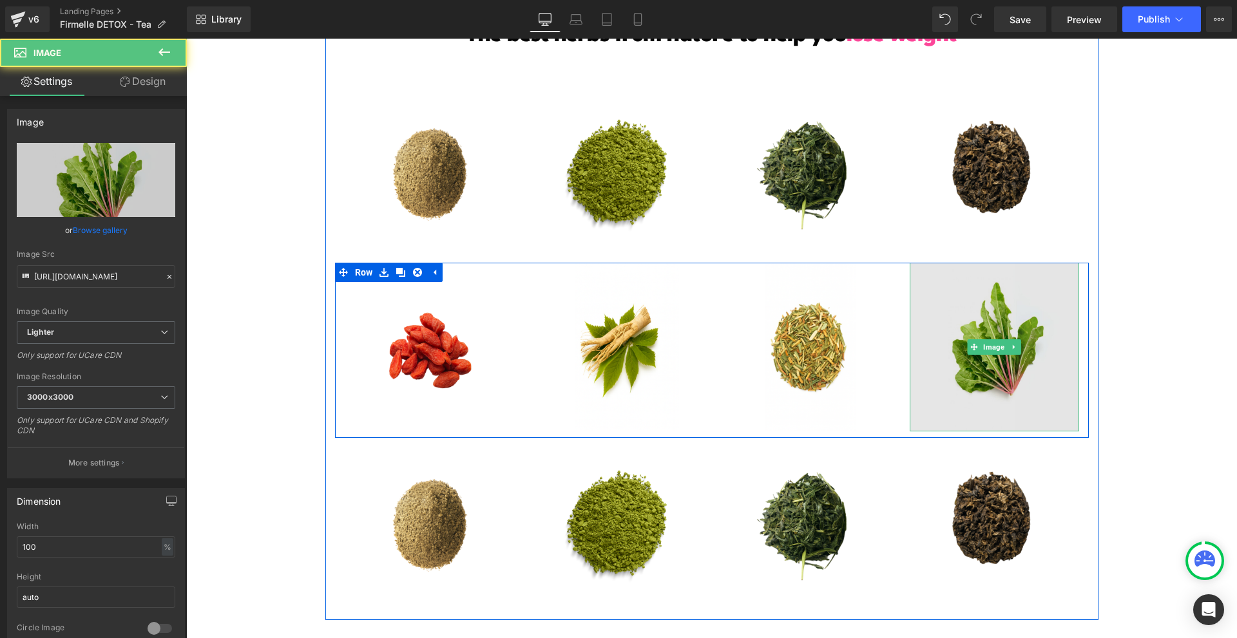
click at [1048, 401] on img at bounding box center [994, 347] width 169 height 169
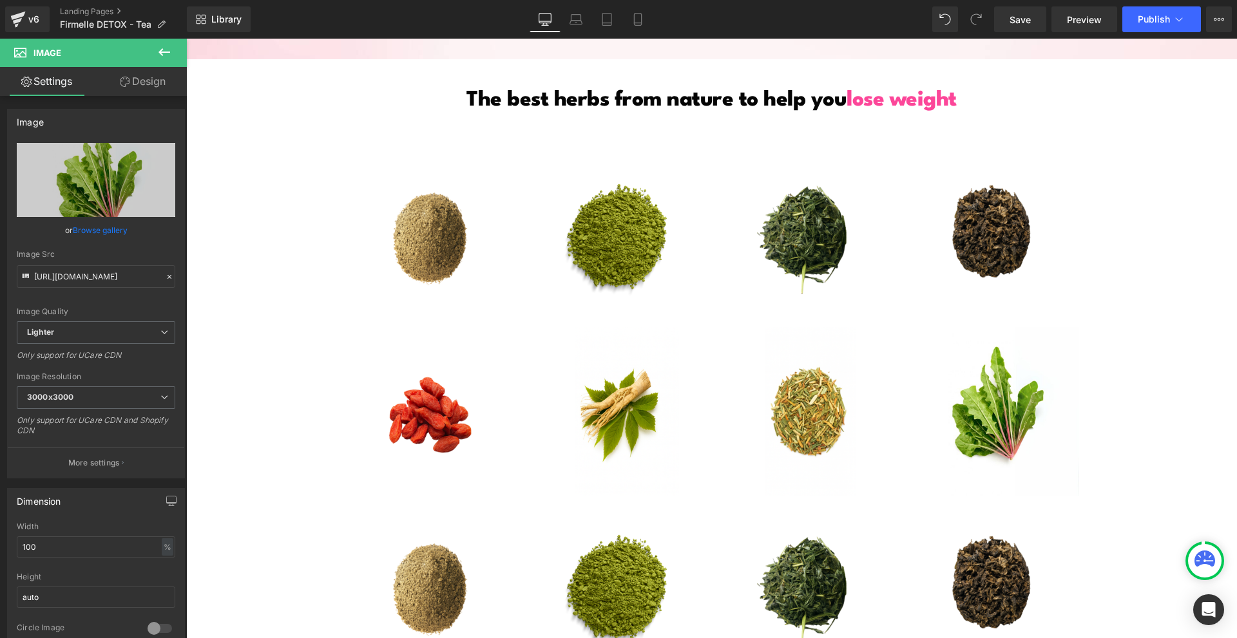
scroll to position [2448, 0]
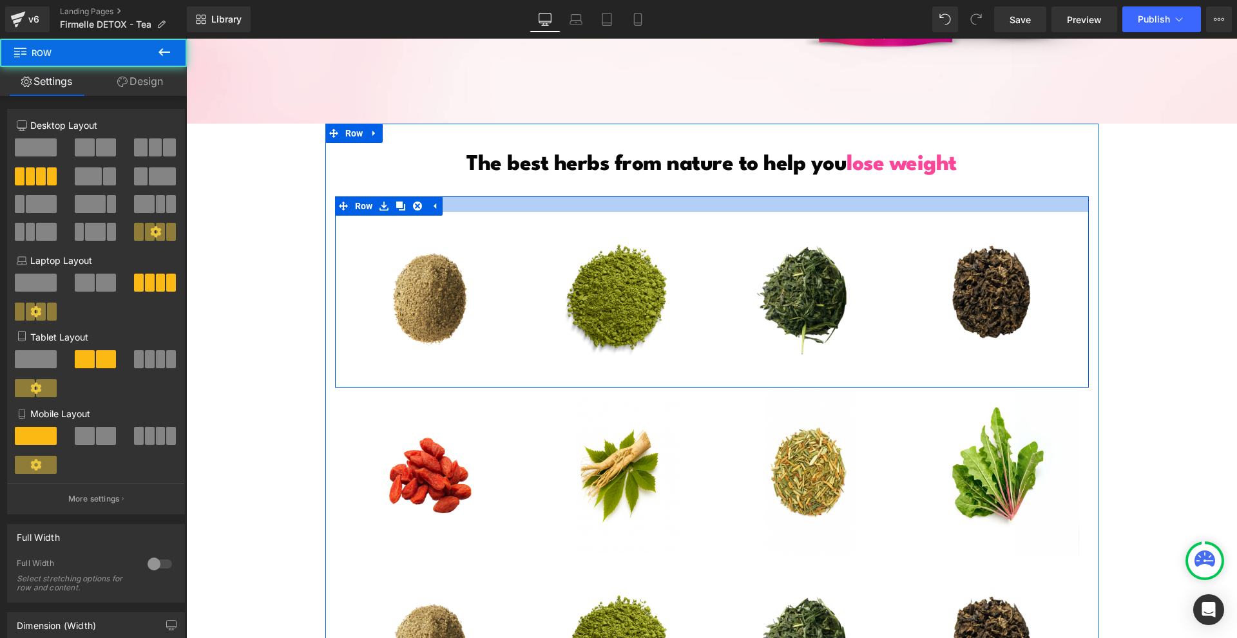
click at [738, 198] on div at bounding box center [712, 204] width 754 height 15
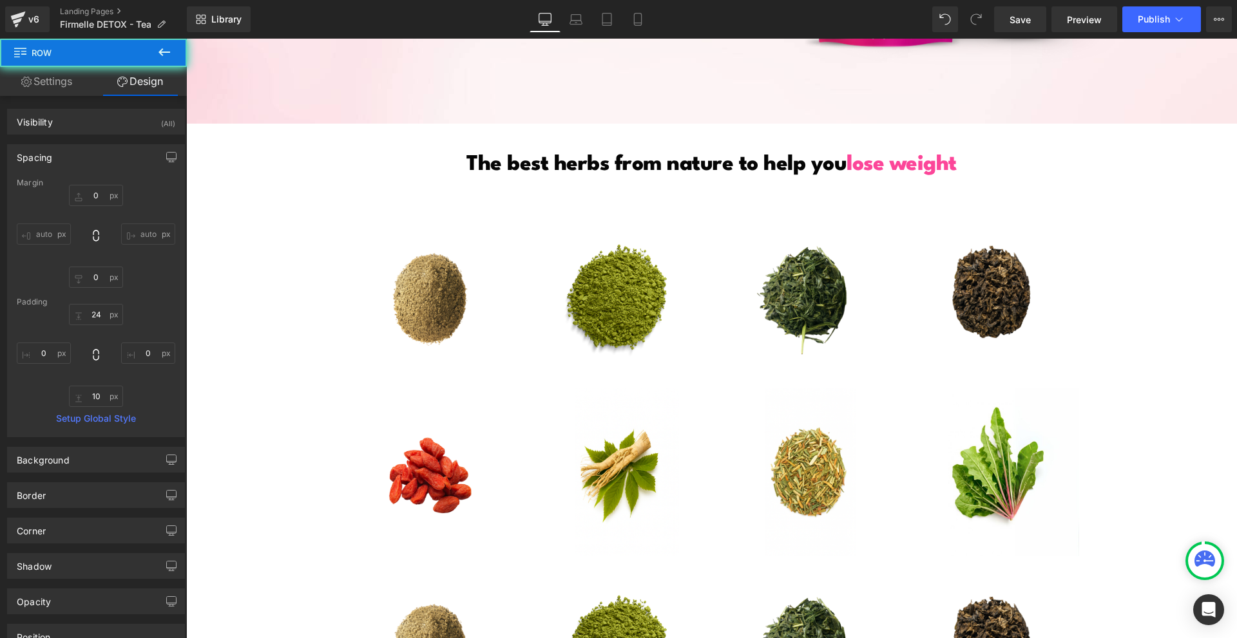
scroll to position [2513, 0]
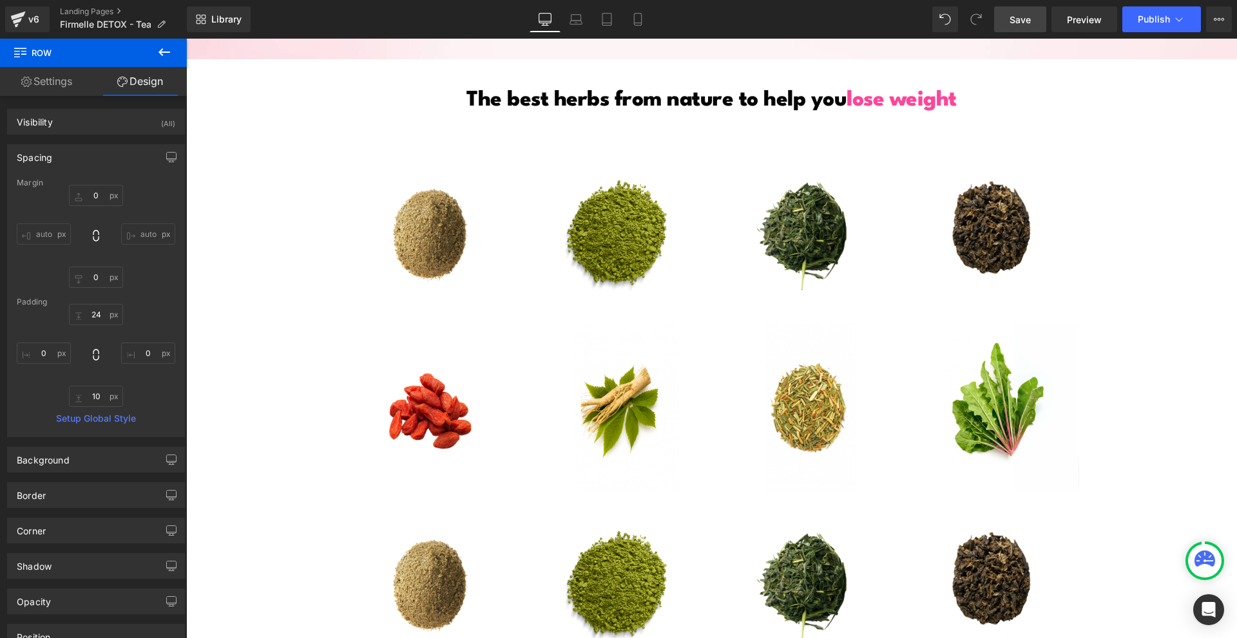
click at [1022, 13] on span "Save" at bounding box center [1020, 20] width 21 height 14
click at [1038, 20] on link "Save" at bounding box center [1020, 19] width 52 height 26
